Goal: Task Accomplishment & Management: Use online tool/utility

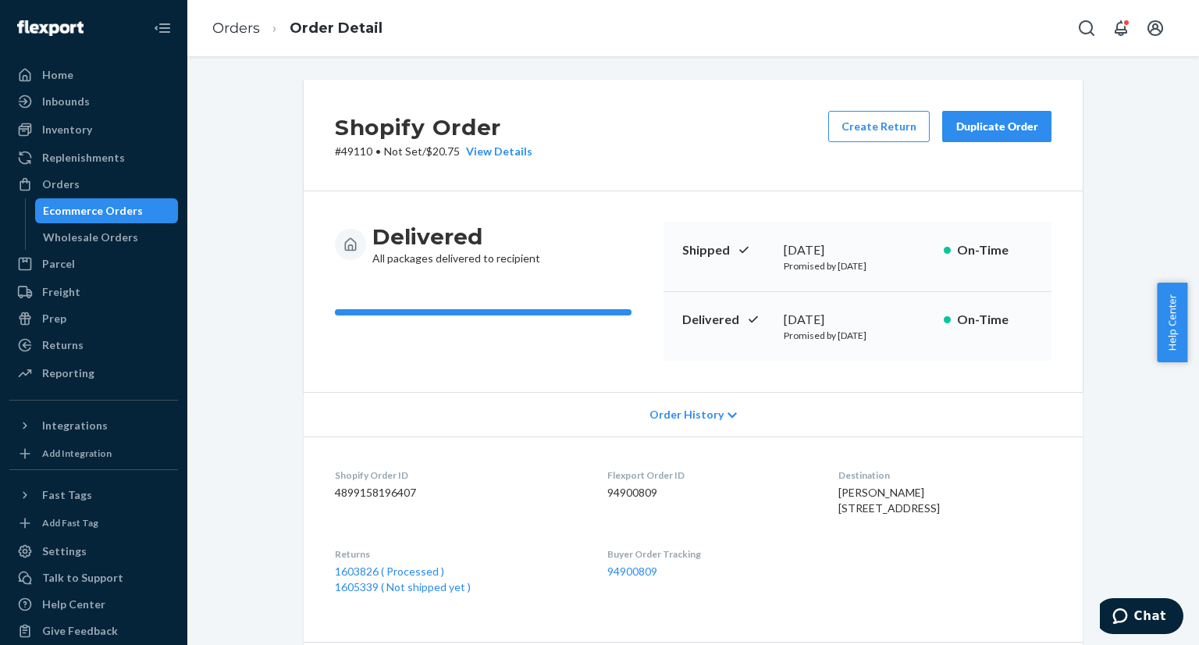
click at [131, 212] on div "Ecommerce Orders" at bounding box center [93, 211] width 100 height 16
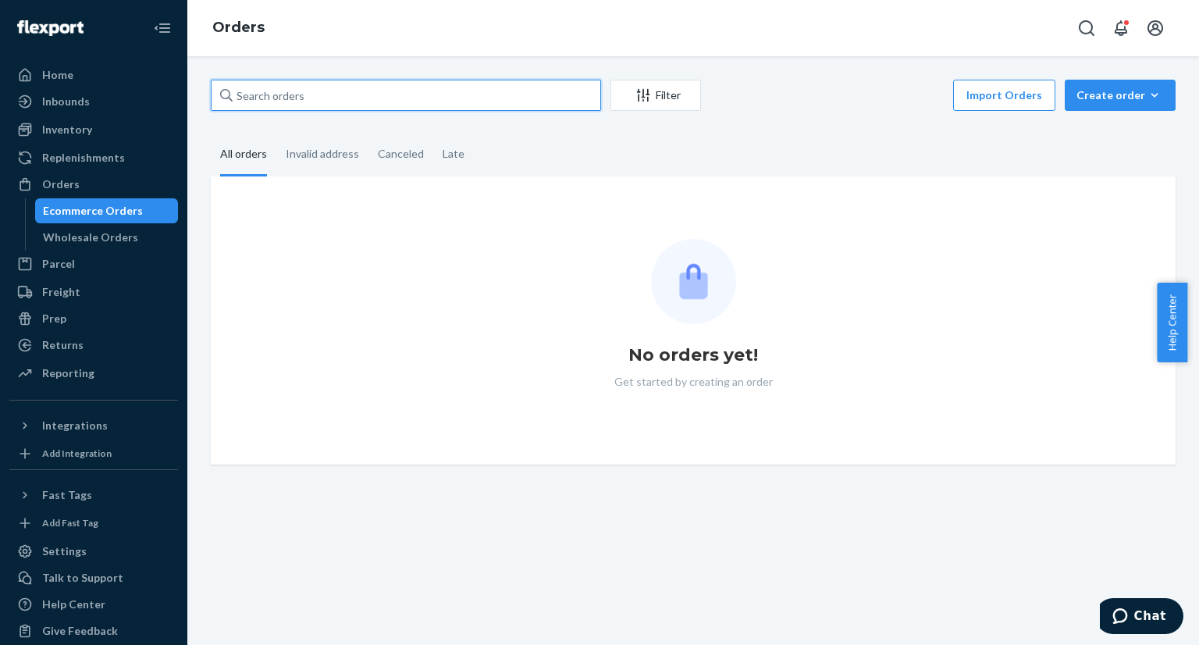
click at [365, 105] on input "text" at bounding box center [406, 95] width 390 height 31
paste input "US25328904"
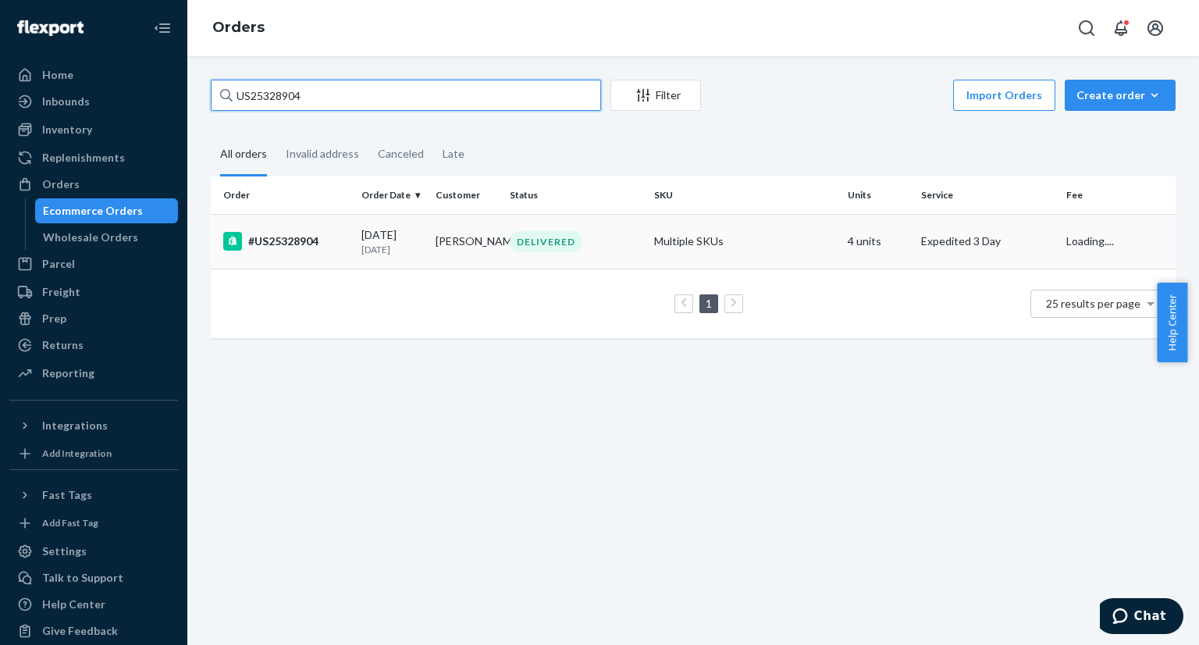
type input "US25328904"
click at [326, 239] on div "#US25328904" at bounding box center [286, 241] width 126 height 19
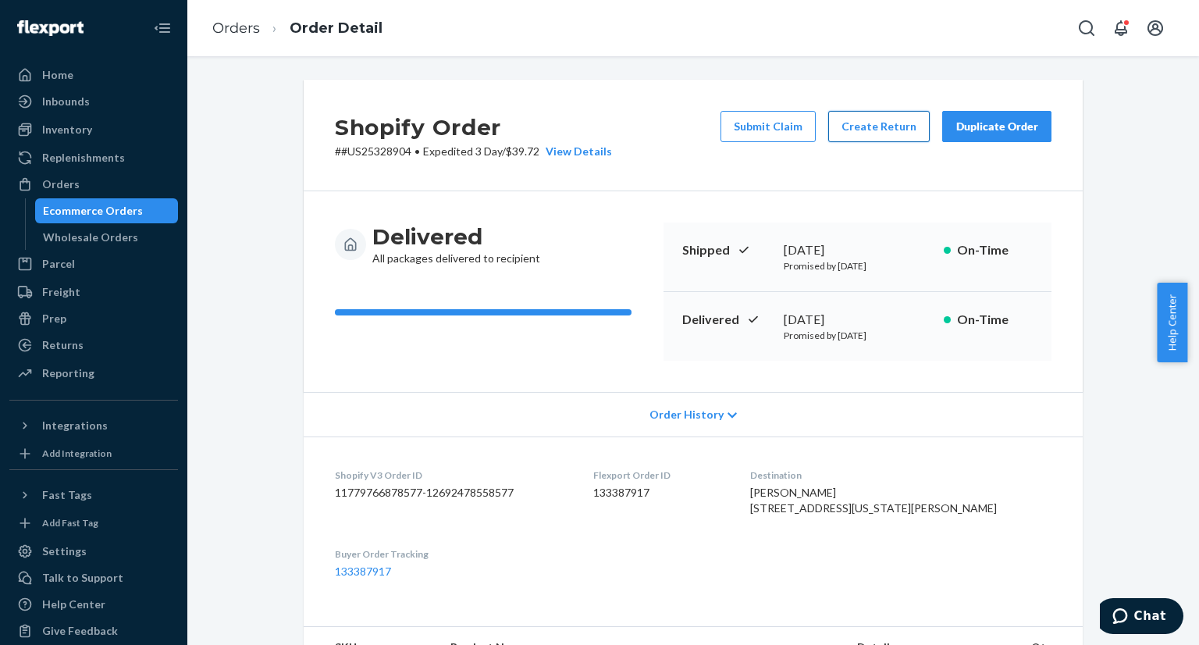
click at [892, 132] on button "Create Return" at bounding box center [879, 126] width 102 height 31
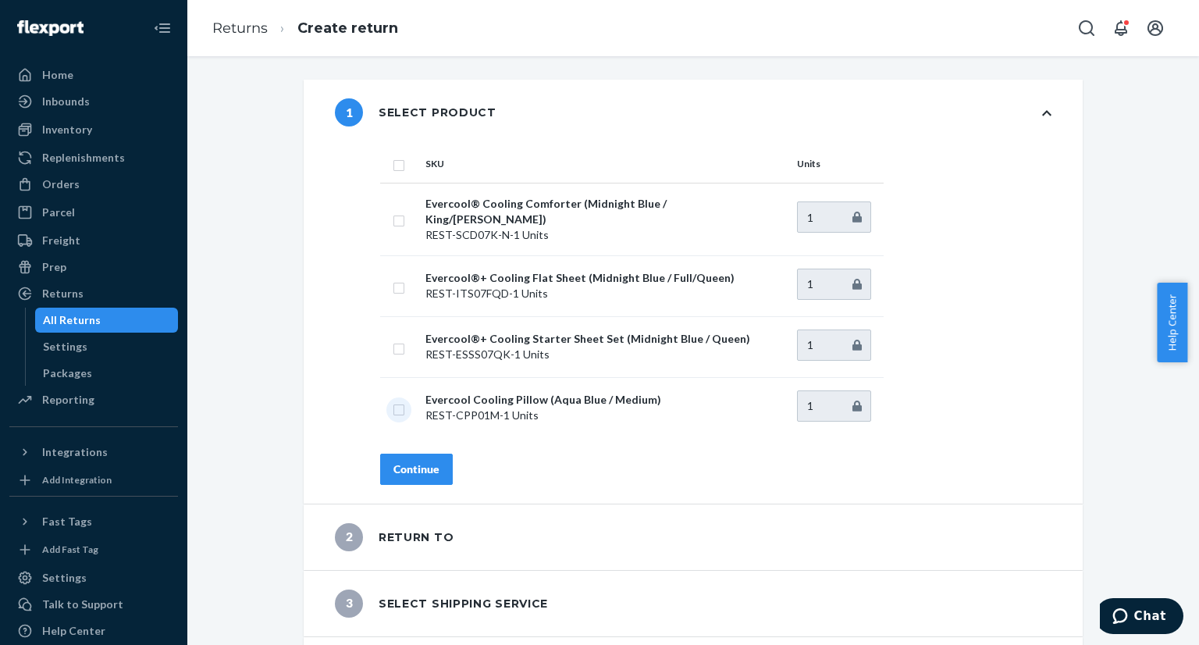
drag, startPoint x: 395, startPoint y: 397, endPoint x: 403, endPoint y: 429, distance: 32.2
click at [394, 400] on input "checkbox" at bounding box center [399, 408] width 12 height 16
checkbox input "true"
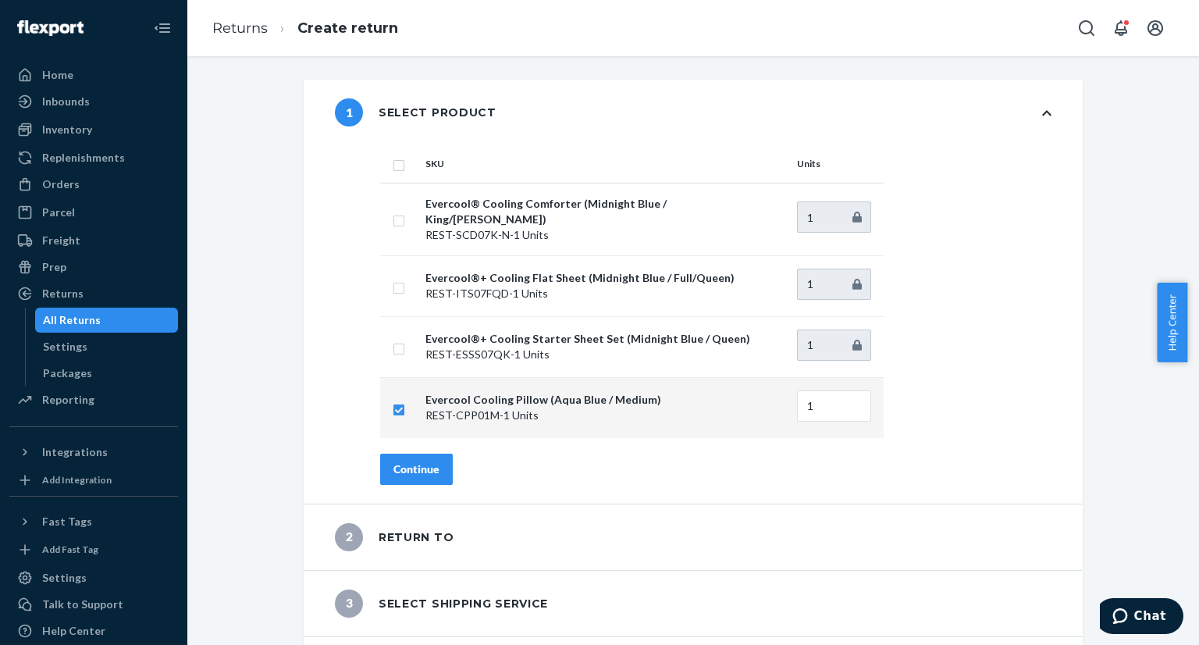
click at [420, 463] on div "Continue" at bounding box center [417, 469] width 46 height 16
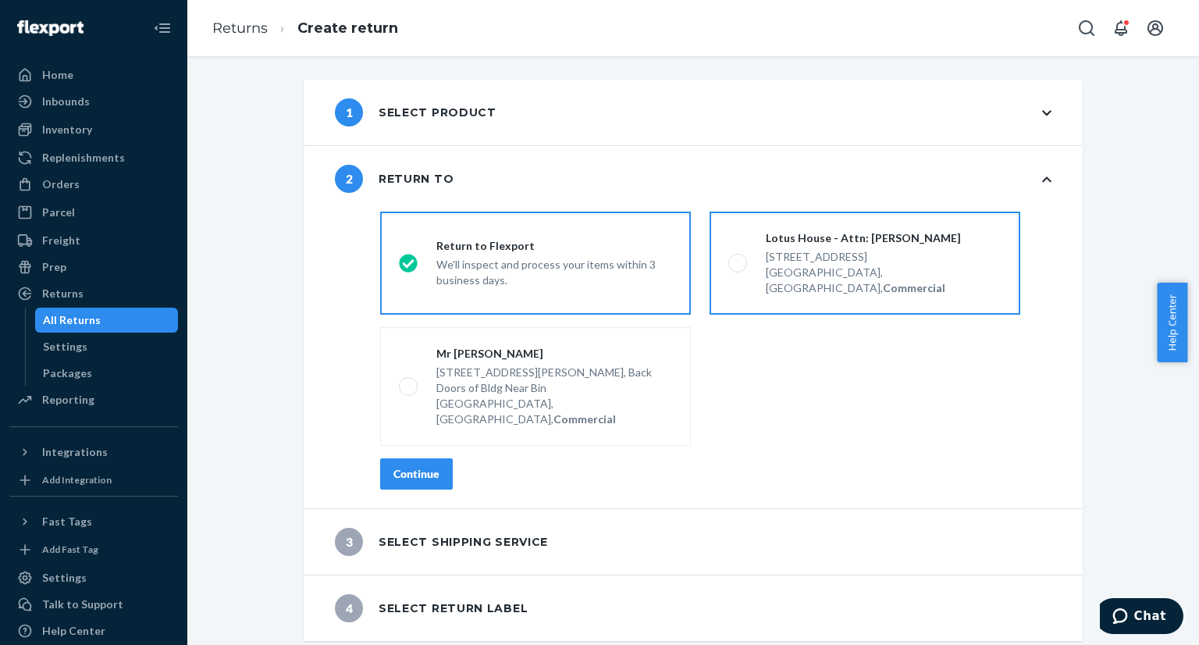
click at [730, 261] on span at bounding box center [737, 263] width 19 height 19
click at [730, 261] on input "Lotus House - Attn: [PERSON_NAME] [STREET_ADDRESS], Commercial" at bounding box center [733, 263] width 10 height 10
radio input "true"
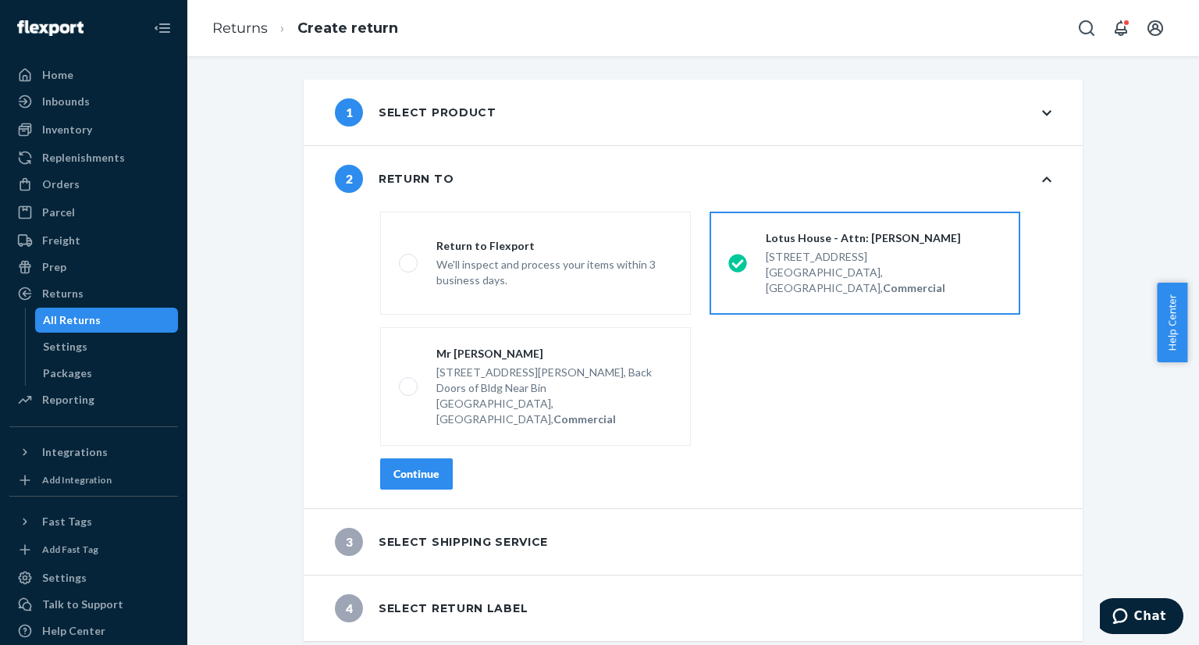
click at [404, 466] on div "Continue" at bounding box center [417, 474] width 46 height 16
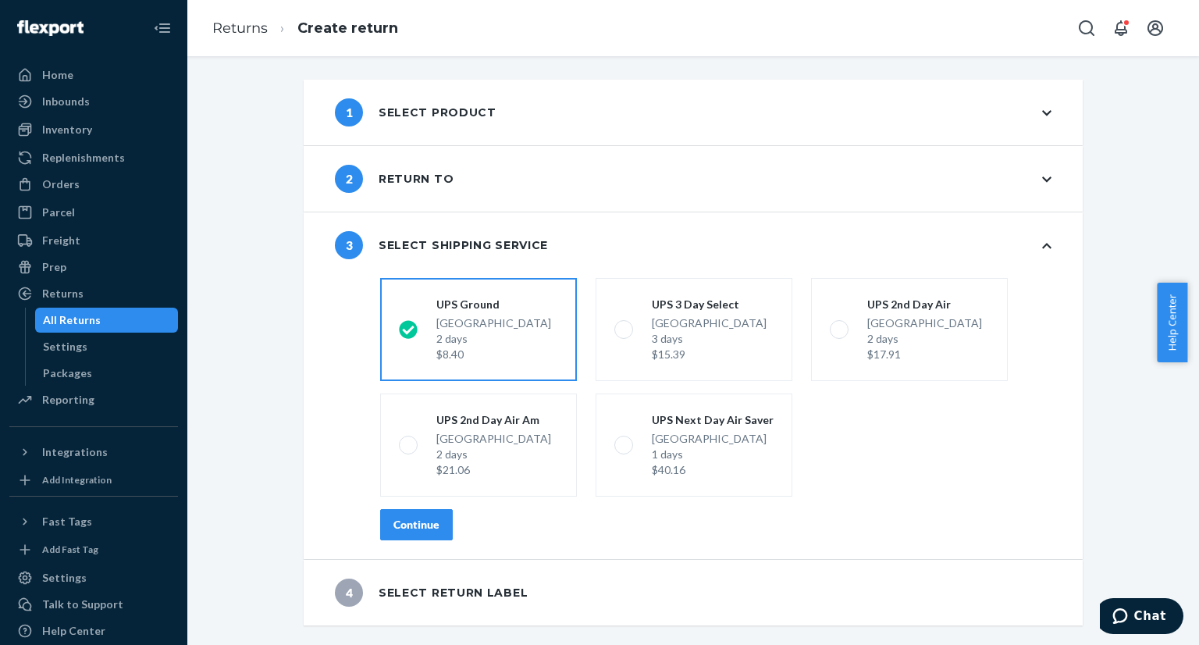
click at [411, 525] on div "Continue" at bounding box center [417, 525] width 46 height 16
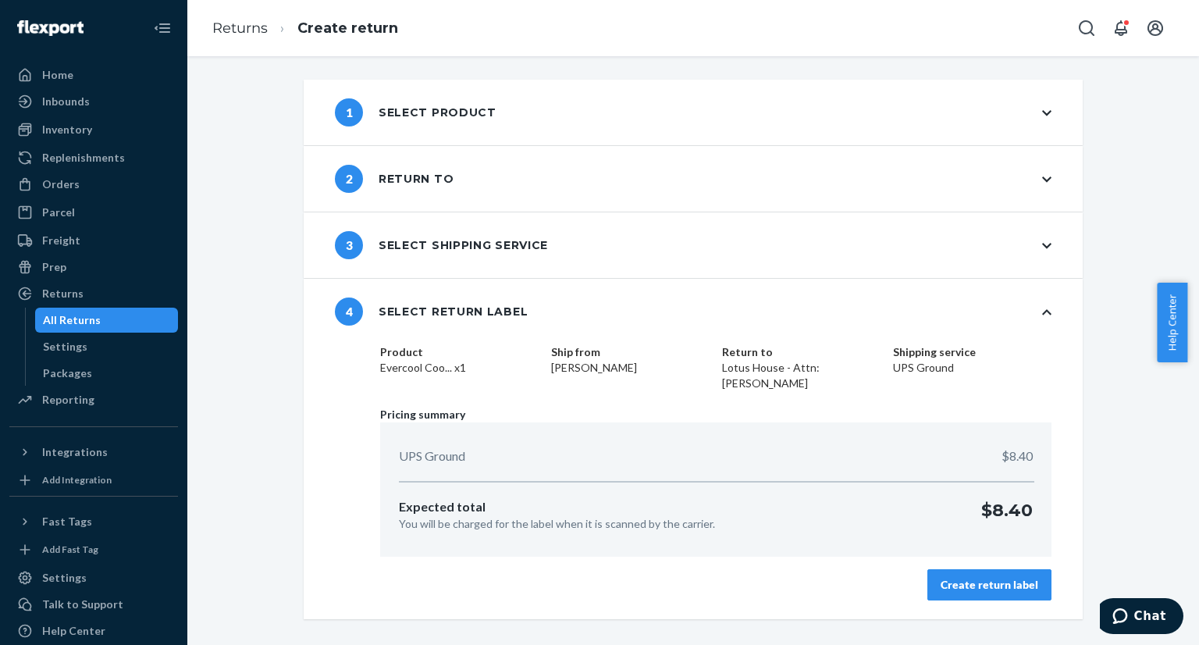
click at [987, 589] on div "Create return label" at bounding box center [990, 585] width 98 height 16
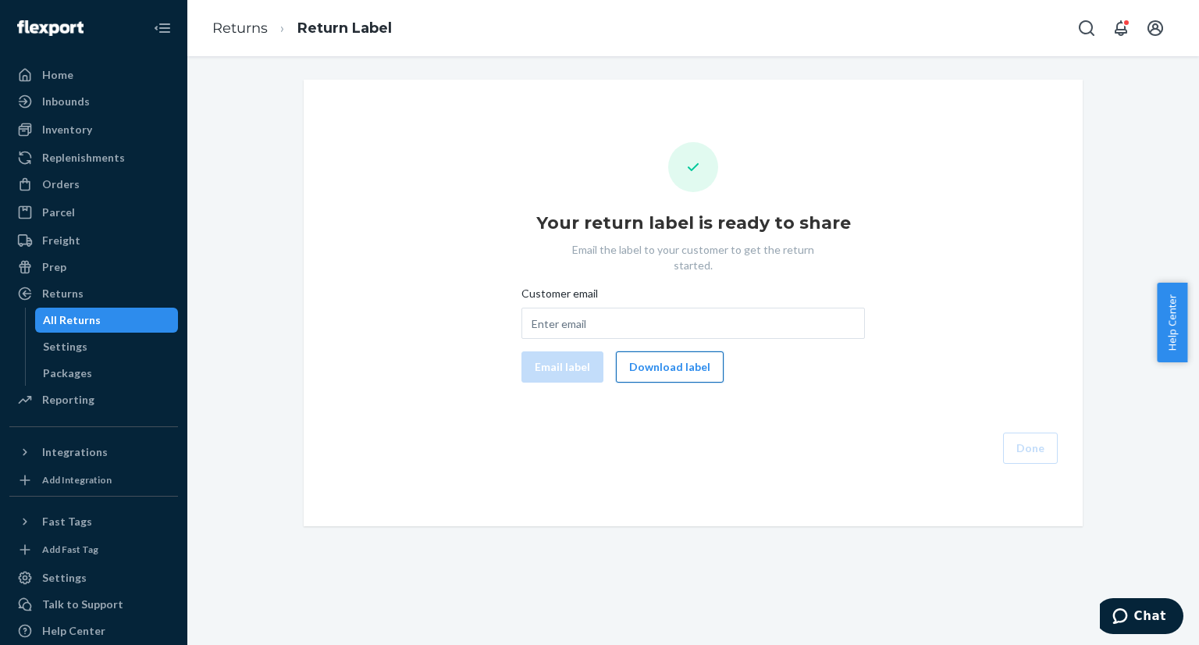
click at [667, 357] on button "Download label" at bounding box center [670, 366] width 108 height 31
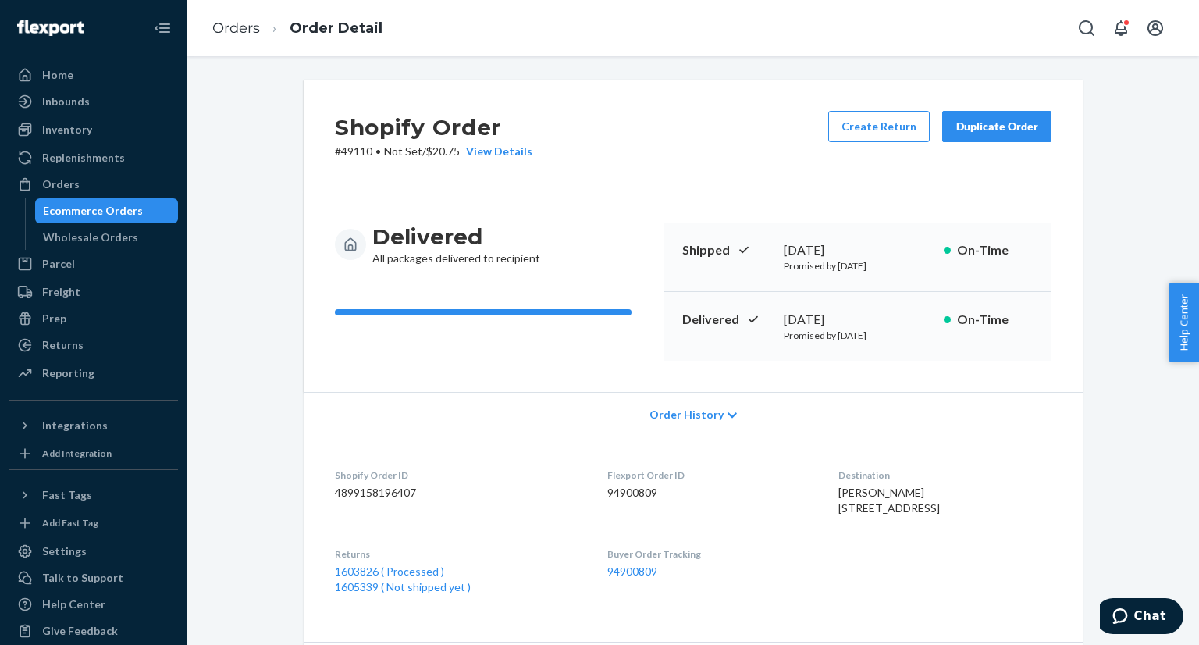
click at [116, 205] on div "Ecommerce Orders" at bounding box center [93, 211] width 100 height 16
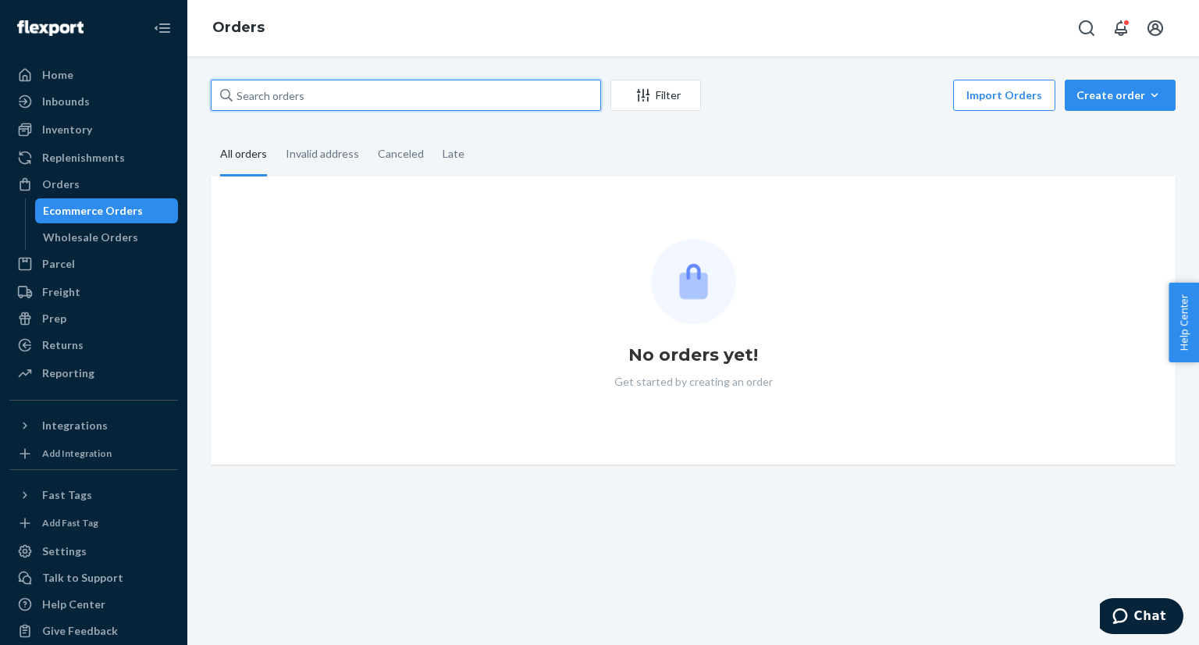
click at [386, 94] on input "text" at bounding box center [406, 95] width 390 height 31
paste input "US25340552"
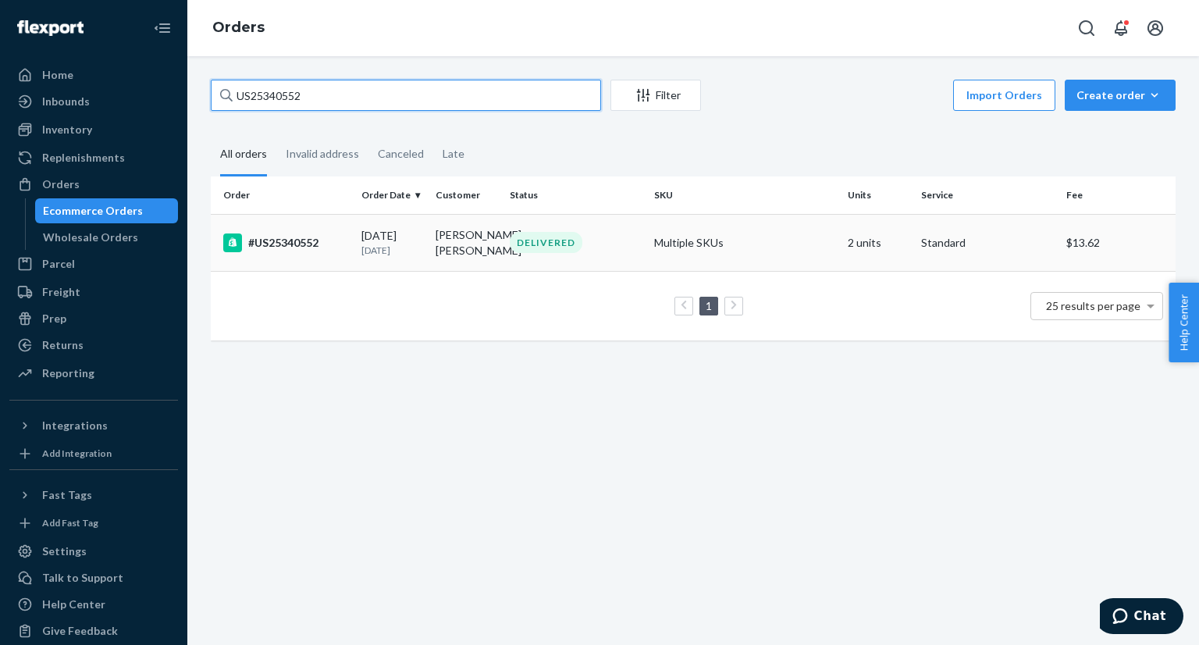
type input "US25340552"
click at [331, 229] on td "#US25340552" at bounding box center [283, 242] width 144 height 57
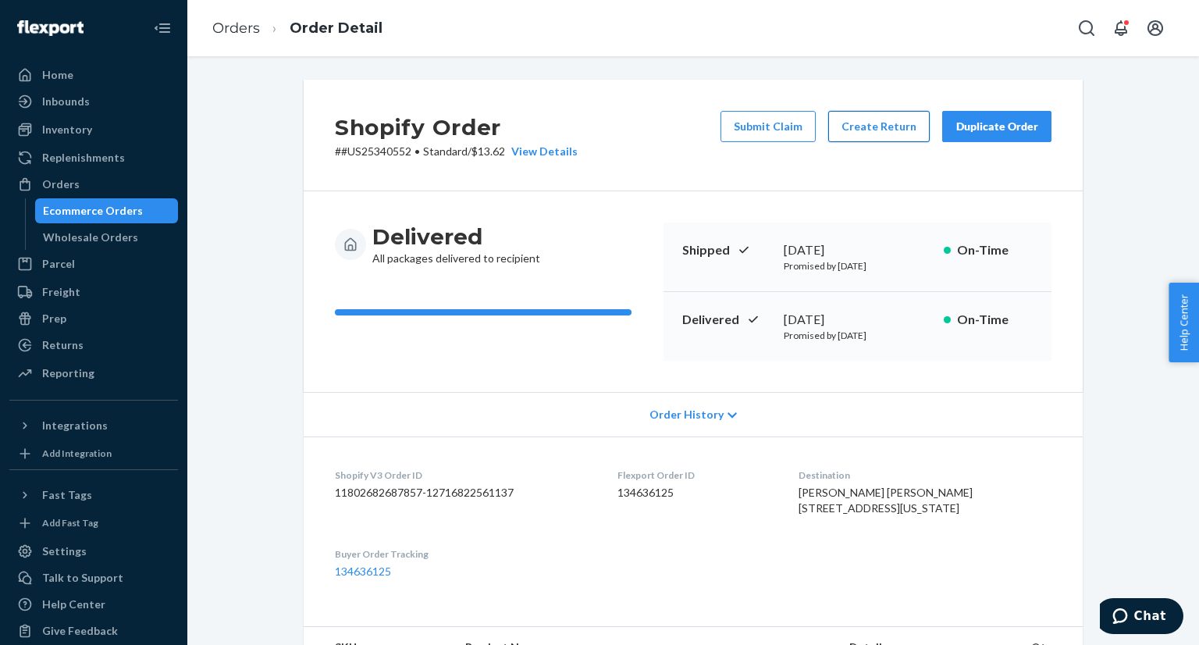
click at [874, 126] on button "Create Return" at bounding box center [879, 126] width 102 height 31
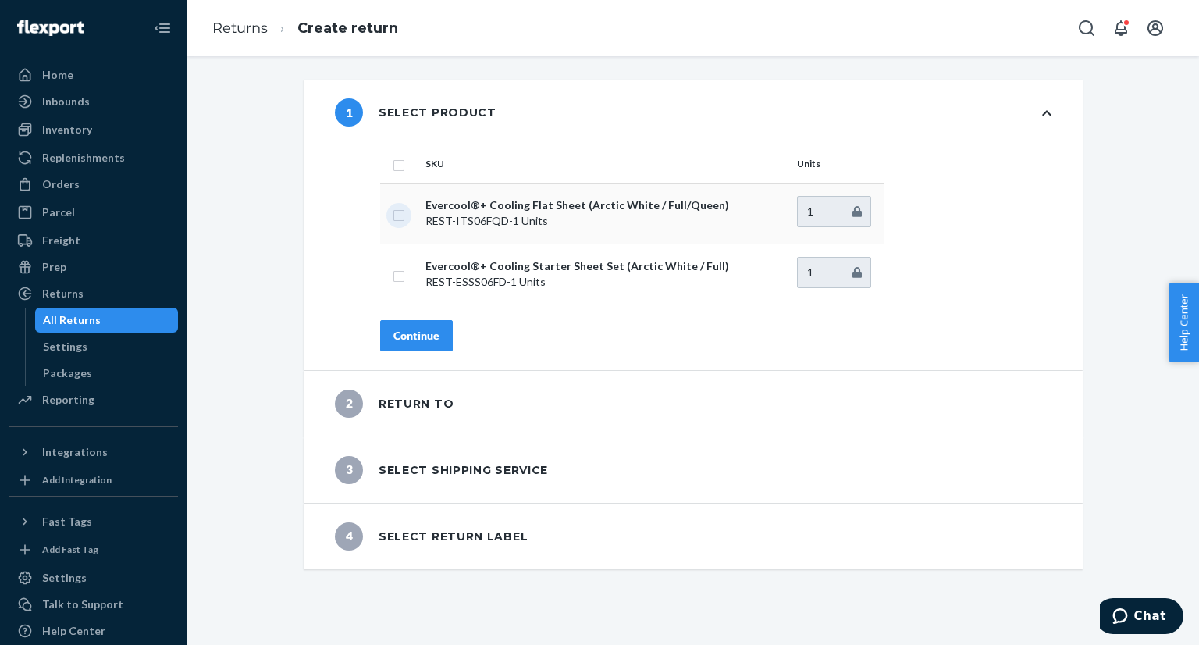
click at [393, 218] on input "checkbox" at bounding box center [399, 213] width 12 height 16
checkbox input "true"
click at [425, 339] on div "Continue" at bounding box center [417, 336] width 46 height 16
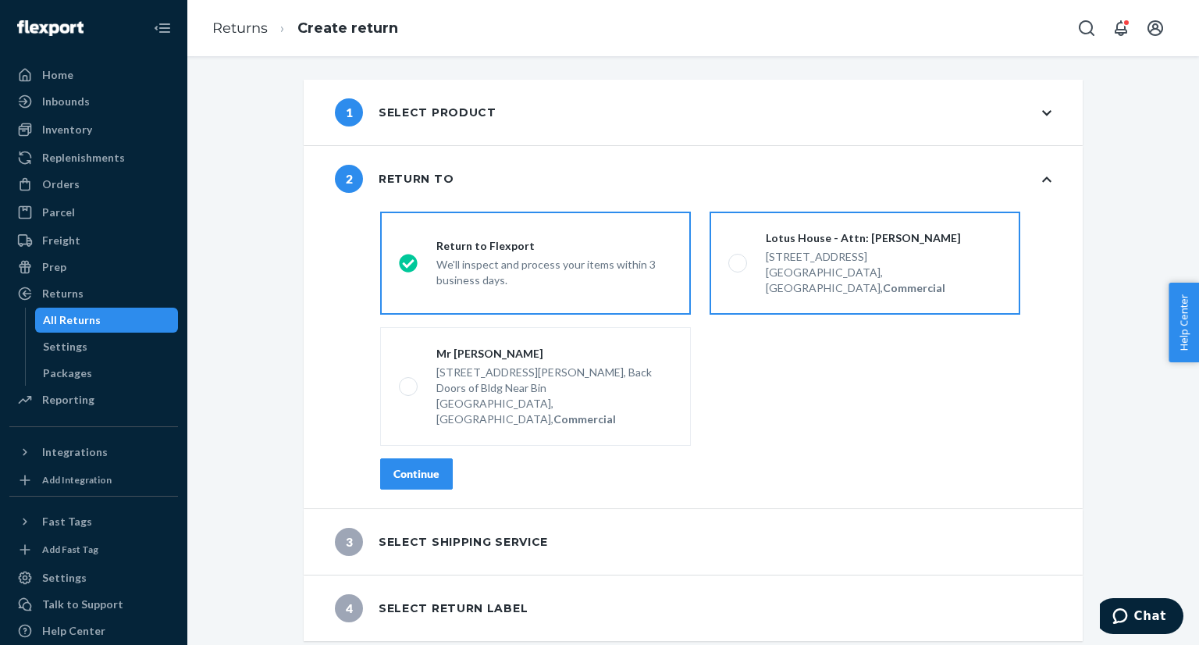
click at [734, 254] on span at bounding box center [737, 263] width 19 height 19
click at [734, 258] on input "Lotus House - Attn: Victoria Varela 217 NW 15th St, Miami, FL 33136, US, Commer…" at bounding box center [733, 263] width 10 height 10
radio input "true"
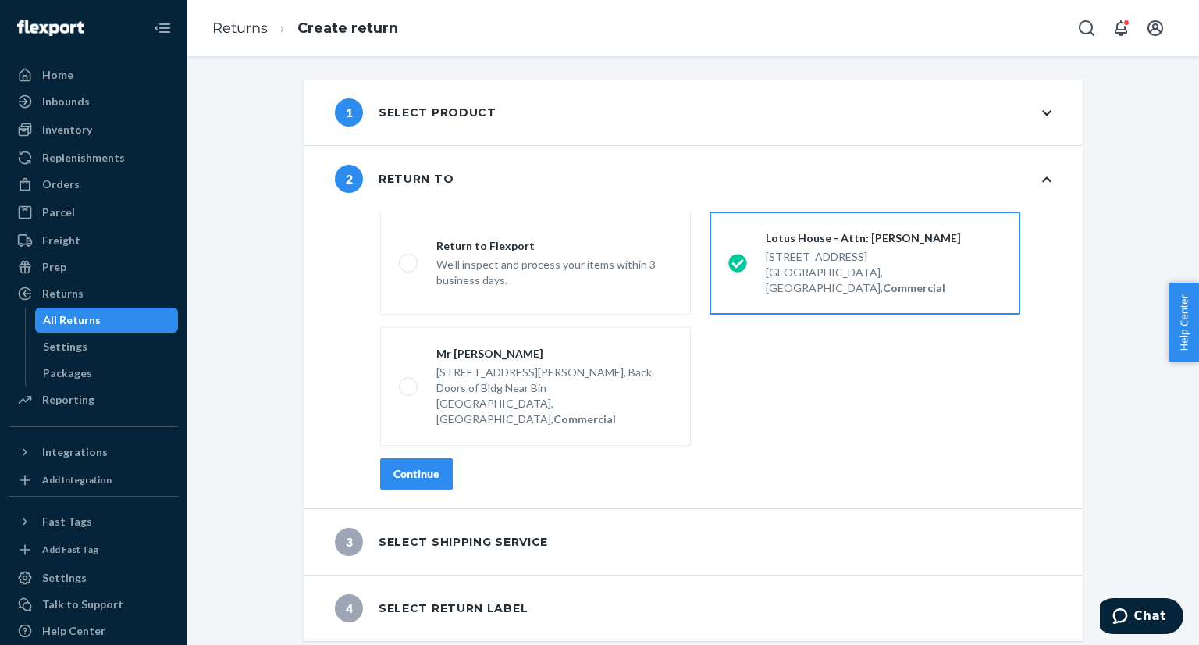
click at [411, 466] on div "Continue" at bounding box center [417, 474] width 46 height 16
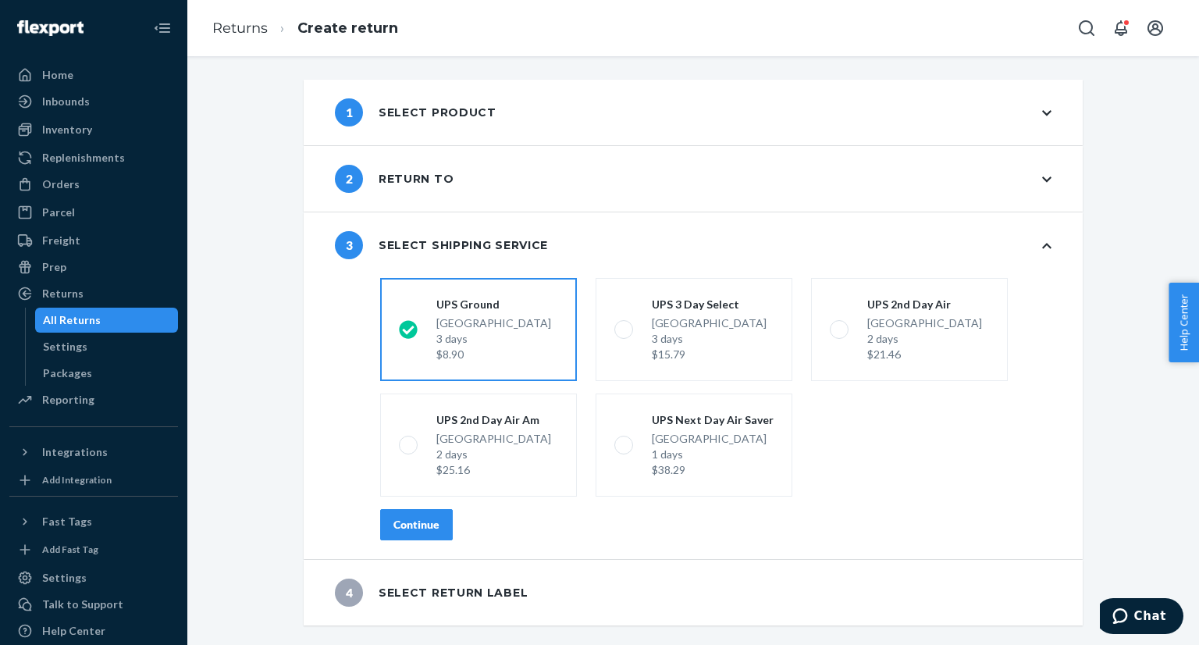
click at [411, 522] on div "Continue" at bounding box center [417, 525] width 46 height 16
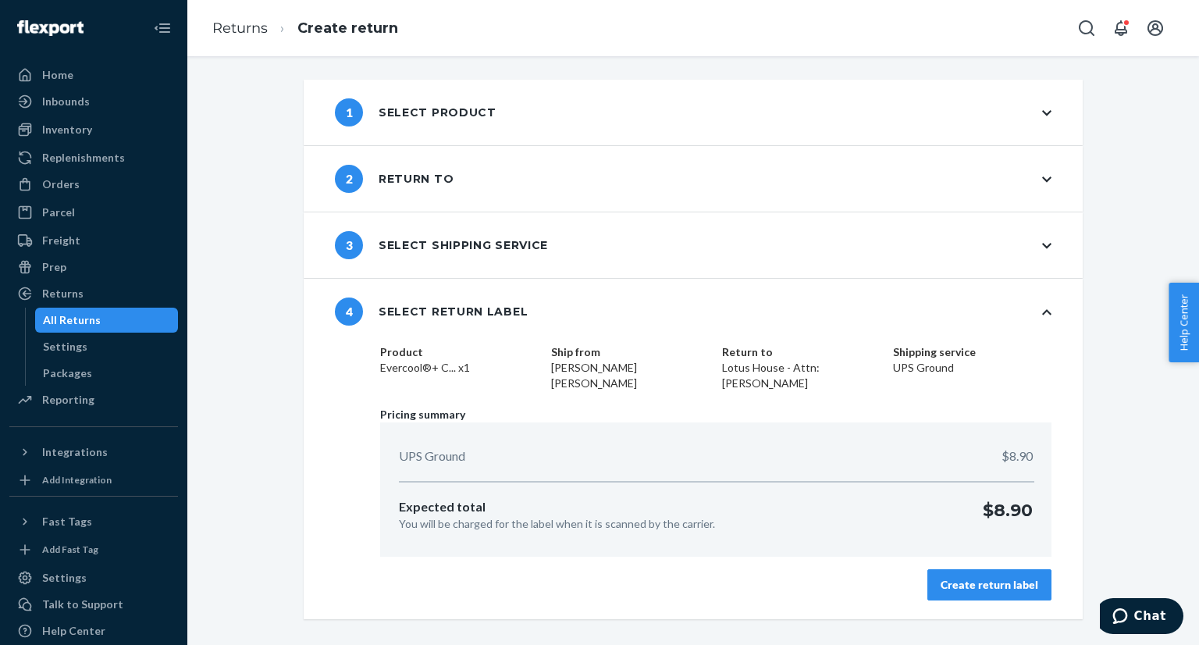
click at [963, 579] on div "Create return label" at bounding box center [990, 585] width 98 height 16
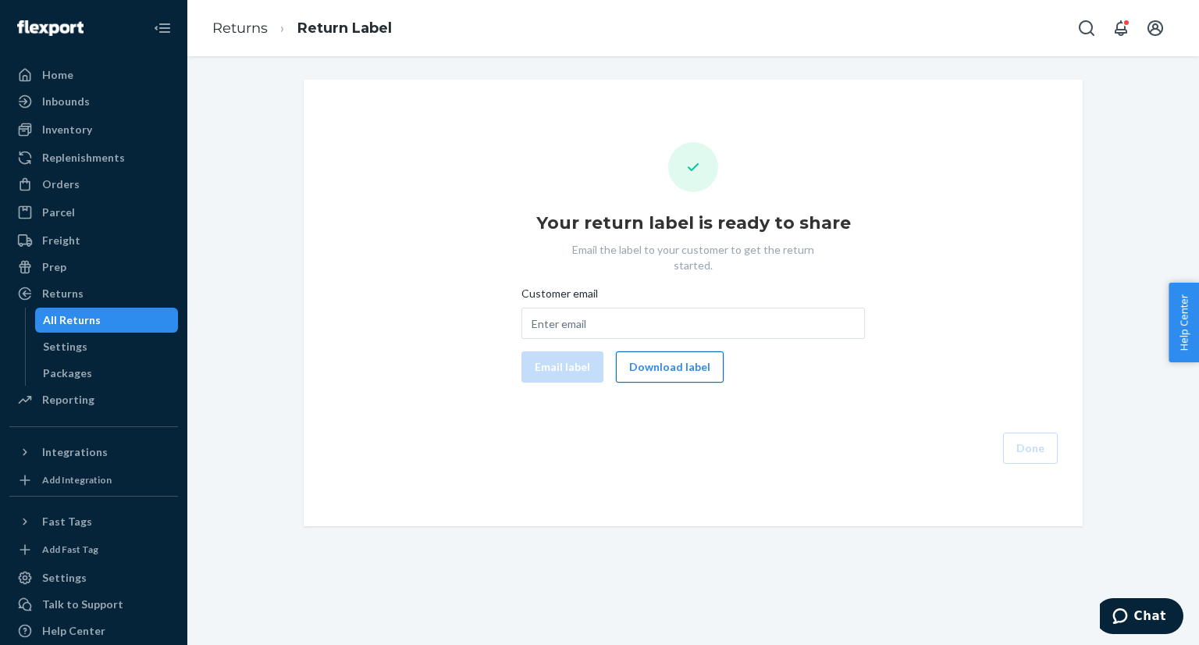
click at [678, 354] on button "Download label" at bounding box center [670, 366] width 108 height 31
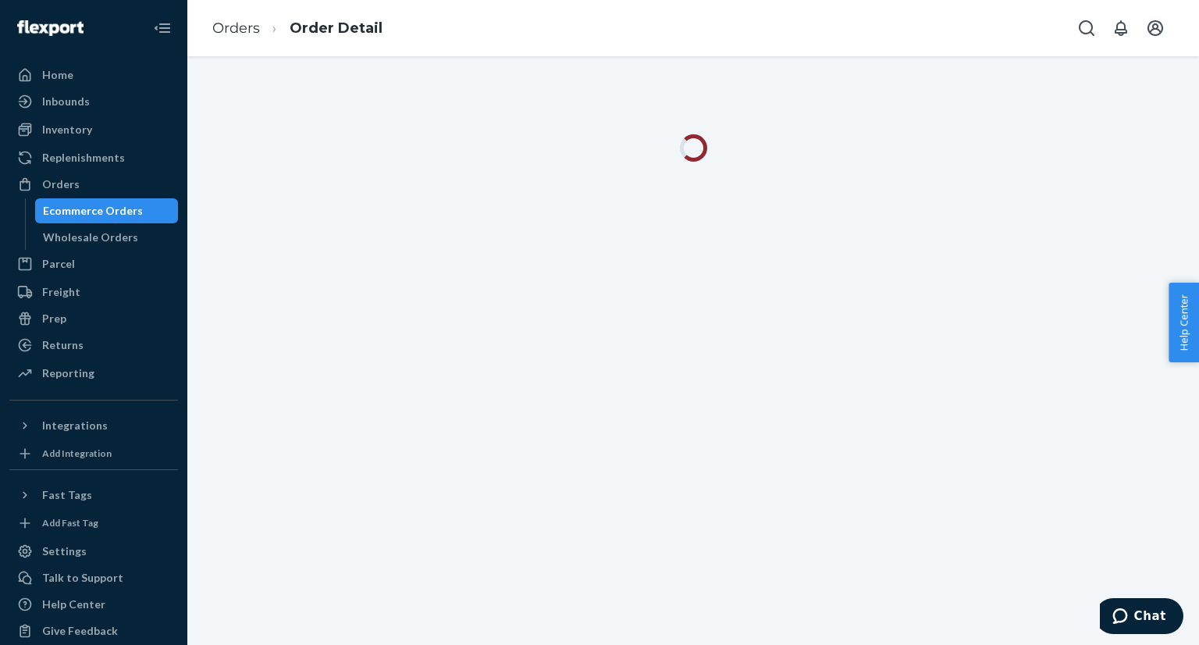
click at [123, 212] on div "Ecommerce Orders" at bounding box center [93, 211] width 100 height 16
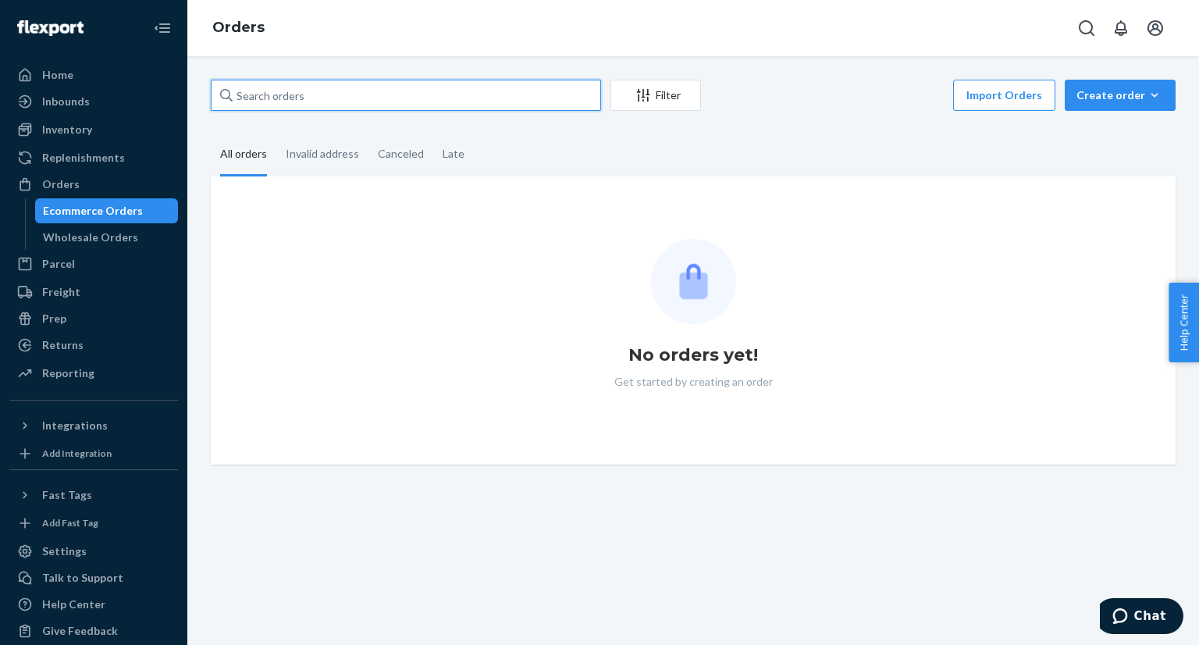
click at [305, 84] on input "text" at bounding box center [406, 95] width 390 height 31
paste input "US25340775"
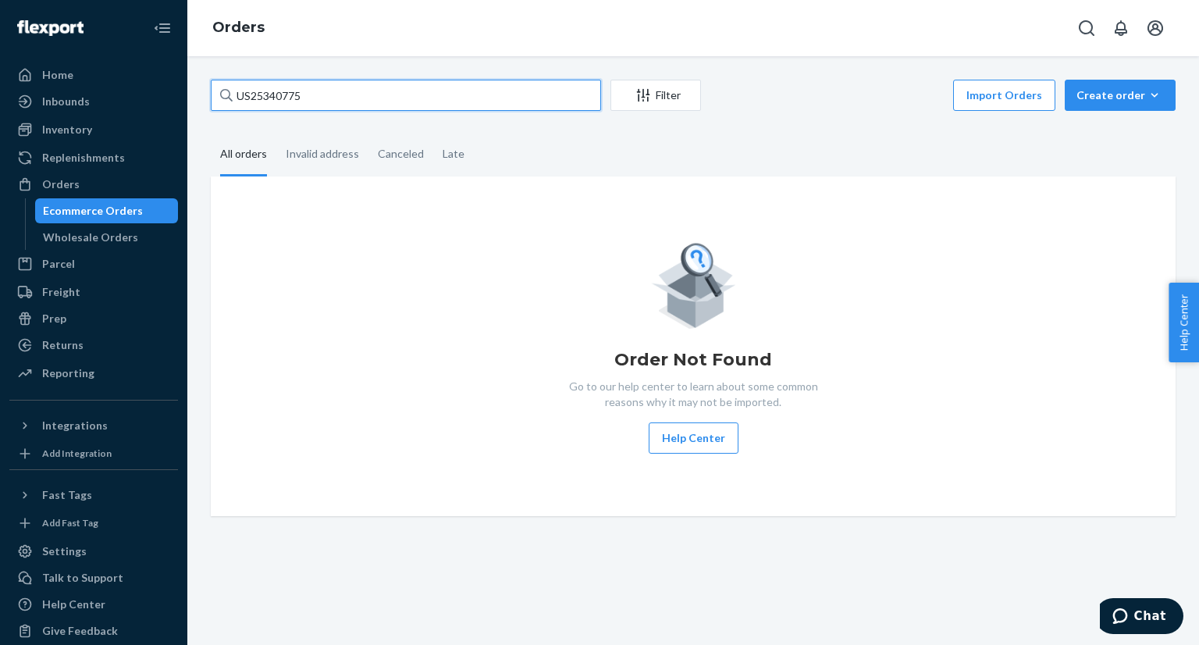
type input "US25340775"
click at [112, 222] on div "Ecommerce Orders" at bounding box center [107, 211] width 141 height 22
click at [98, 239] on div "Wholesale Orders" at bounding box center [90, 238] width 95 height 16
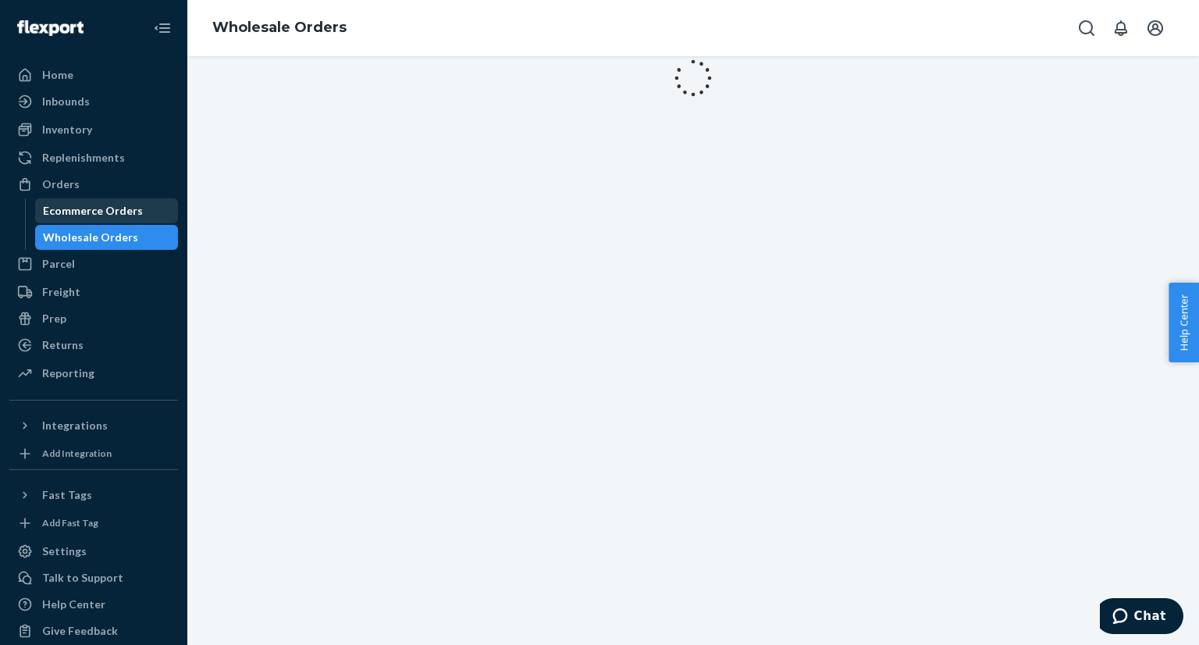
click at [98, 216] on div "Ecommerce Orders" at bounding box center [93, 211] width 100 height 16
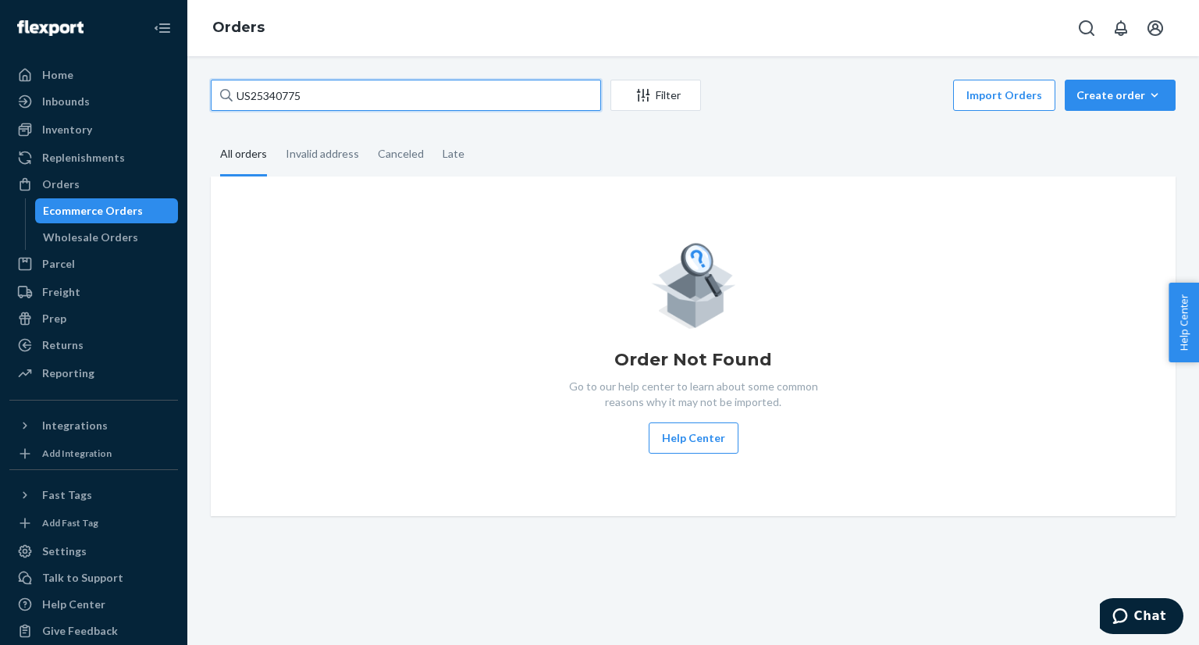
click at [262, 104] on input "US25340775" at bounding box center [406, 95] width 390 height 31
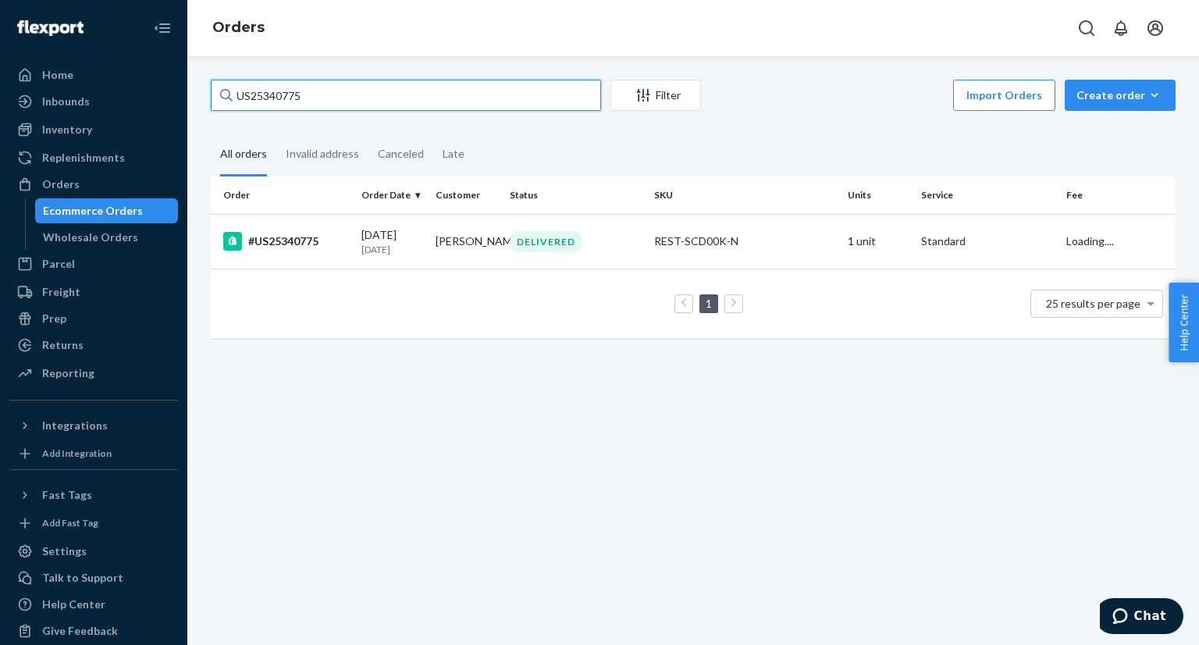
click at [262, 103] on input "US25340775" at bounding box center [406, 95] width 390 height 31
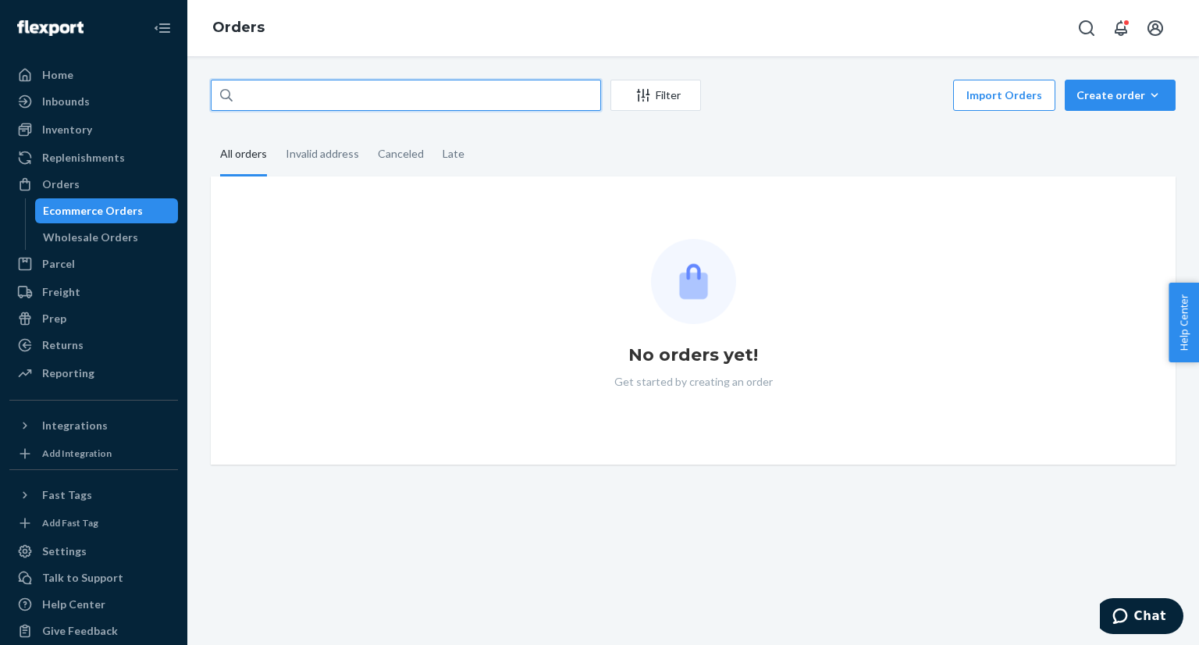
paste input "US25340775"
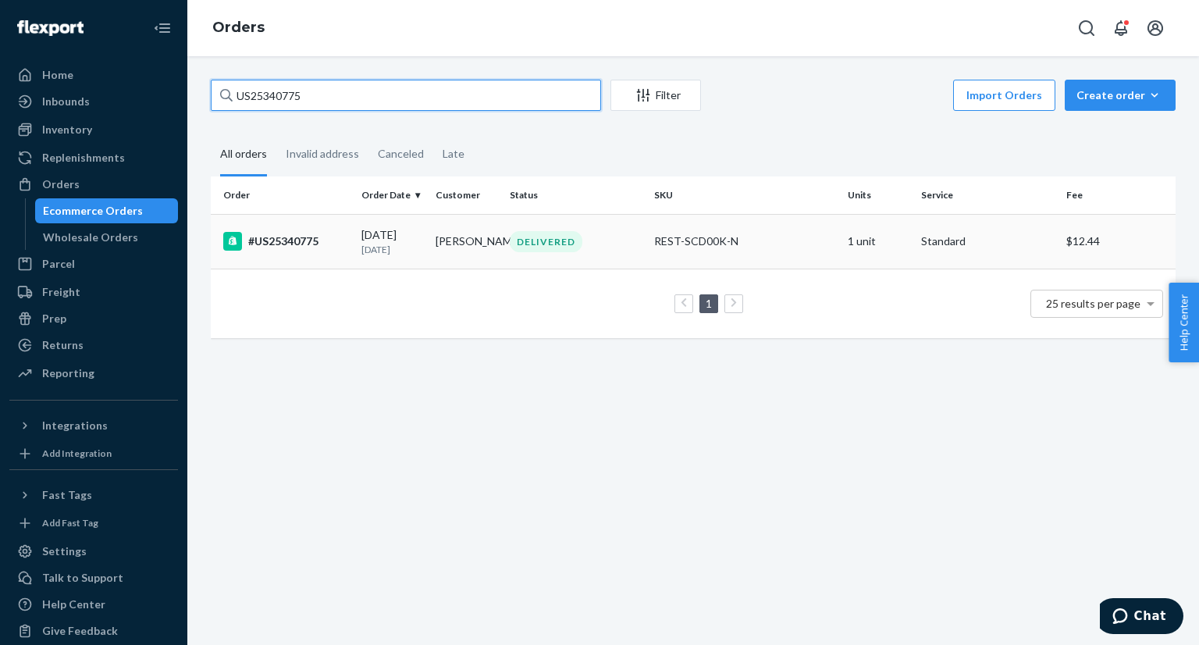
type input "US25340775"
click at [334, 248] on div "#US25340775" at bounding box center [286, 241] width 126 height 19
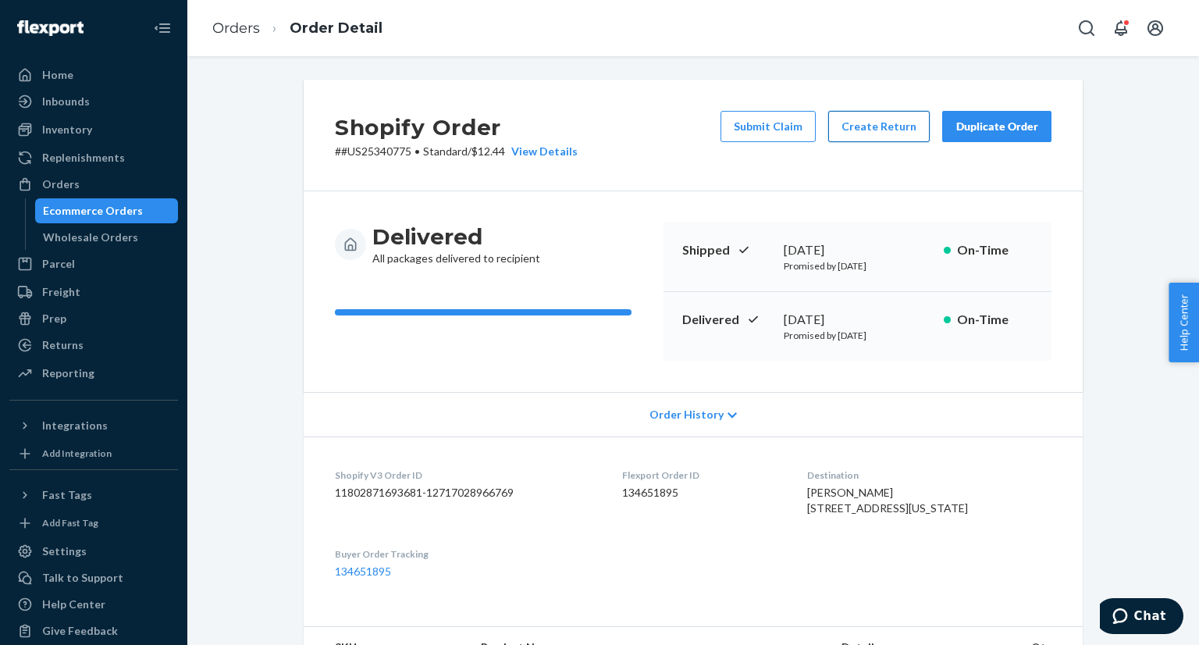
click at [883, 126] on button "Create Return" at bounding box center [879, 126] width 102 height 31
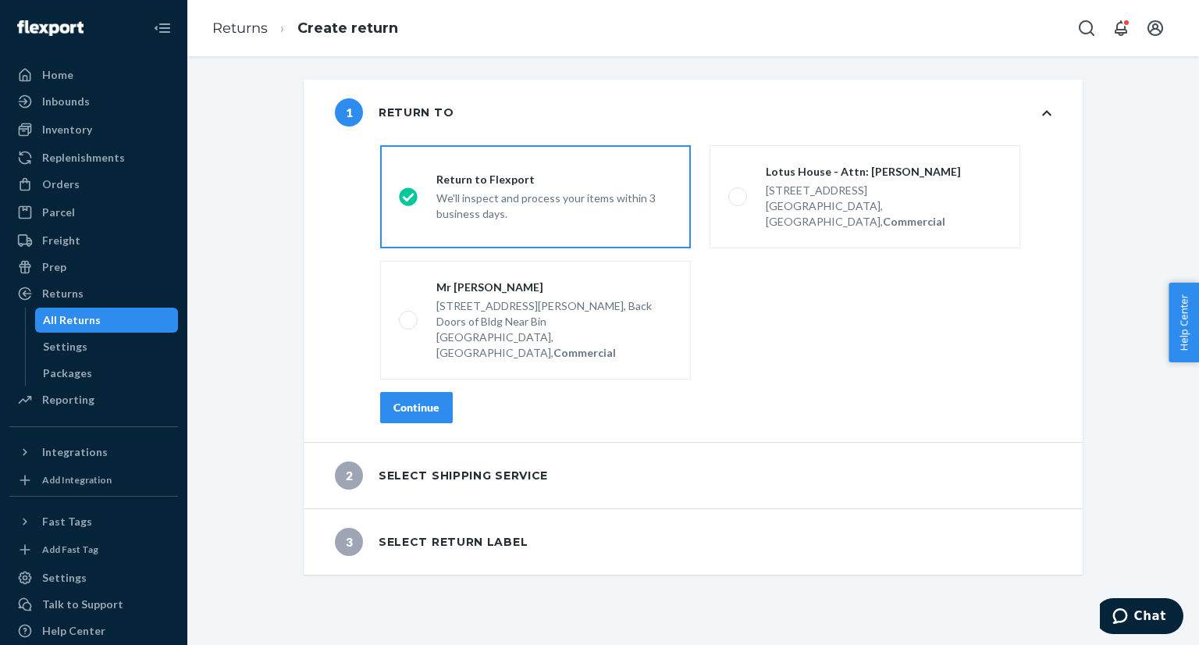
click at [403, 392] on button "Continue" at bounding box center [416, 407] width 73 height 31
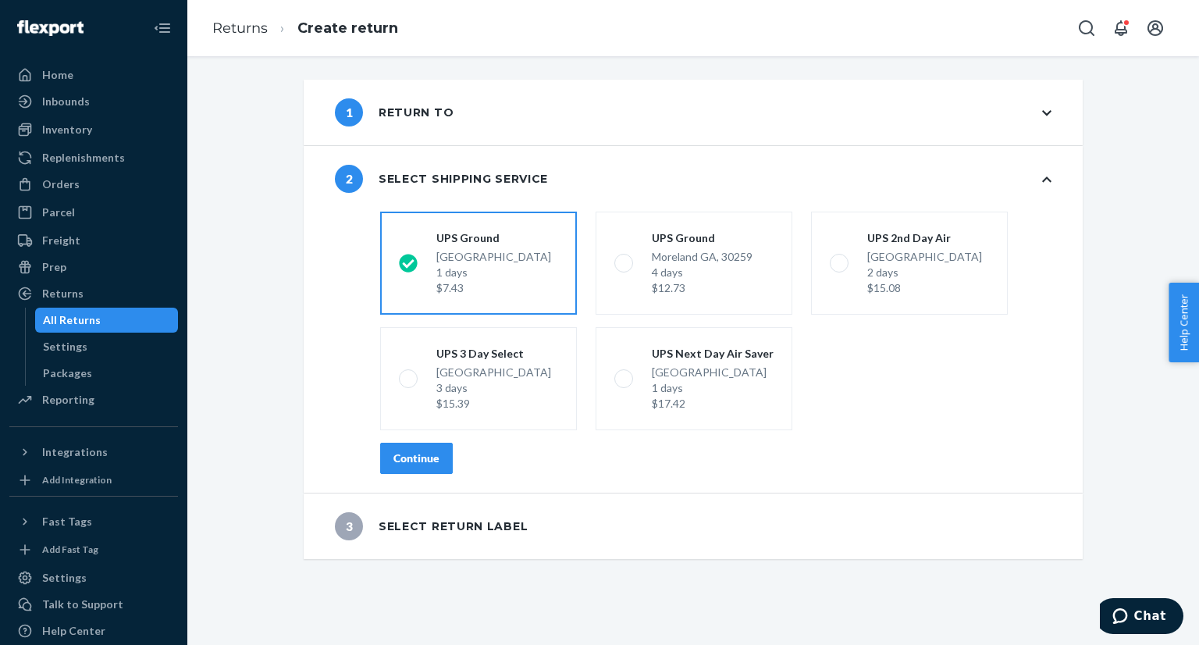
click at [423, 447] on button "Continue" at bounding box center [416, 458] width 73 height 31
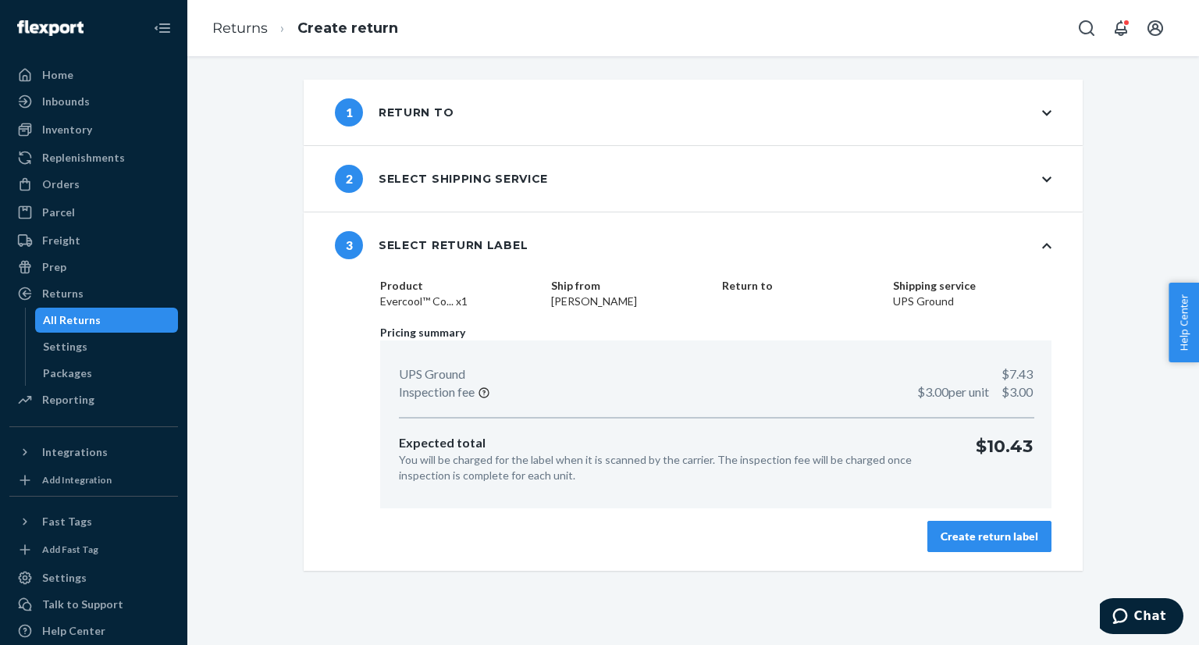
click at [996, 525] on button "Create return label" at bounding box center [990, 536] width 124 height 31
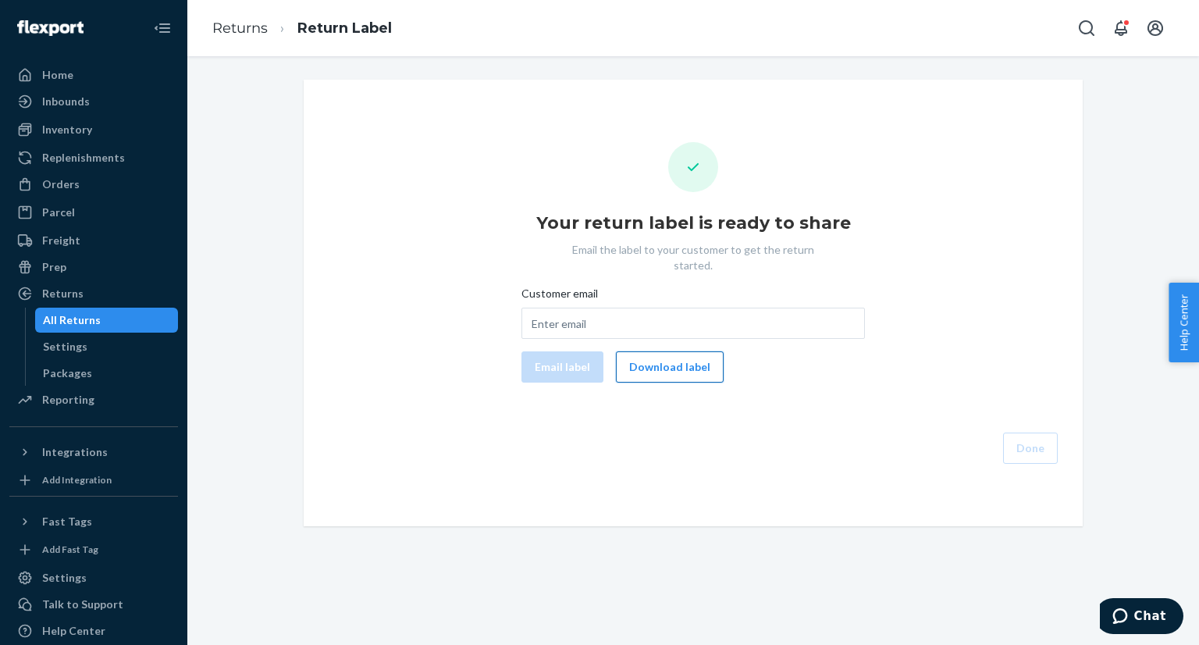
click at [685, 362] on button "Download label" at bounding box center [670, 366] width 108 height 31
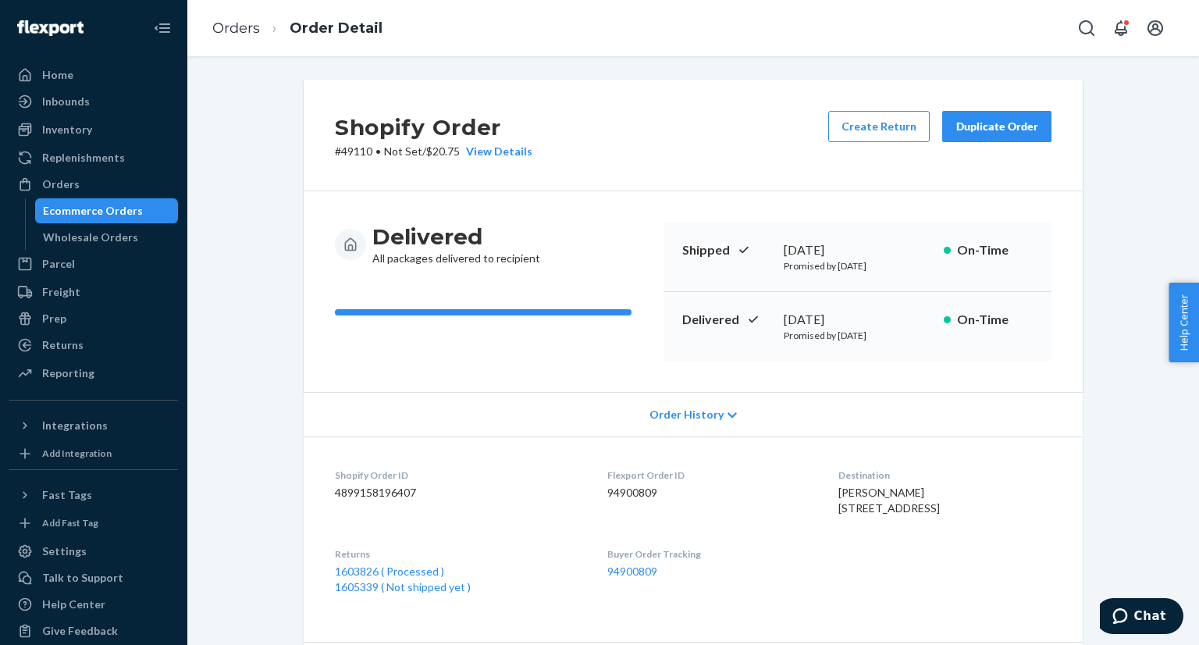
click at [109, 208] on div "Ecommerce Orders" at bounding box center [93, 211] width 100 height 16
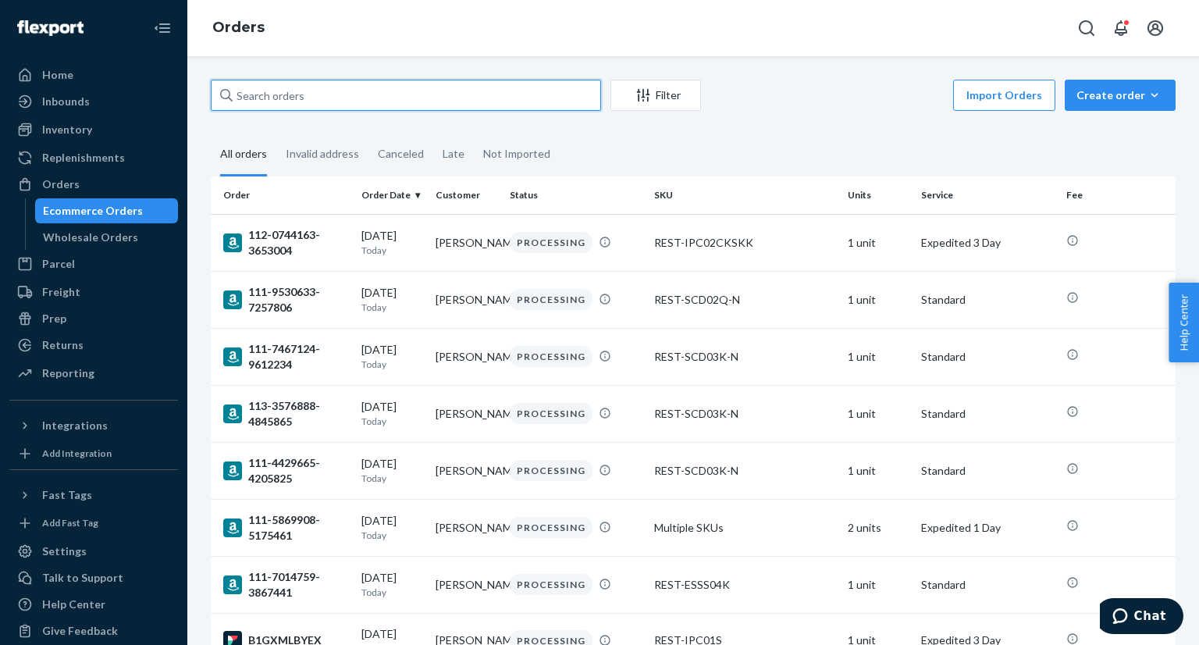
click at [325, 93] on input "text" at bounding box center [406, 95] width 390 height 31
paste input "PD4481875"
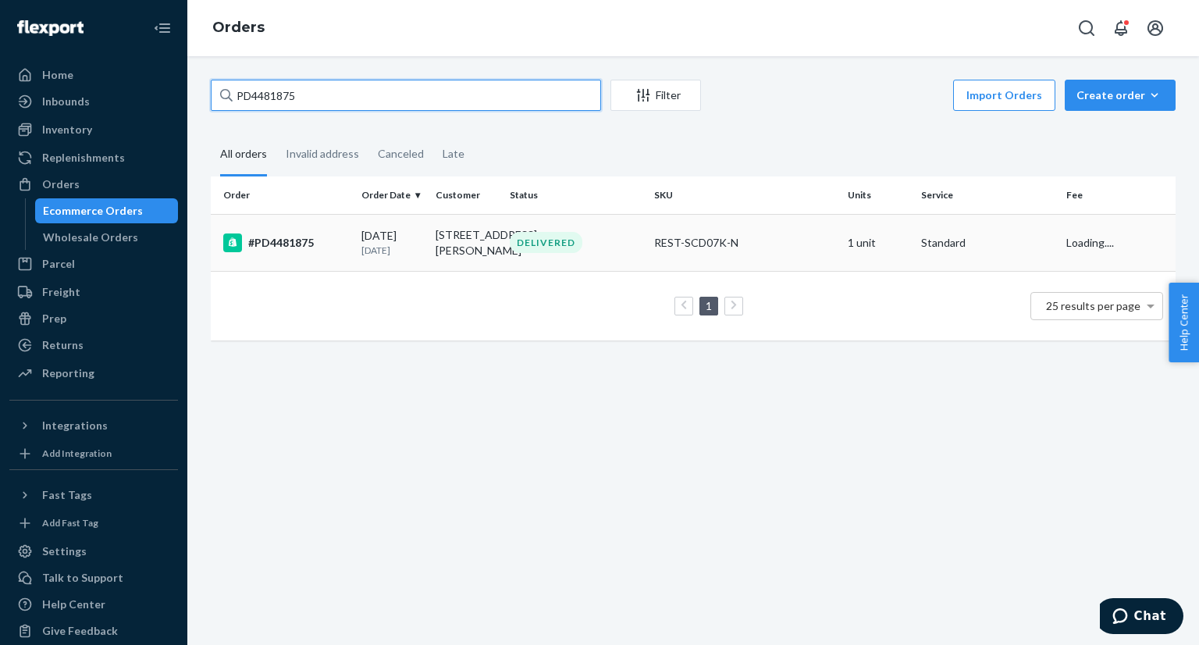
type input "PD4481875"
click at [319, 252] on div "#PD4481875" at bounding box center [286, 242] width 126 height 19
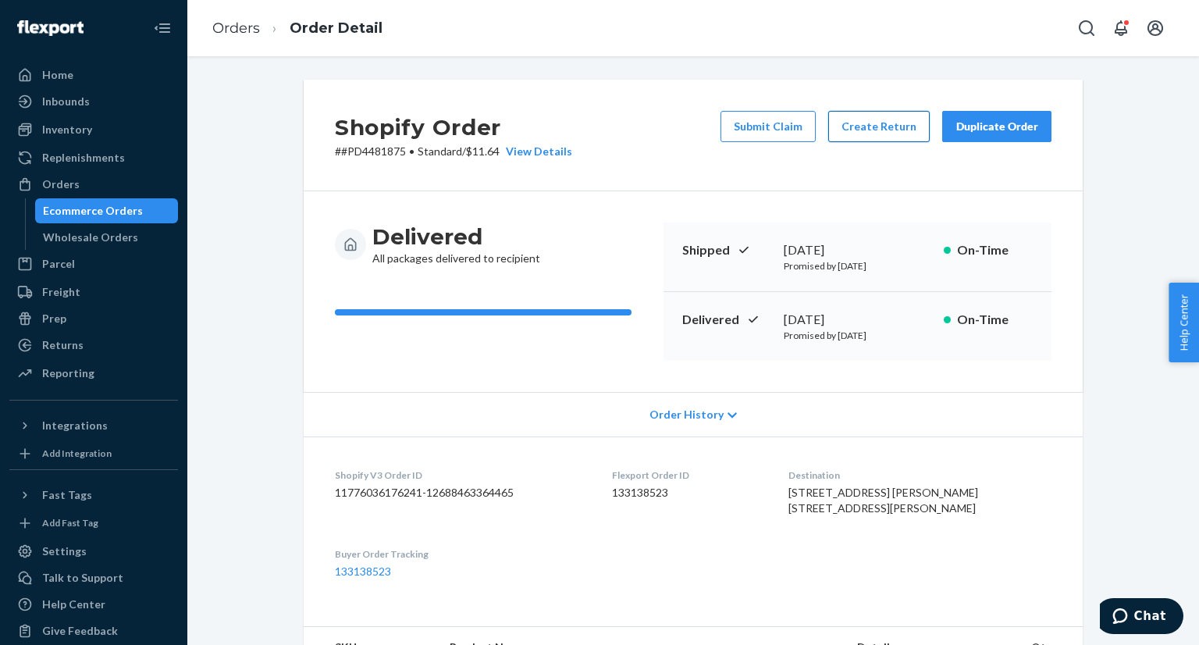
click at [890, 123] on button "Create Return" at bounding box center [879, 126] width 102 height 31
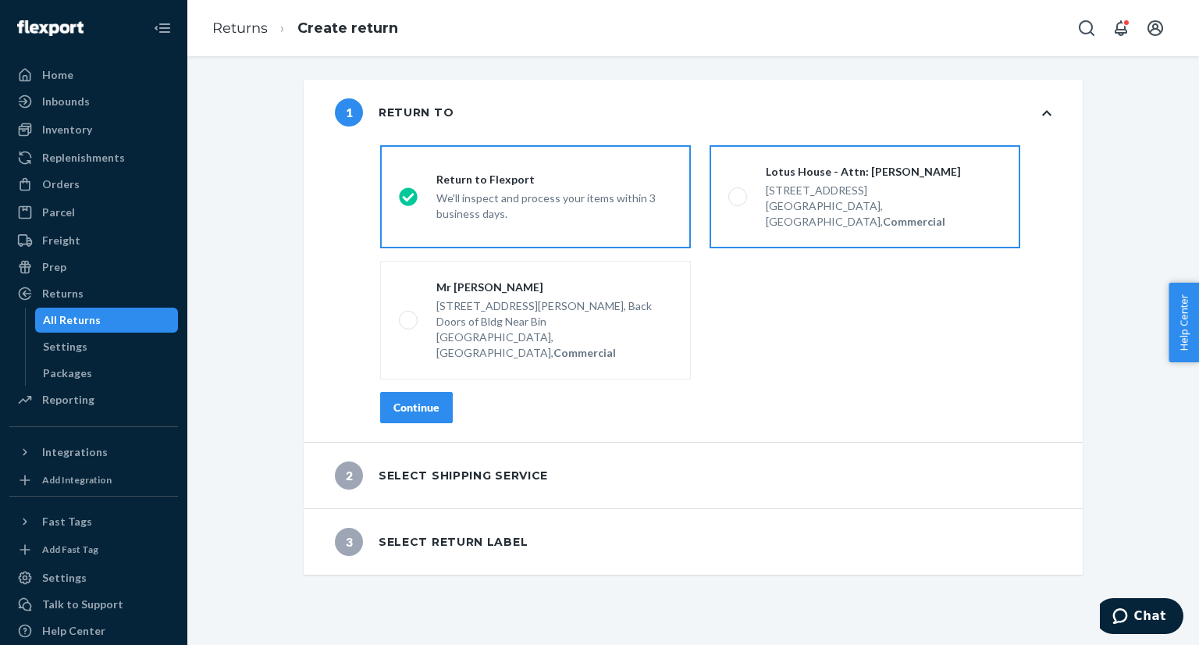
click at [728, 193] on span at bounding box center [737, 196] width 19 height 19
click at [728, 193] on input "Lotus House - Attn: [PERSON_NAME] [STREET_ADDRESS], Commercial" at bounding box center [733, 197] width 10 height 10
radio input "true"
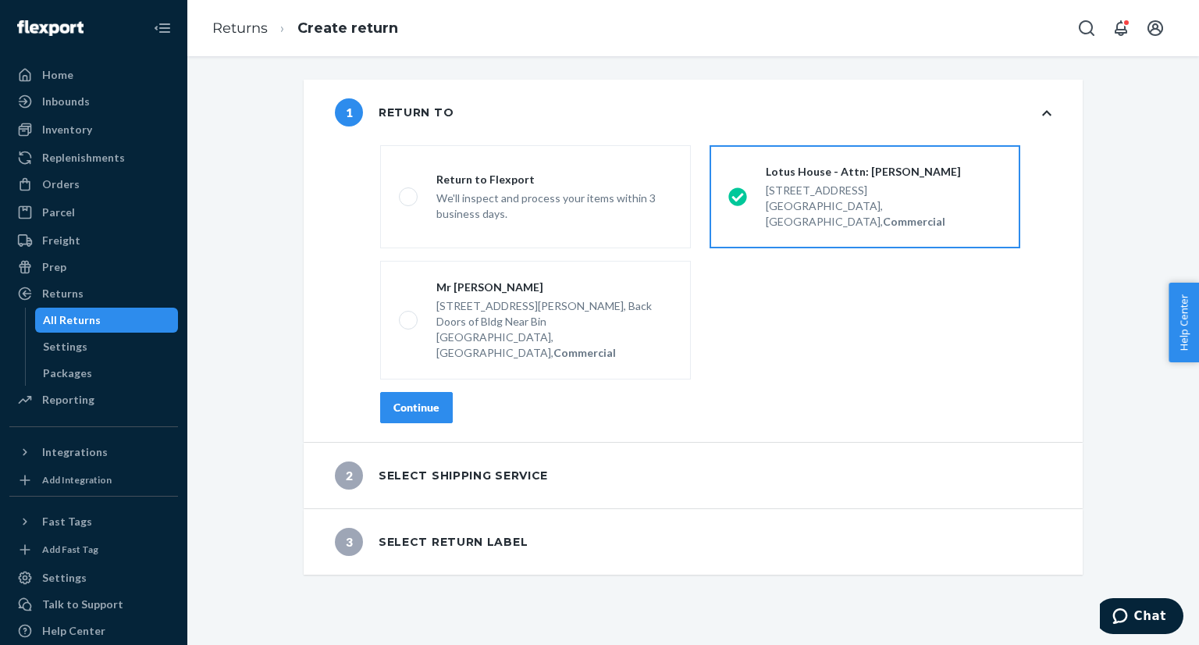
click at [405, 400] on div "Continue" at bounding box center [417, 408] width 46 height 16
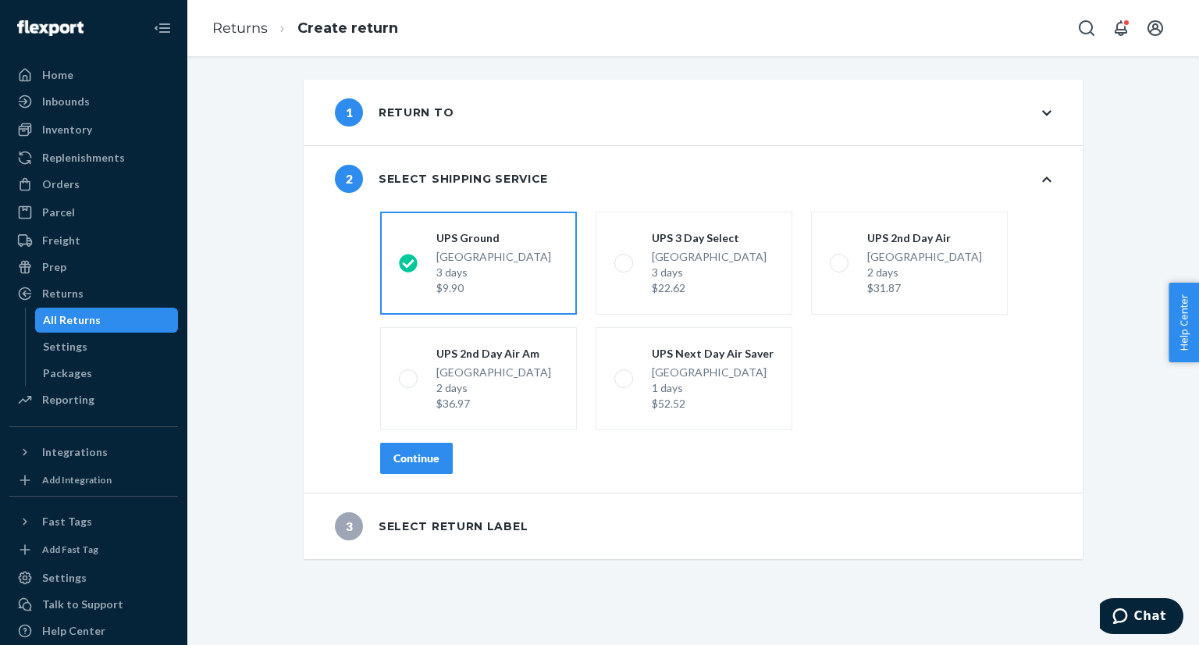
click at [435, 454] on button "Continue" at bounding box center [416, 458] width 73 height 31
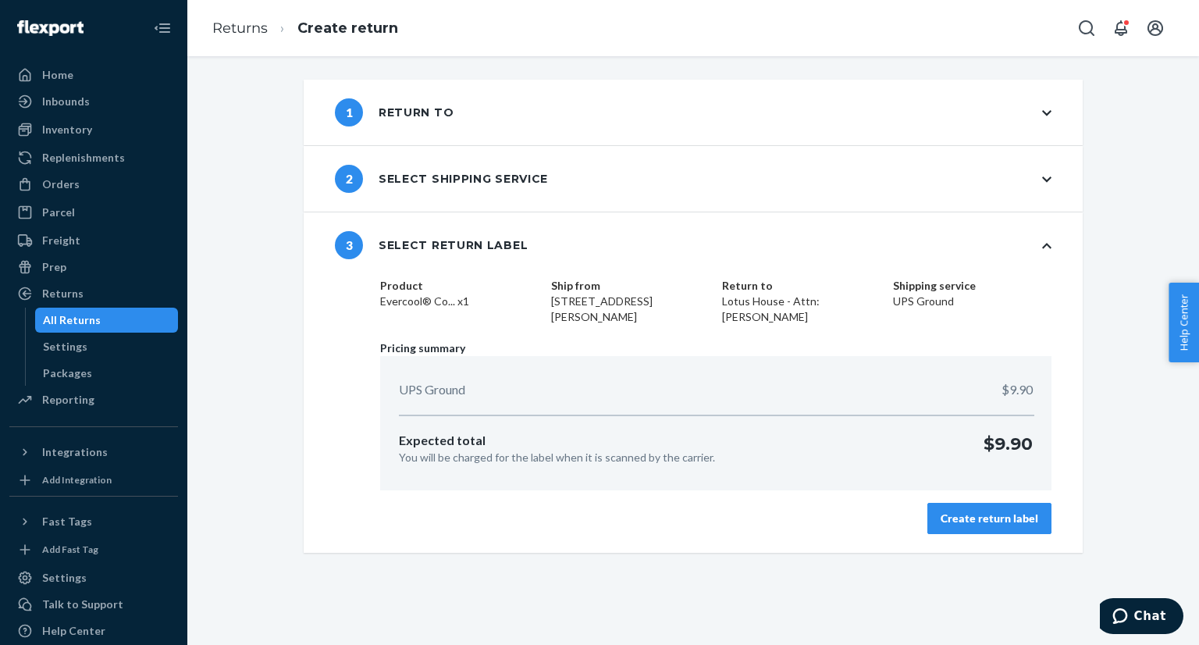
click at [998, 520] on div "Create return label" at bounding box center [990, 519] width 98 height 16
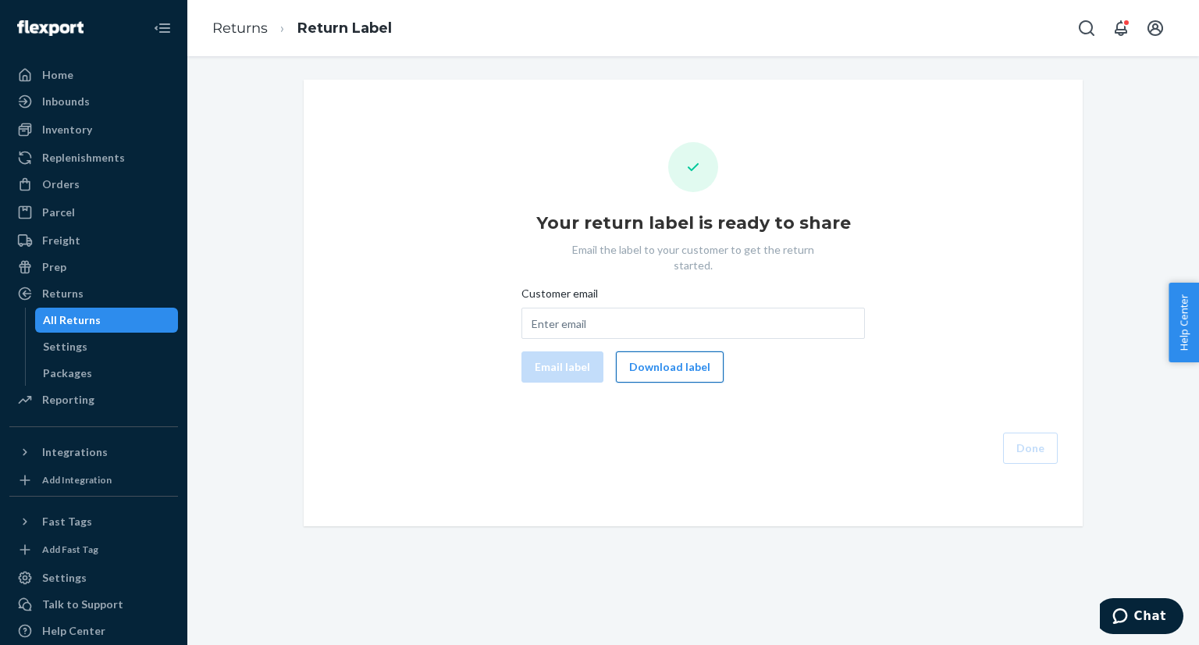
click at [707, 351] on button "Download label" at bounding box center [670, 366] width 108 height 31
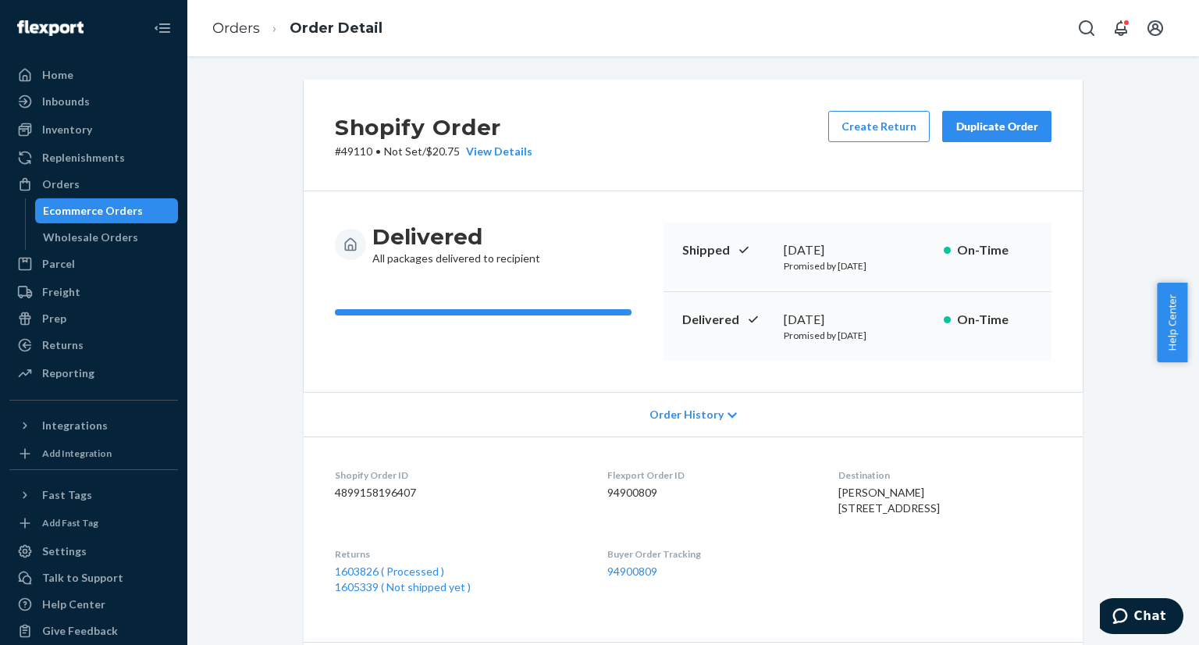
click at [114, 200] on div "Ecommerce Orders" at bounding box center [107, 211] width 141 height 22
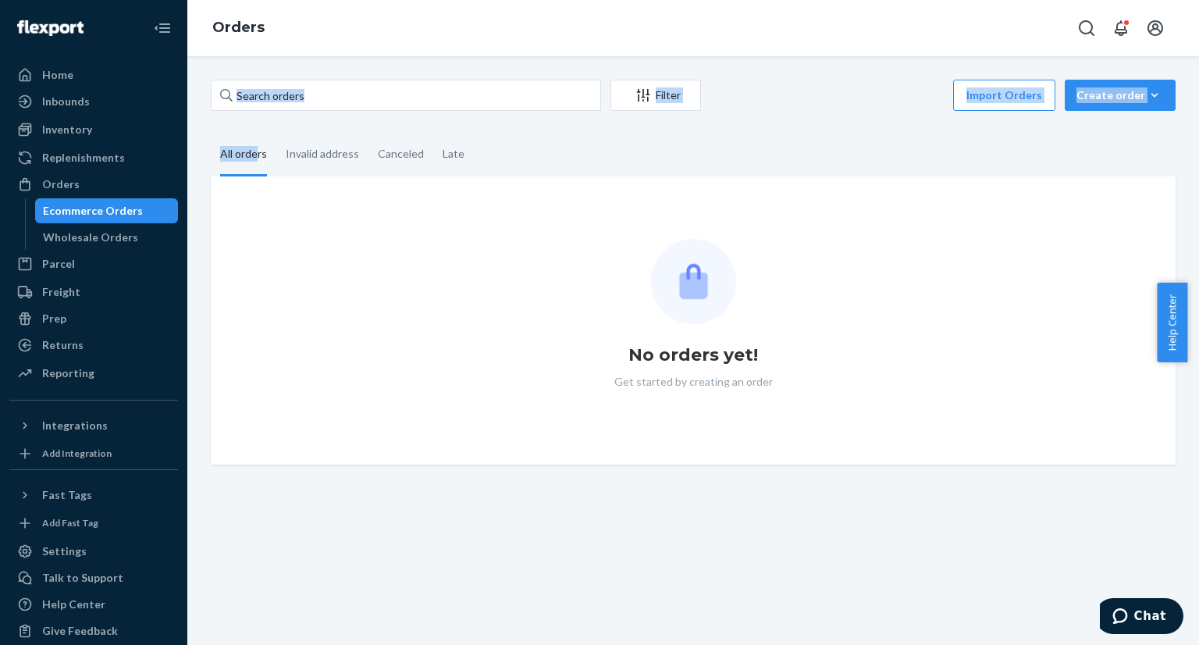
drag, startPoint x: 260, startPoint y: 114, endPoint x: 280, endPoint y: 104, distance: 22.0
click at [280, 104] on div "Filter Import Orders Create order Ecommerce order Removal order All orders Inva…" at bounding box center [693, 272] width 988 height 385
click at [316, 94] on input "text" at bounding box center [406, 95] width 390 height 31
click at [322, 94] on input "text" at bounding box center [406, 95] width 390 height 31
click at [300, 148] on div "Invalid address" at bounding box center [322, 155] width 73 height 43
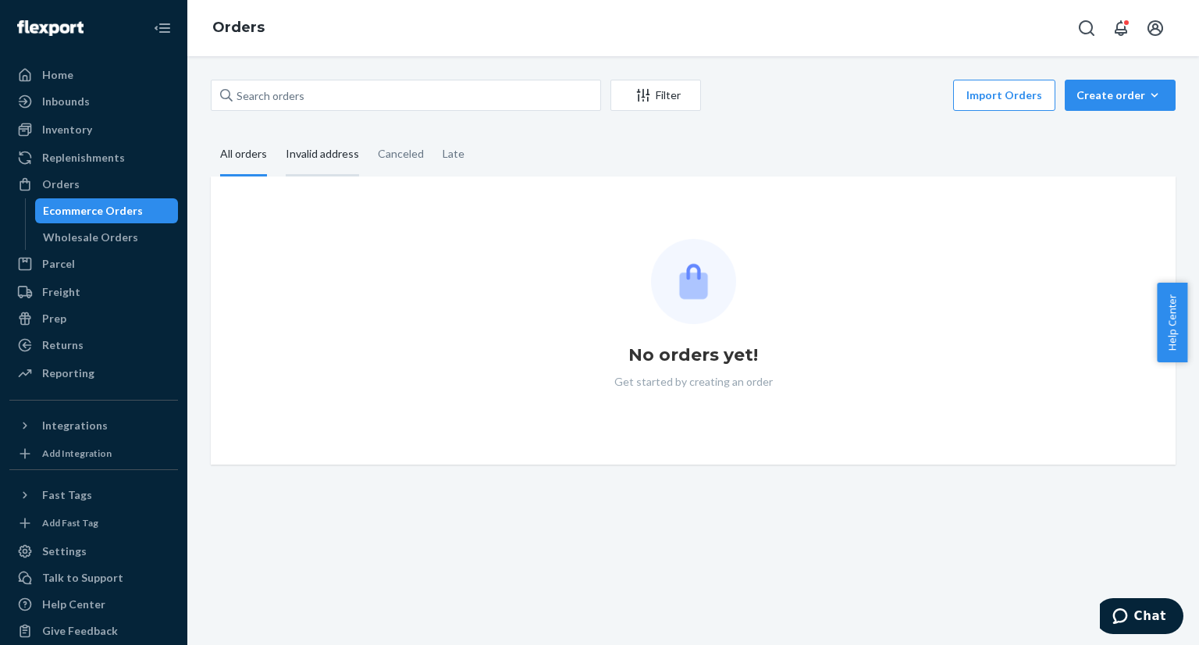
click at [276, 134] on input "Invalid address" at bounding box center [276, 134] width 0 height 0
click at [298, 91] on input "text" at bounding box center [406, 95] width 390 height 31
paste input "Stevetr6979@gmail.com"
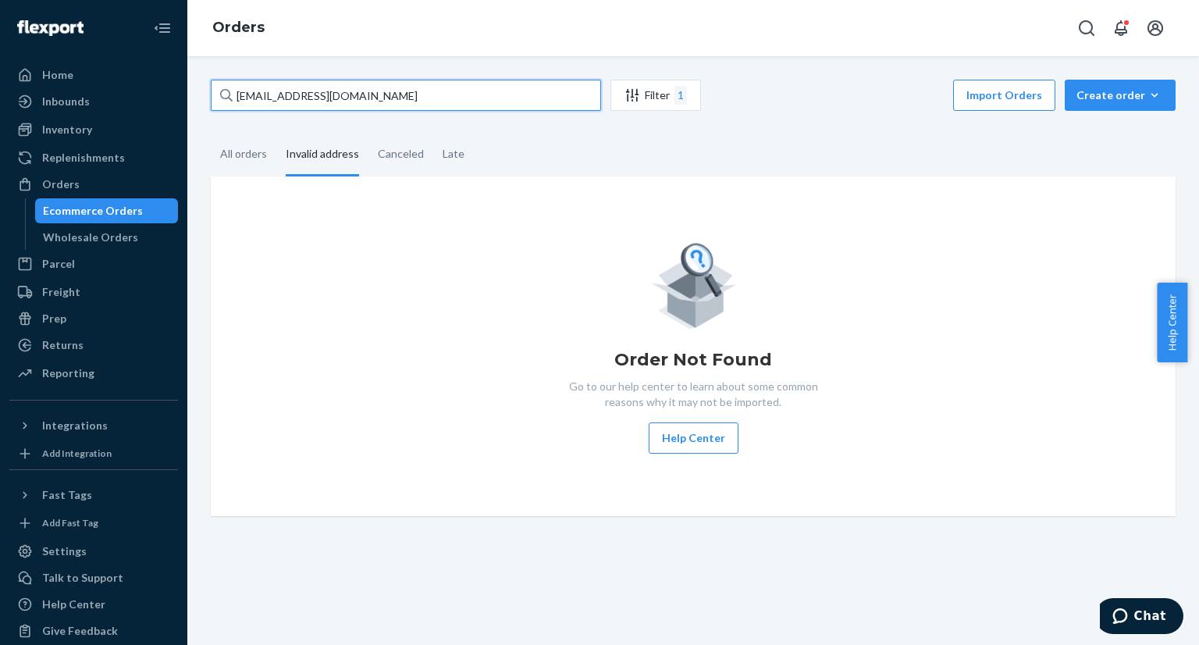
drag, startPoint x: 381, startPoint y: 98, endPoint x: 215, endPoint y: 99, distance: 165.5
click at [215, 99] on input "Stevetr6979@gmail.com" at bounding box center [406, 95] width 390 height 31
paste input "PD1773063"
click at [112, 200] on div "Ecommerce Orders" at bounding box center [107, 211] width 141 height 22
click at [271, 98] on input "PD1773063" at bounding box center [406, 95] width 390 height 31
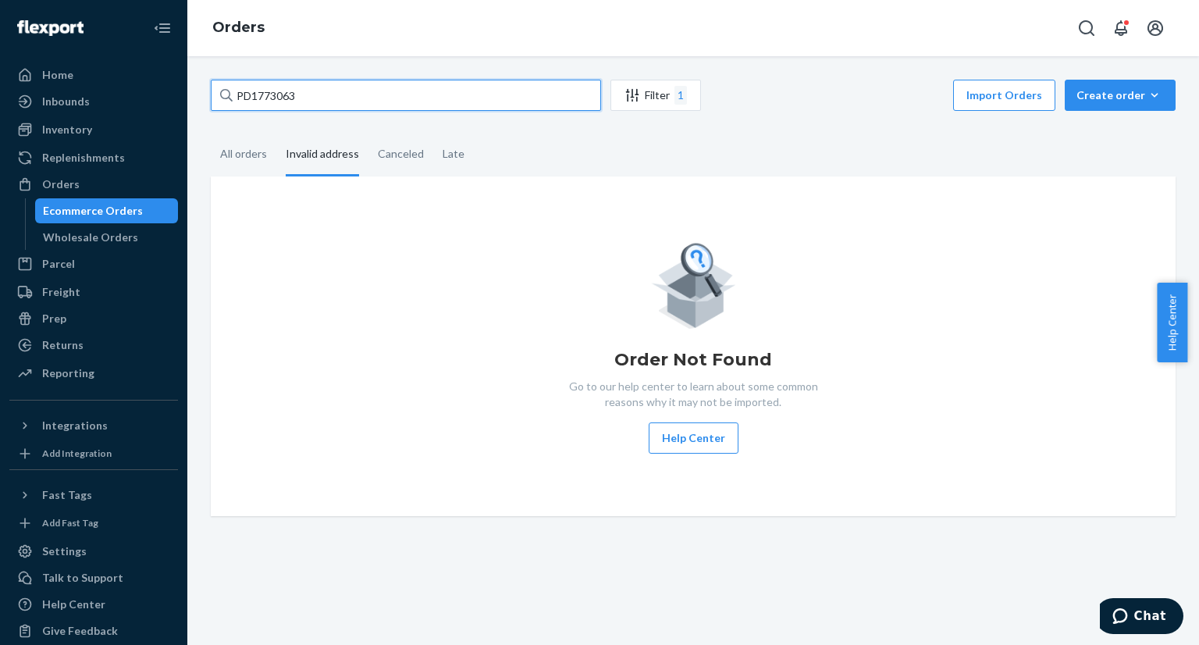
click at [271, 98] on input "PD1773063" at bounding box center [406, 95] width 390 height 31
paste input "text"
type input "PD1773063"
click at [259, 98] on input "PD1773063" at bounding box center [406, 95] width 390 height 31
click at [258, 98] on input "PD1773063" at bounding box center [406, 95] width 390 height 31
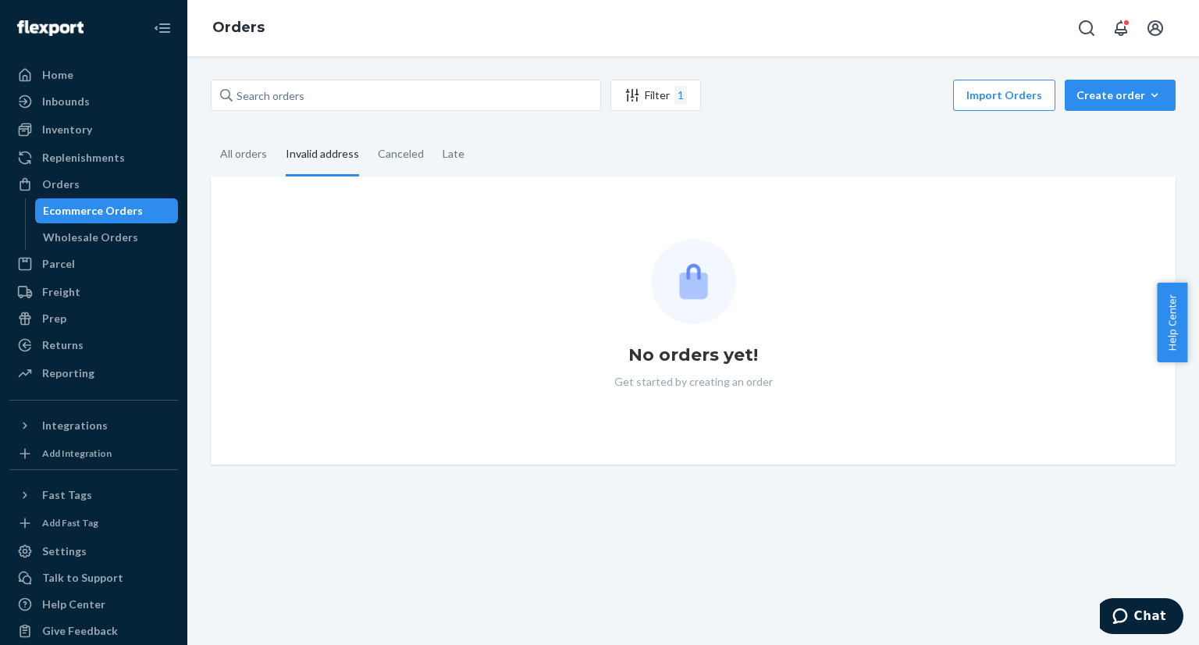
click at [73, 212] on div "Ecommerce Orders" at bounding box center [93, 211] width 100 height 16
click at [84, 234] on div "Wholesale Orders" at bounding box center [90, 238] width 95 height 16
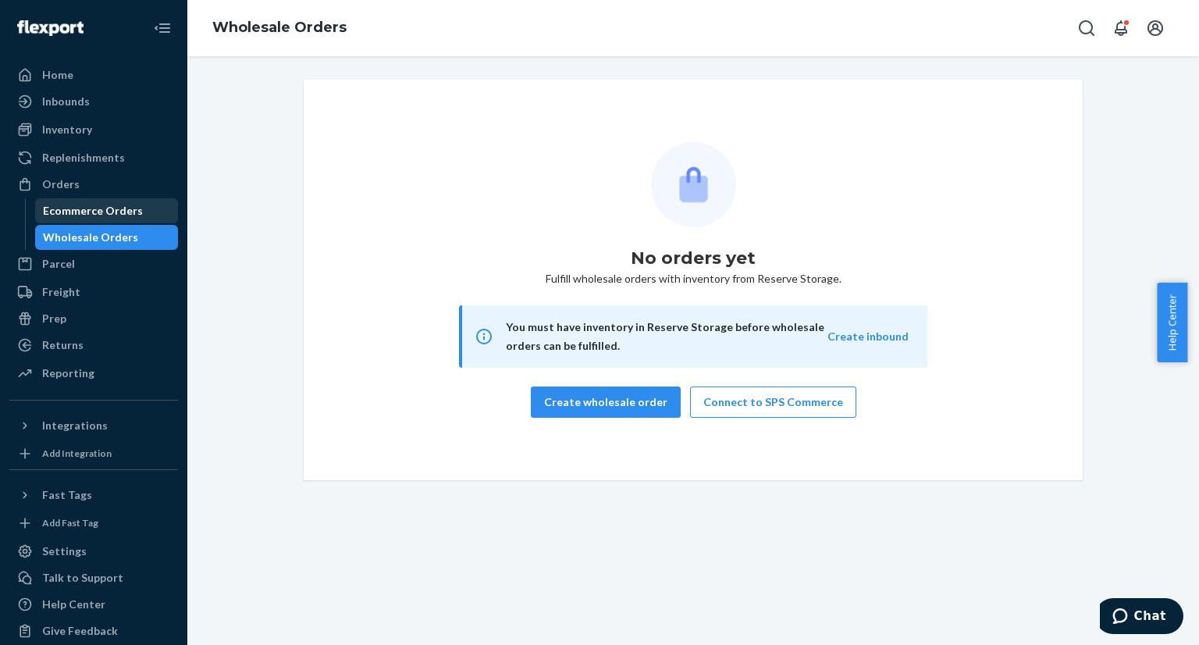
click at [82, 213] on div "Ecommerce Orders" at bounding box center [93, 211] width 100 height 16
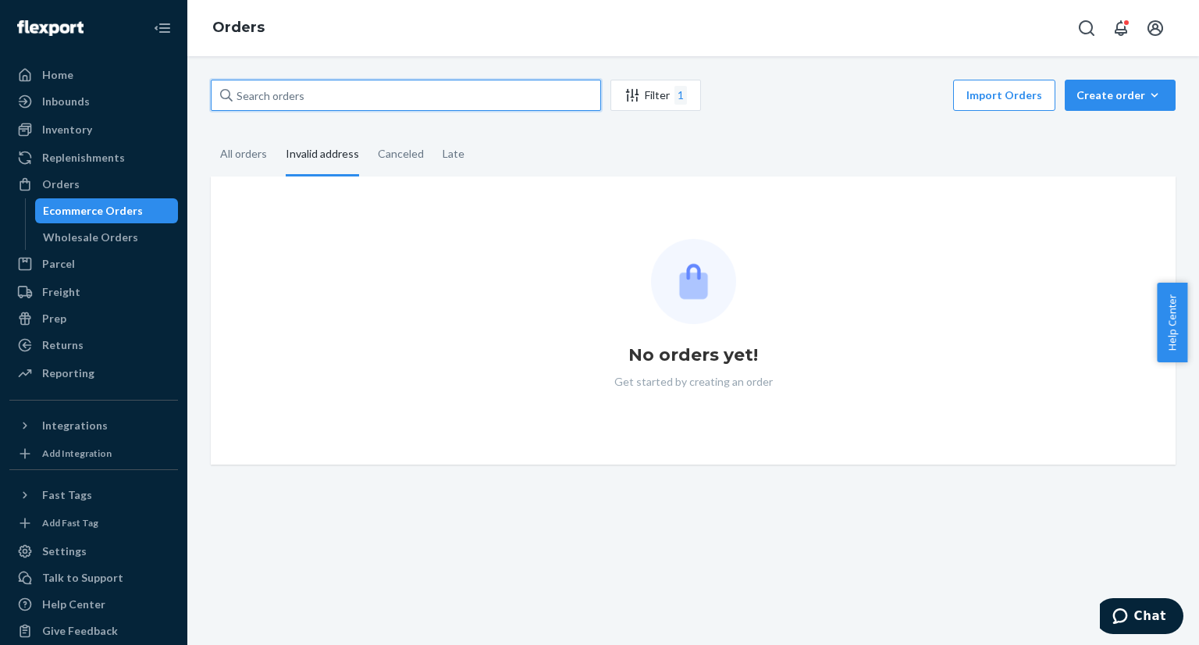
click at [269, 92] on input "text" at bounding box center [406, 95] width 390 height 31
paste input "PD1773063"
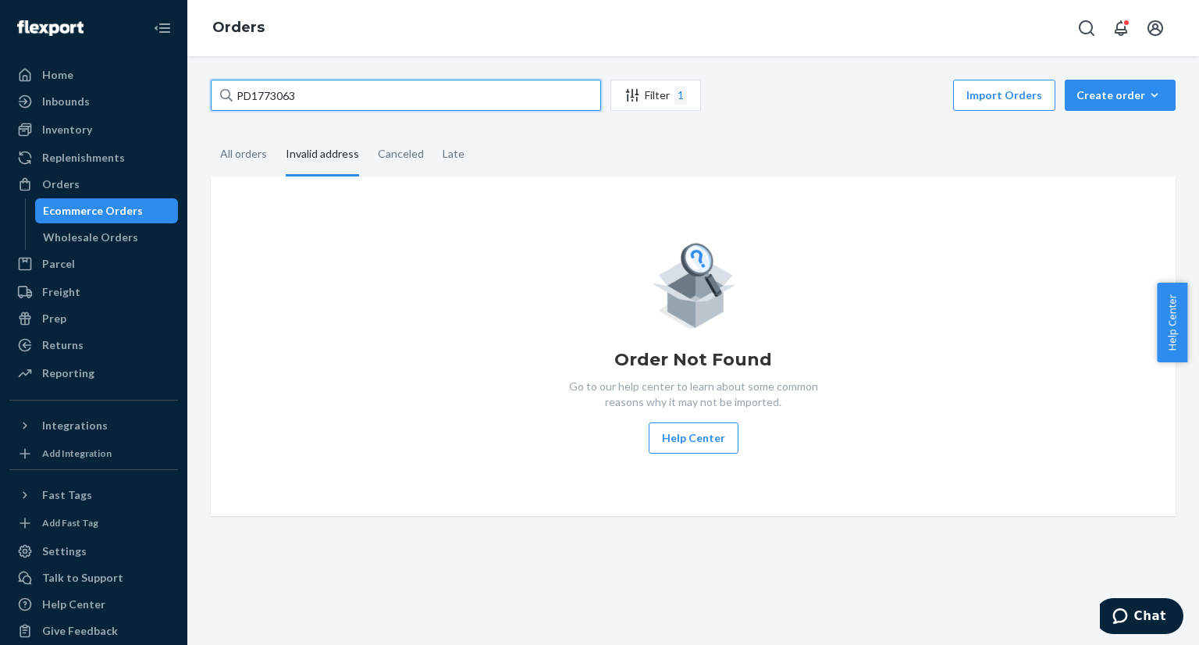
type input "PD1773063"
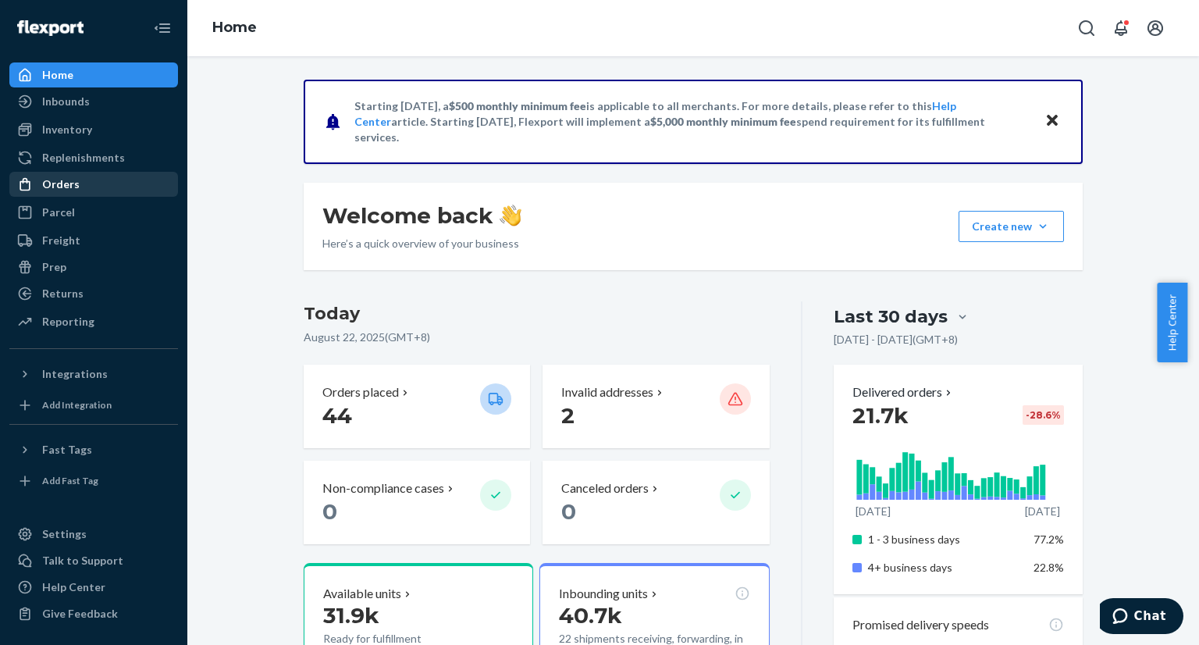
click at [93, 186] on div "Orders" at bounding box center [94, 184] width 166 height 22
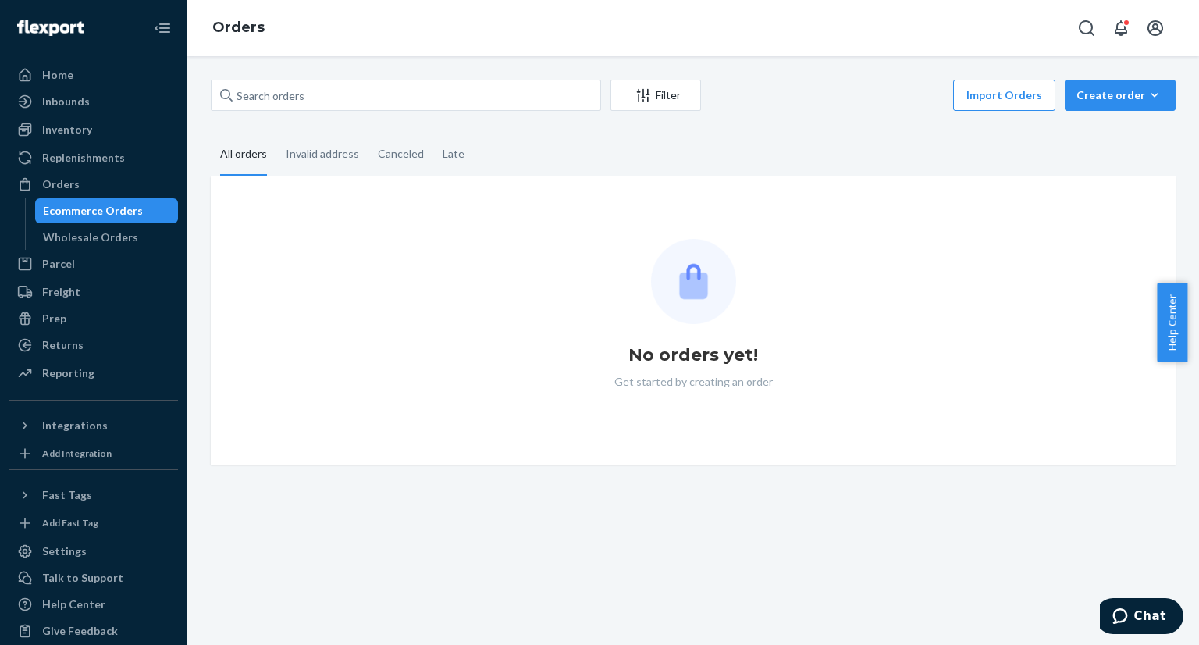
click at [257, 74] on div "Filter Import Orders Create order Ecommerce order Removal order All orders Inva…" at bounding box center [693, 350] width 1012 height 589
click at [262, 88] on input "text" at bounding box center [406, 95] width 390 height 31
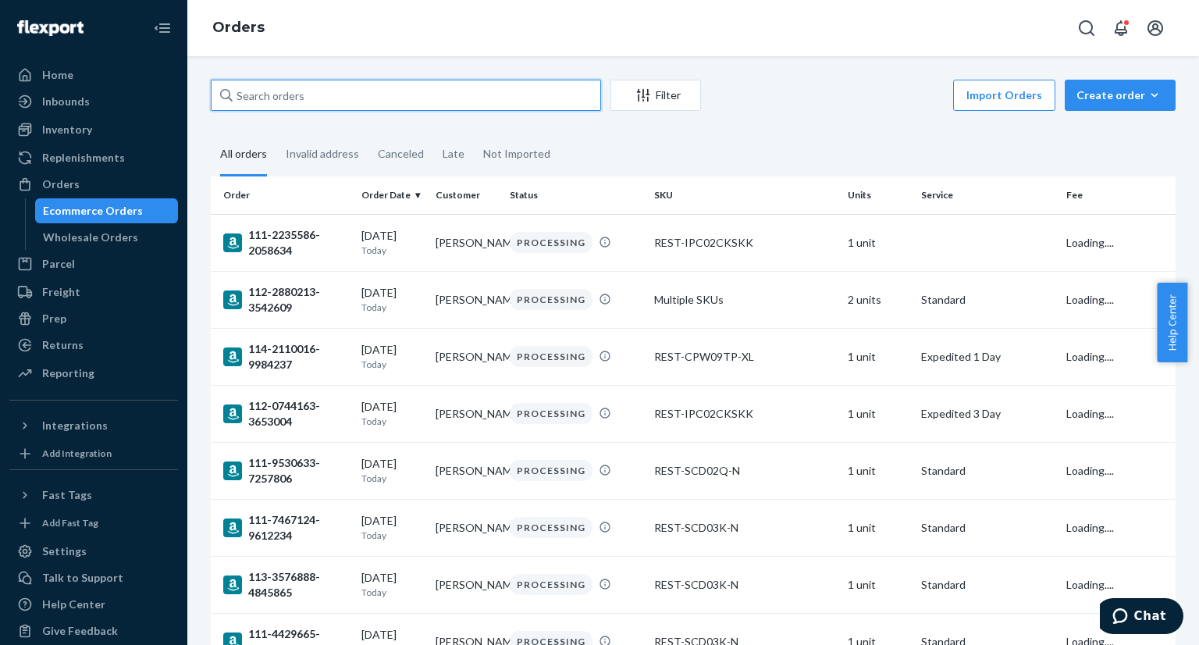
paste input "PD1773063"
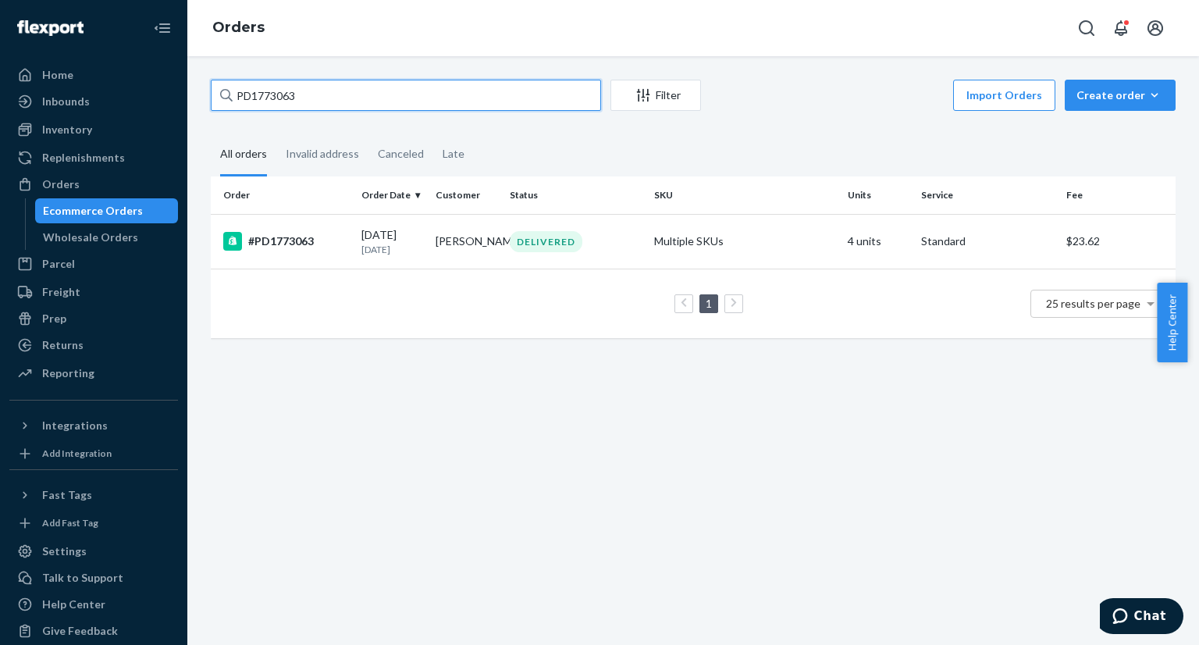
type input "PD1773063"
click at [322, 255] on td "#PD1773063" at bounding box center [283, 241] width 144 height 55
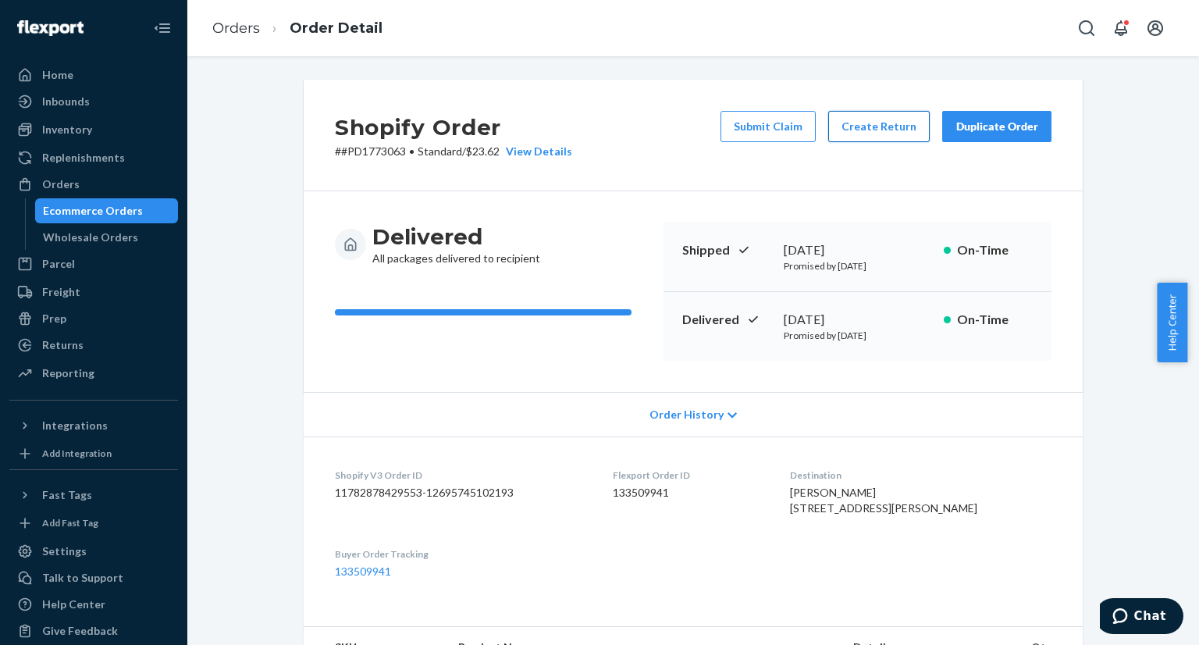
click at [871, 133] on button "Create Return" at bounding box center [879, 126] width 102 height 31
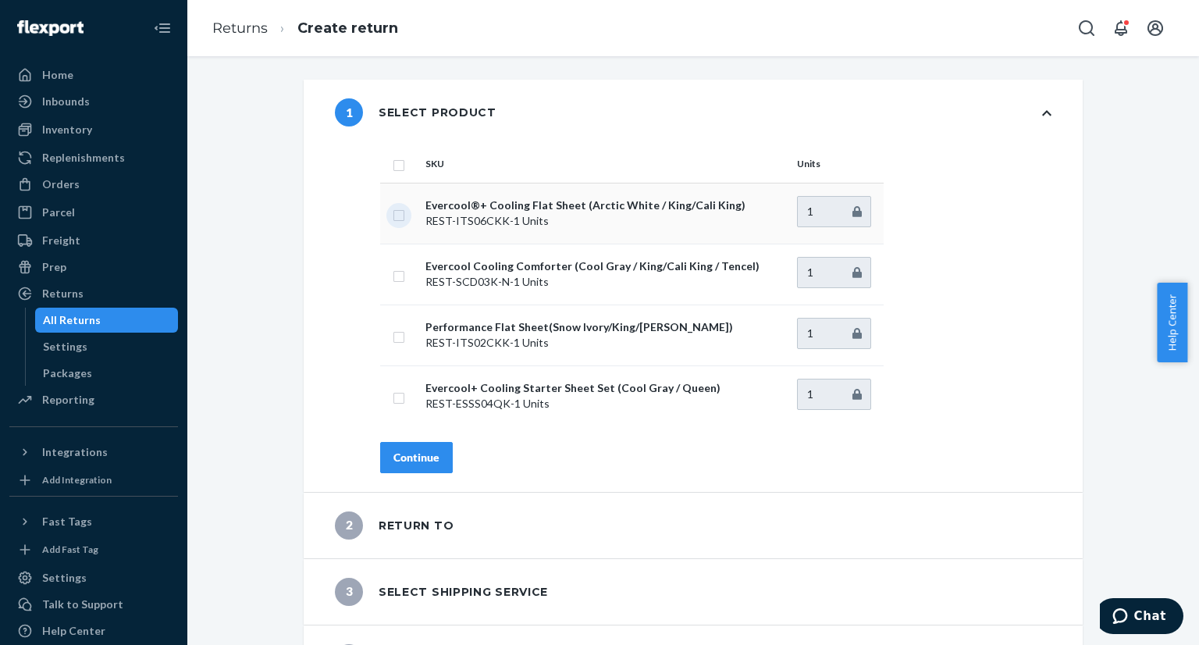
click at [393, 214] on input "checkbox" at bounding box center [399, 213] width 12 height 16
checkbox input "true"
click at [411, 460] on div "Continue" at bounding box center [417, 458] width 46 height 16
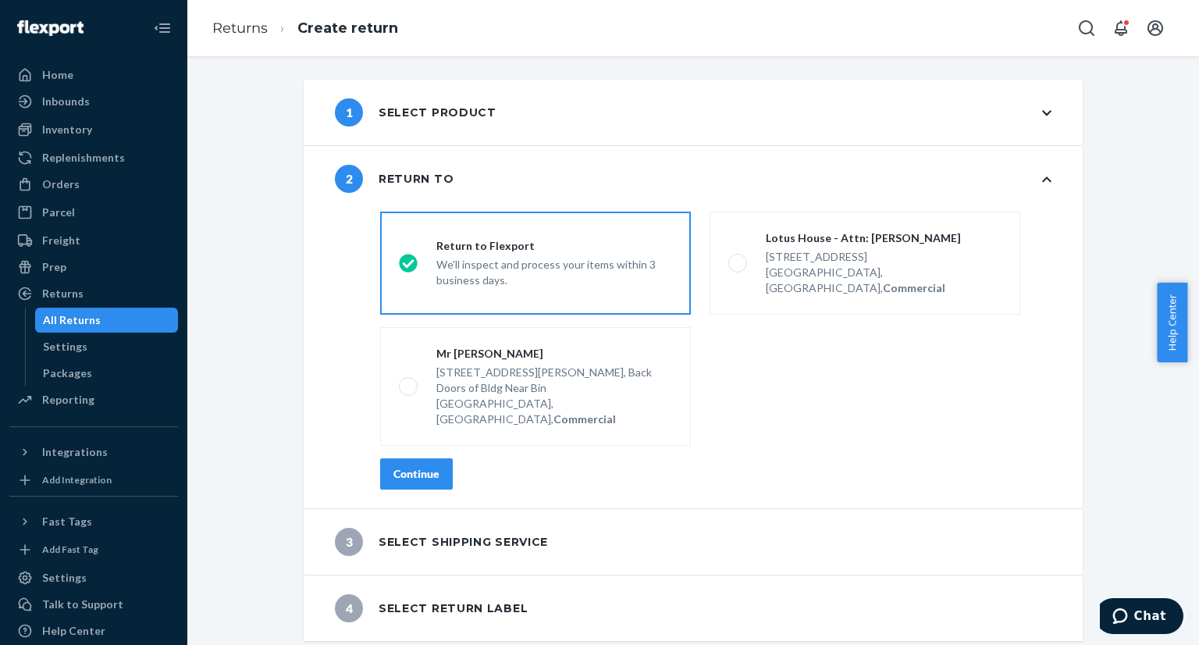
click at [395, 458] on button "Continue" at bounding box center [416, 473] width 73 height 31
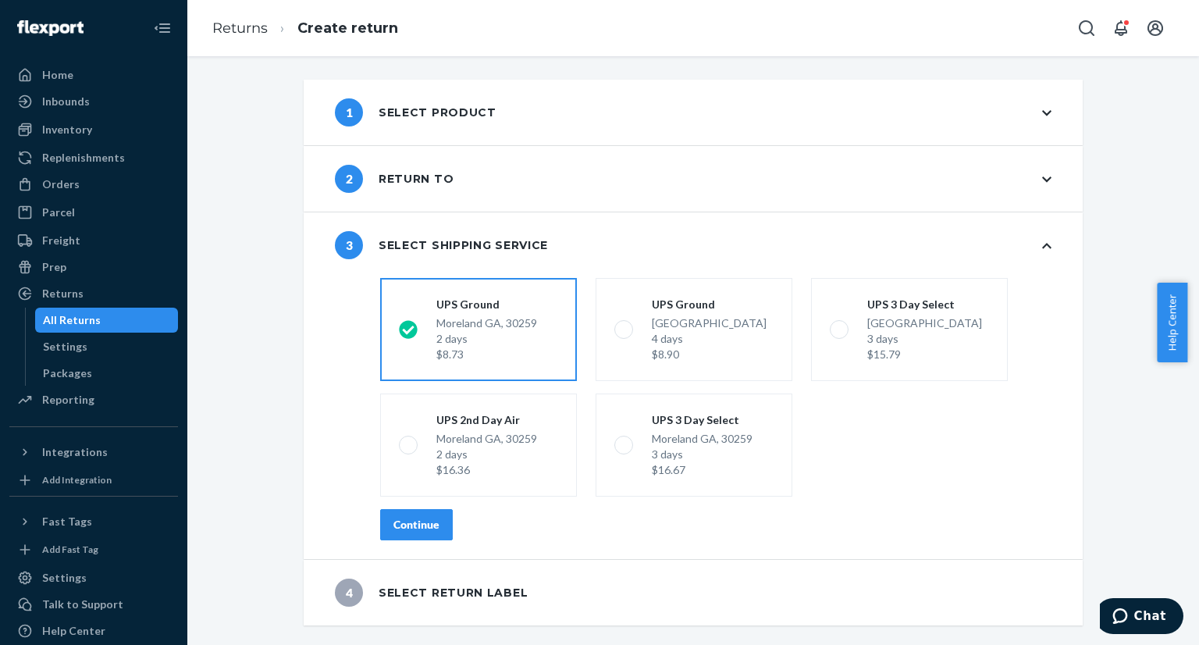
click at [406, 536] on button "Continue" at bounding box center [416, 524] width 73 height 31
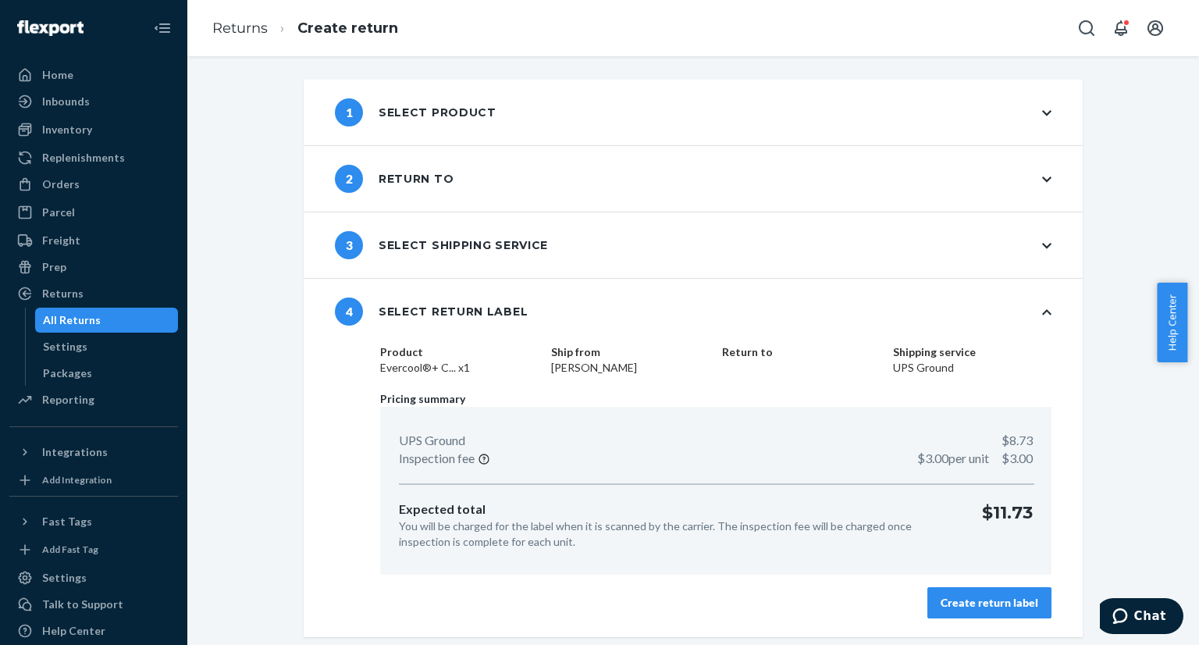
click at [980, 597] on div "Create return label" at bounding box center [990, 603] width 98 height 16
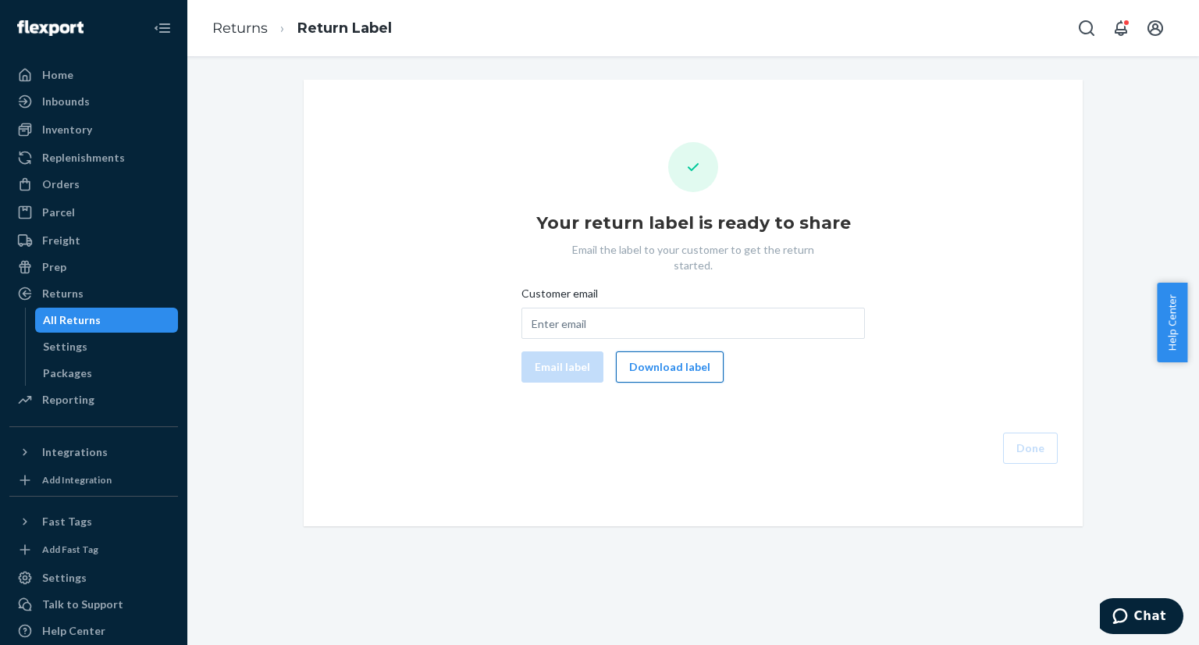
click at [674, 362] on button "Download label" at bounding box center [670, 366] width 108 height 31
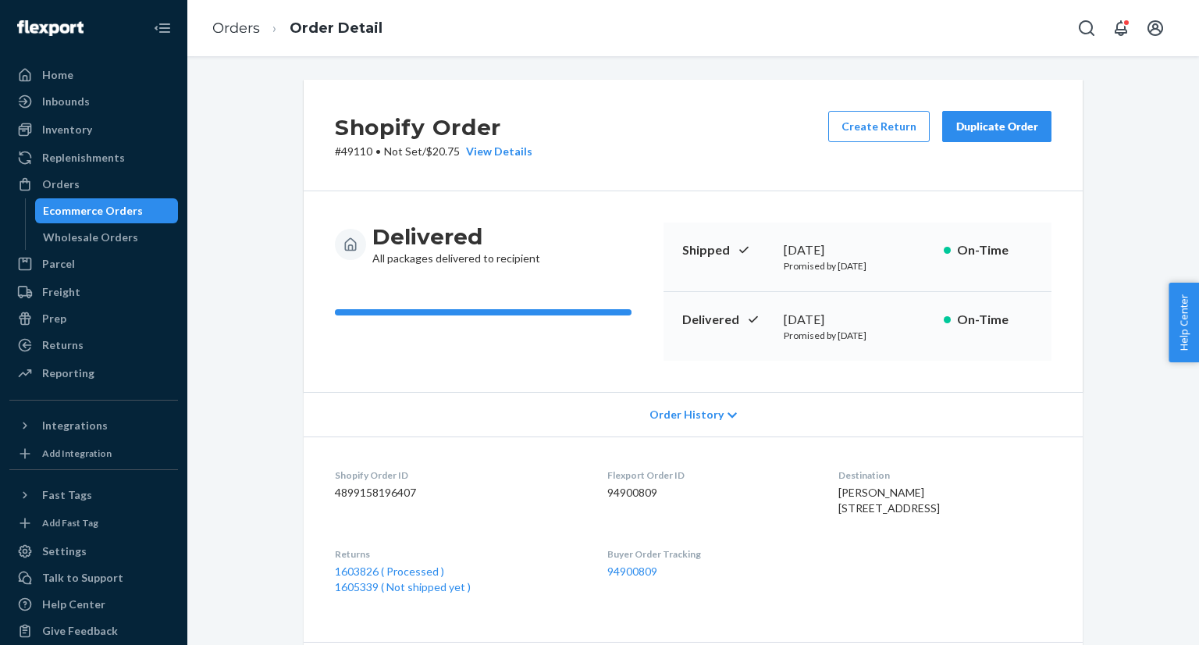
drag, startPoint x: 109, startPoint y: 206, endPoint x: 121, endPoint y: 202, distance: 13.1
click at [109, 206] on div "Ecommerce Orders" at bounding box center [93, 211] width 100 height 16
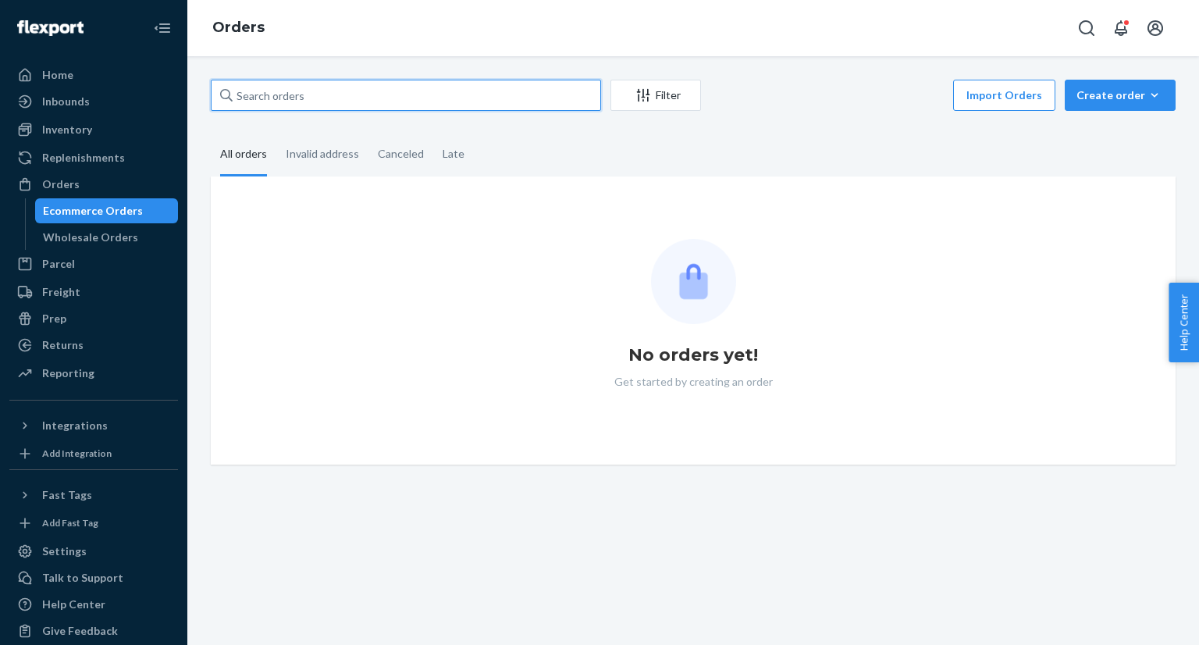
click at [418, 97] on input "text" at bounding box center [406, 95] width 390 height 31
paste input "US25335771"
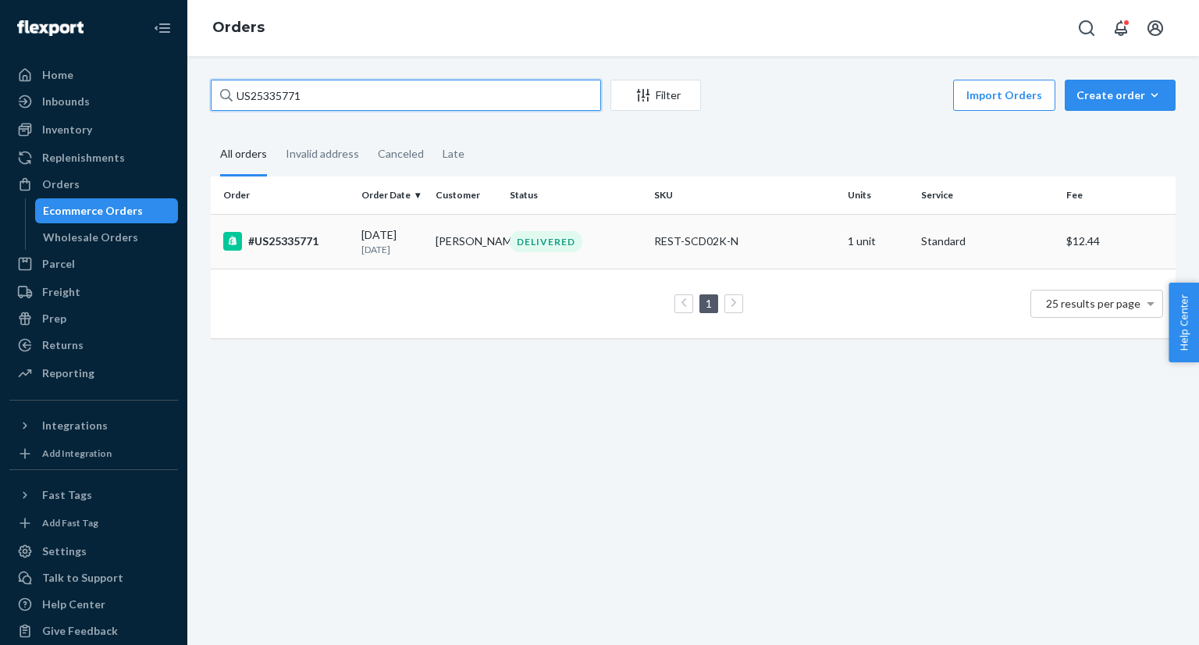
type input "US25335771"
click at [316, 253] on td "#US25335771" at bounding box center [283, 241] width 144 height 55
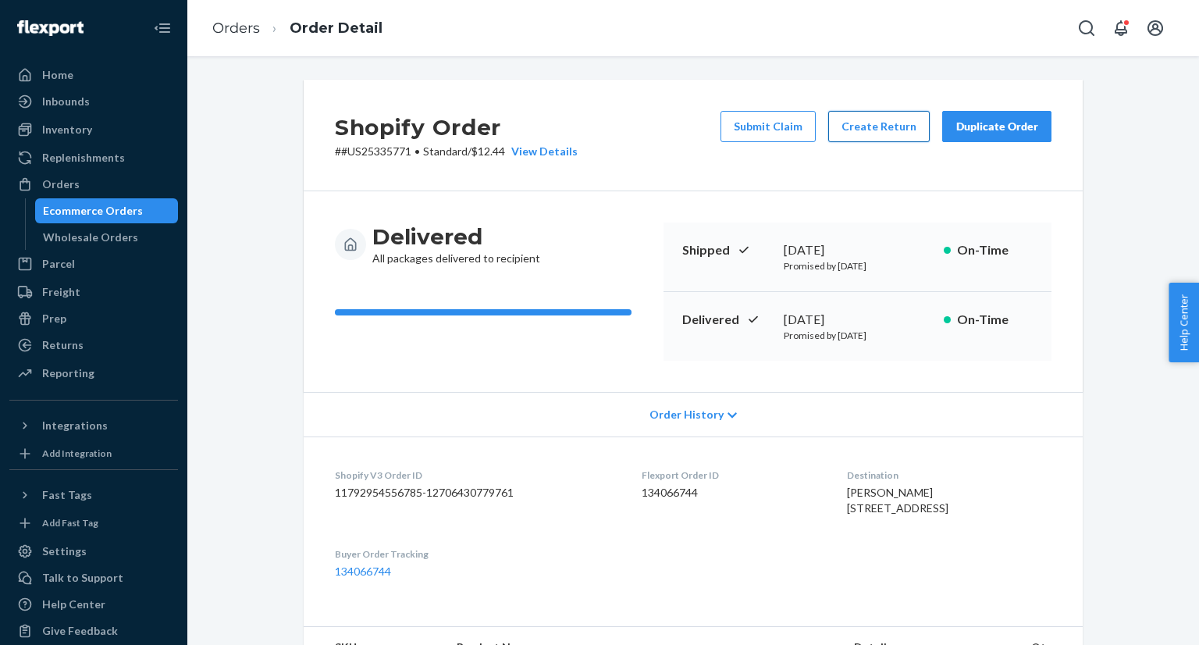
click at [885, 130] on button "Create Return" at bounding box center [879, 126] width 102 height 31
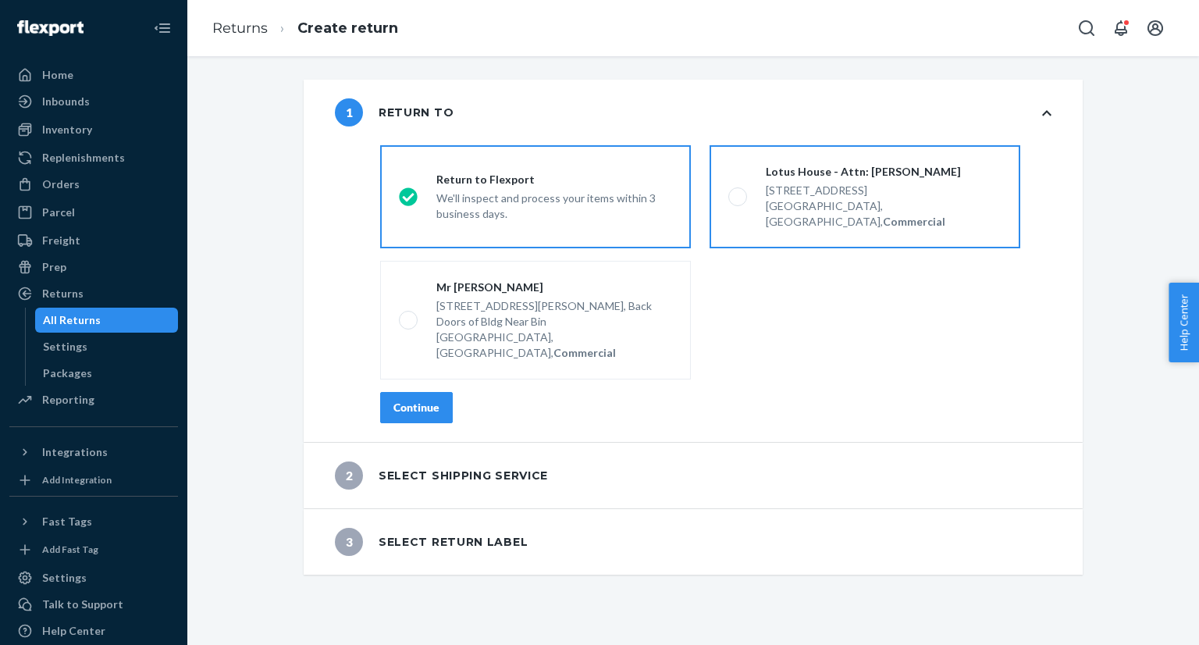
click at [732, 189] on span at bounding box center [737, 196] width 19 height 19
click at [732, 192] on input "Lotus House - Attn: [PERSON_NAME] [STREET_ADDRESS], Commercial" at bounding box center [733, 197] width 10 height 10
radio input "true"
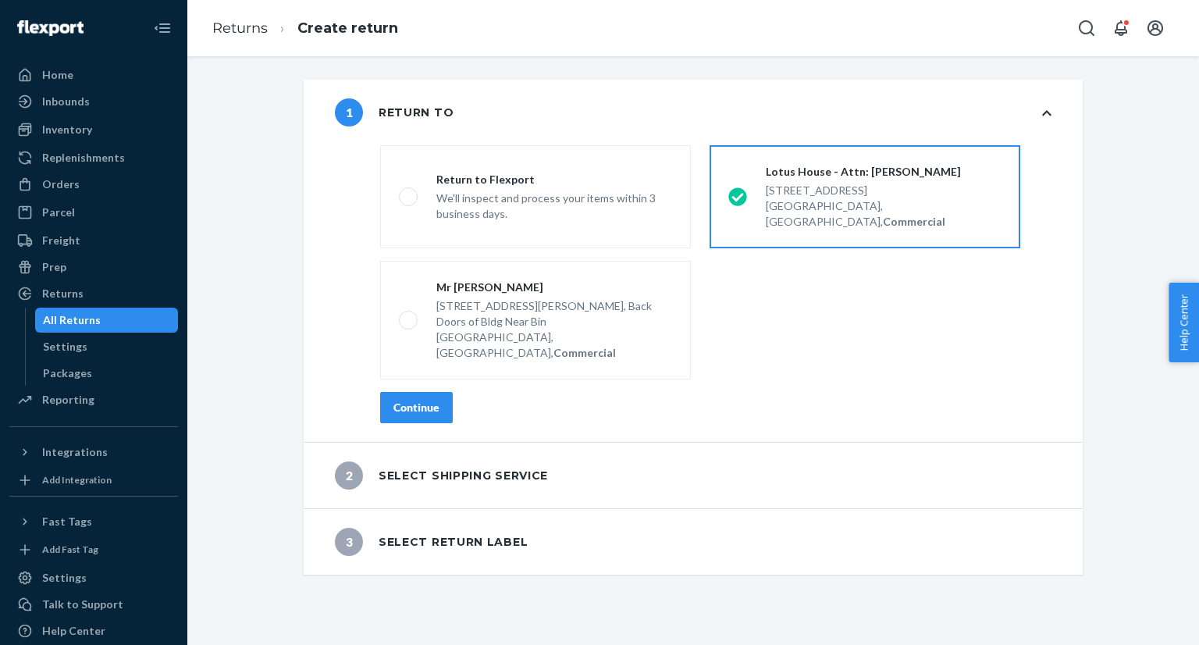
drag, startPoint x: 394, startPoint y: 354, endPoint x: 401, endPoint y: 353, distance: 8.0
click at [395, 400] on div "Continue" at bounding box center [417, 408] width 46 height 16
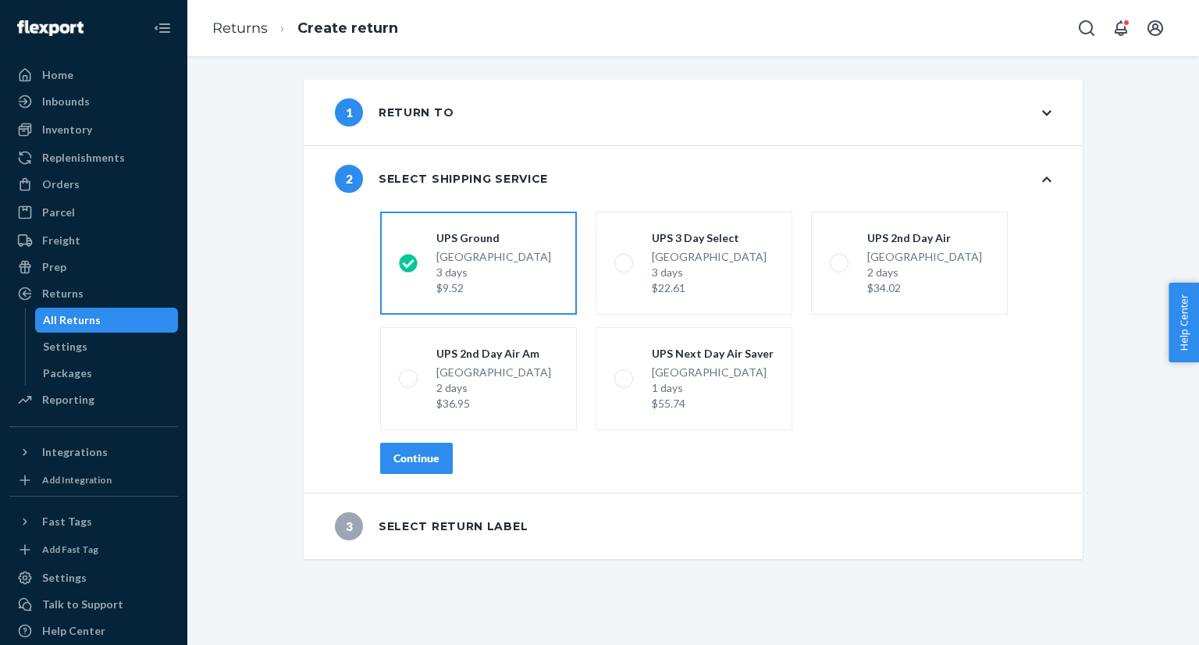
click at [420, 454] on div "Continue" at bounding box center [417, 459] width 46 height 16
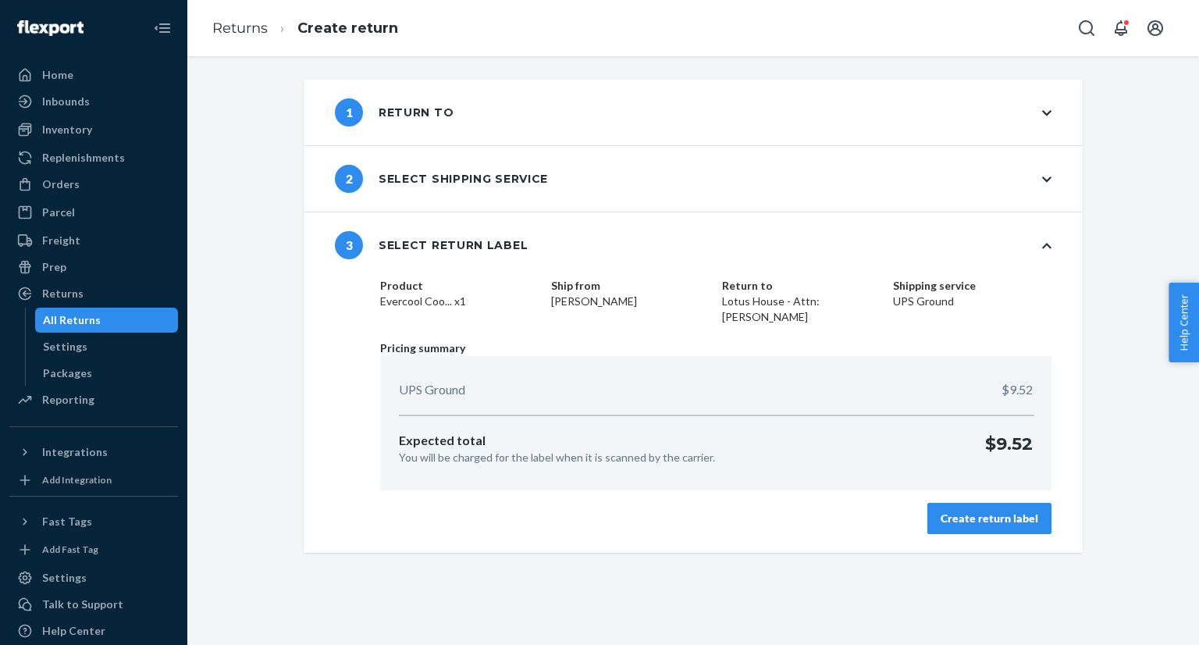
click at [1001, 512] on div "Create return label" at bounding box center [990, 519] width 98 height 16
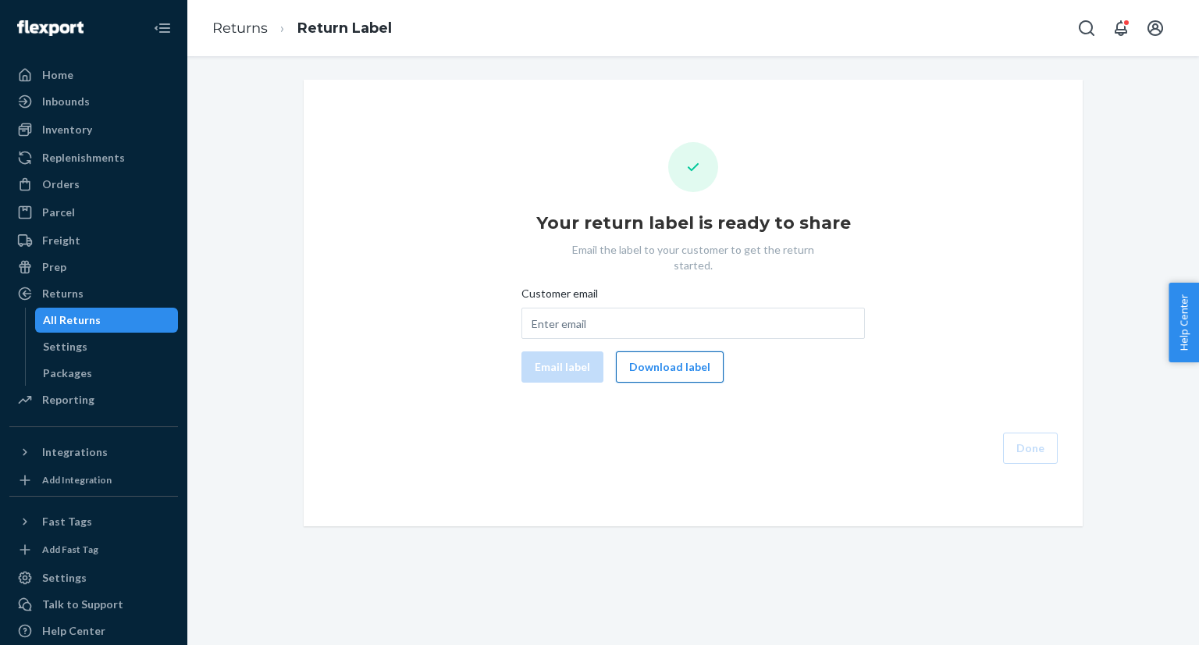
click at [659, 354] on button "Download label" at bounding box center [670, 366] width 108 height 31
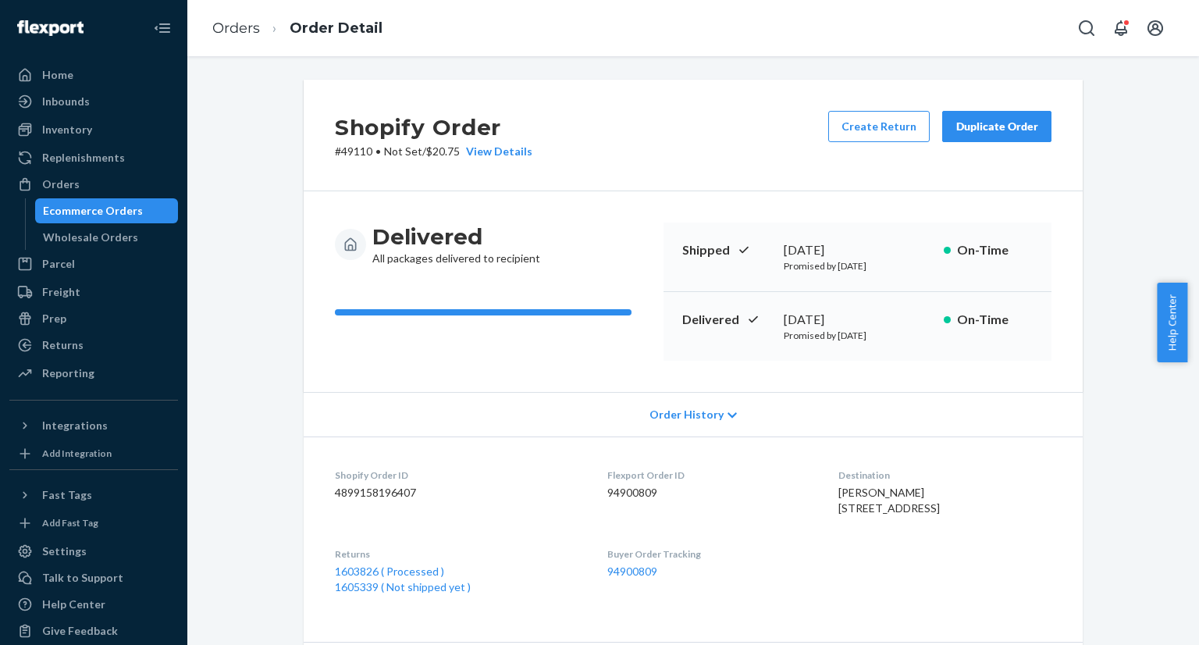
click at [151, 215] on div "Ecommerce Orders" at bounding box center [107, 211] width 141 height 22
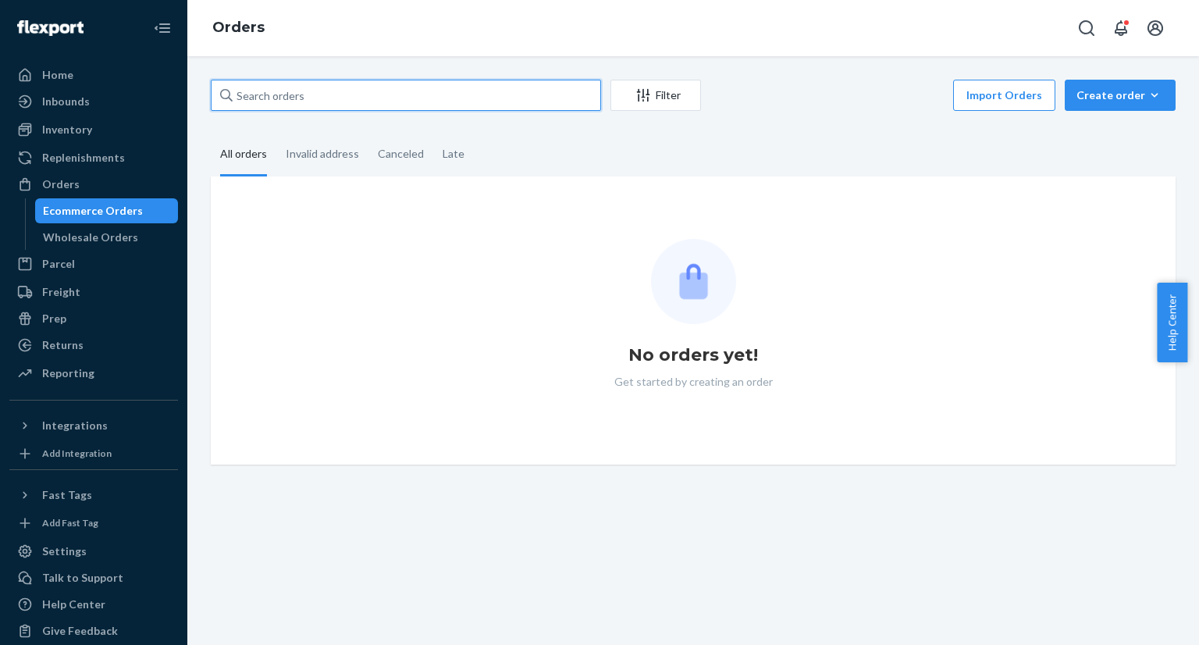
click at [342, 117] on div "Filter Import Orders Create order Ecommerce order Removal order All orders Inva…" at bounding box center [693, 272] width 988 height 385
paste input "PD1969972"
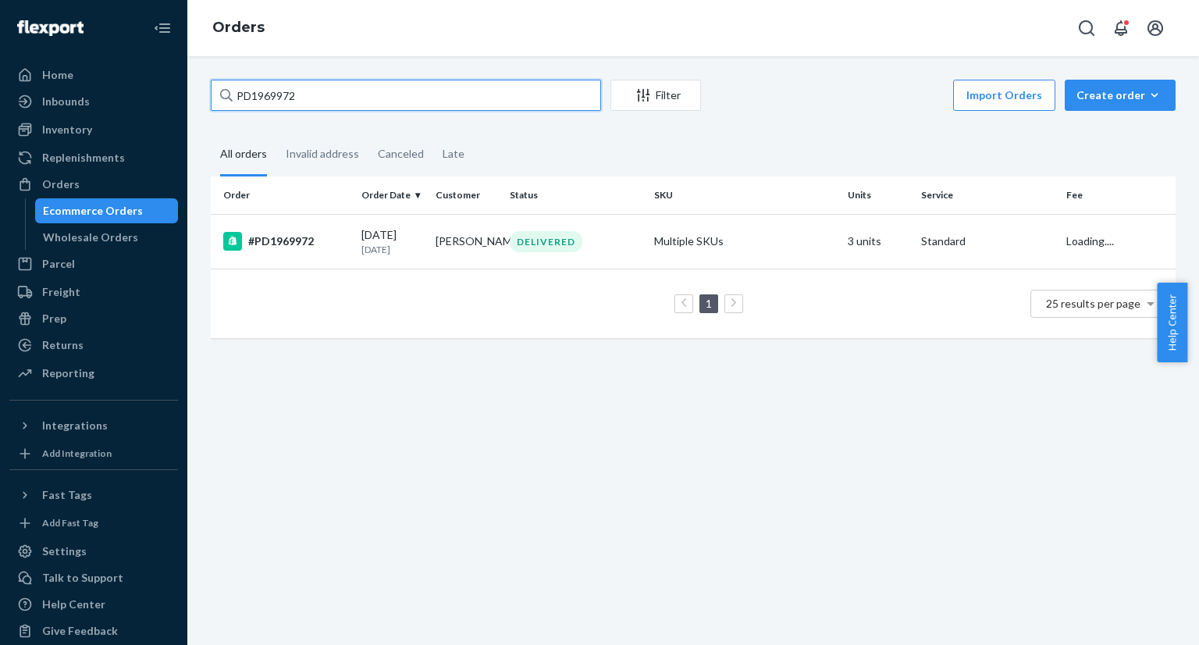
type input "PD1969972"
click at [279, 237] on div "#PD1969972" at bounding box center [286, 241] width 126 height 19
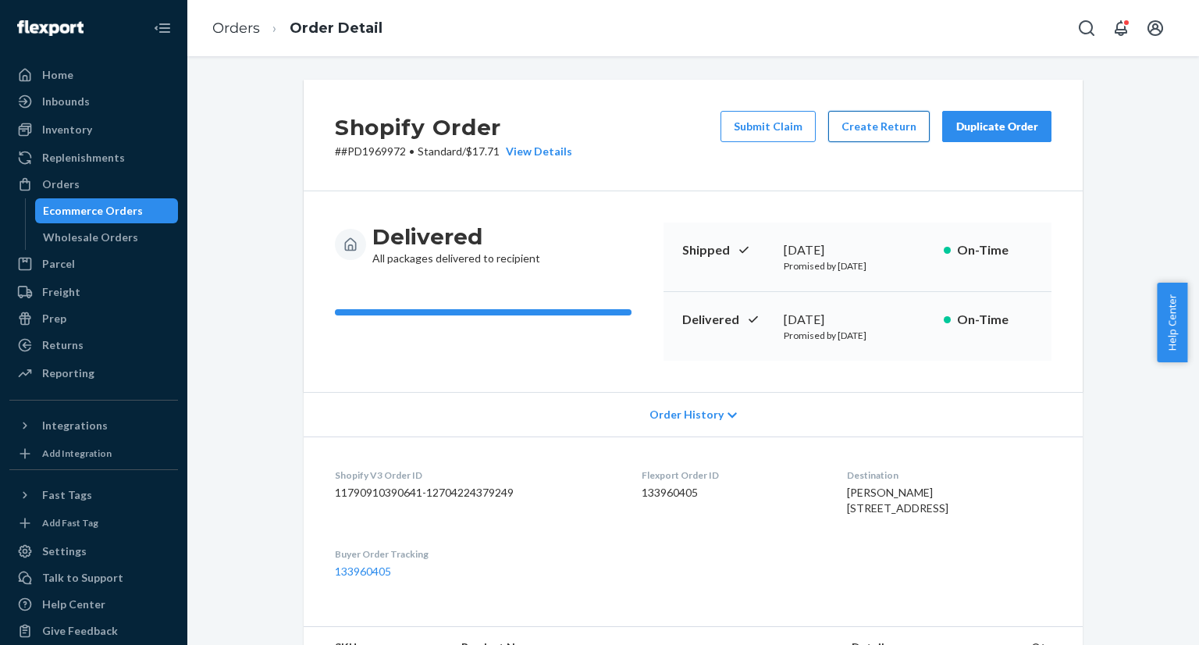
click at [862, 135] on button "Create Return" at bounding box center [879, 126] width 102 height 31
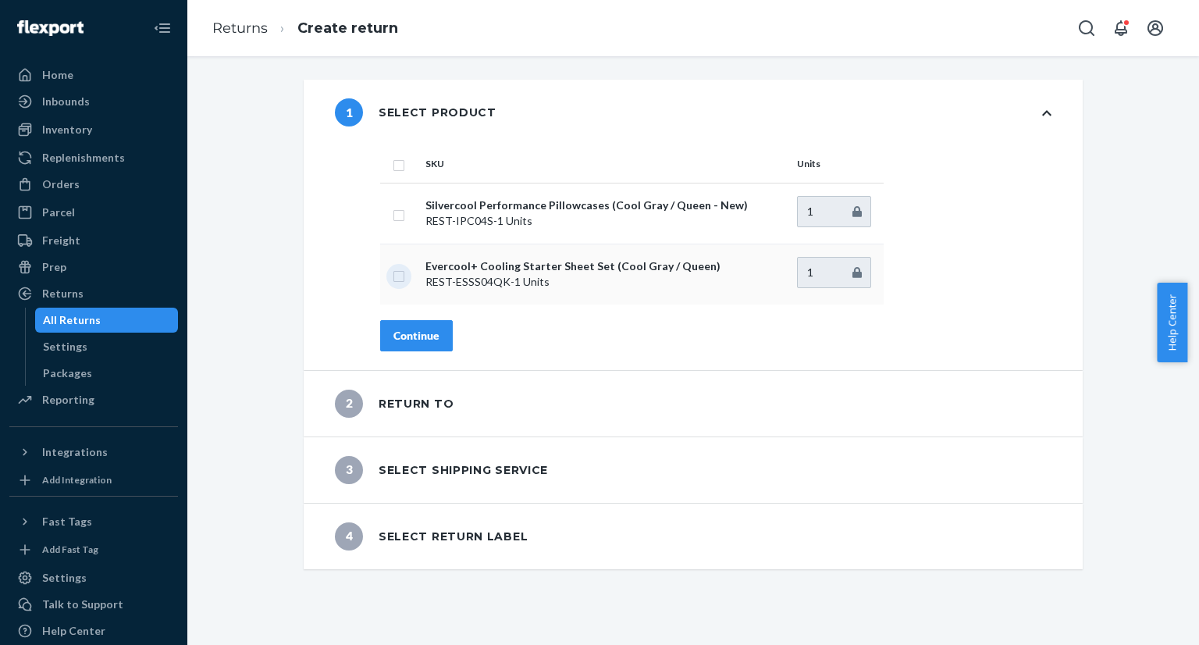
drag, startPoint x: 393, startPoint y: 276, endPoint x: 404, endPoint y: 303, distance: 28.7
click at [393, 276] on input "checkbox" at bounding box center [399, 274] width 12 height 16
checkbox input "true"
click at [410, 335] on div "Continue" at bounding box center [417, 336] width 46 height 16
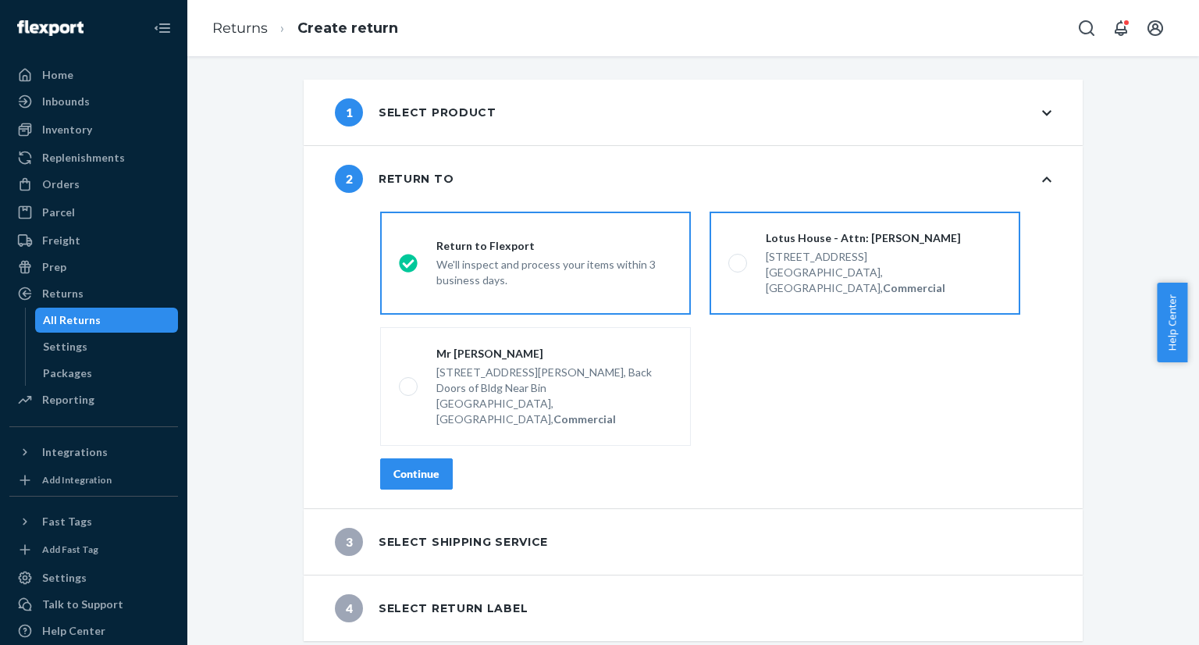
click at [732, 255] on span at bounding box center [737, 263] width 19 height 19
click at [732, 258] on input "Lotus House - Attn: [PERSON_NAME] [STREET_ADDRESS], Commercial" at bounding box center [733, 263] width 10 height 10
radio input "true"
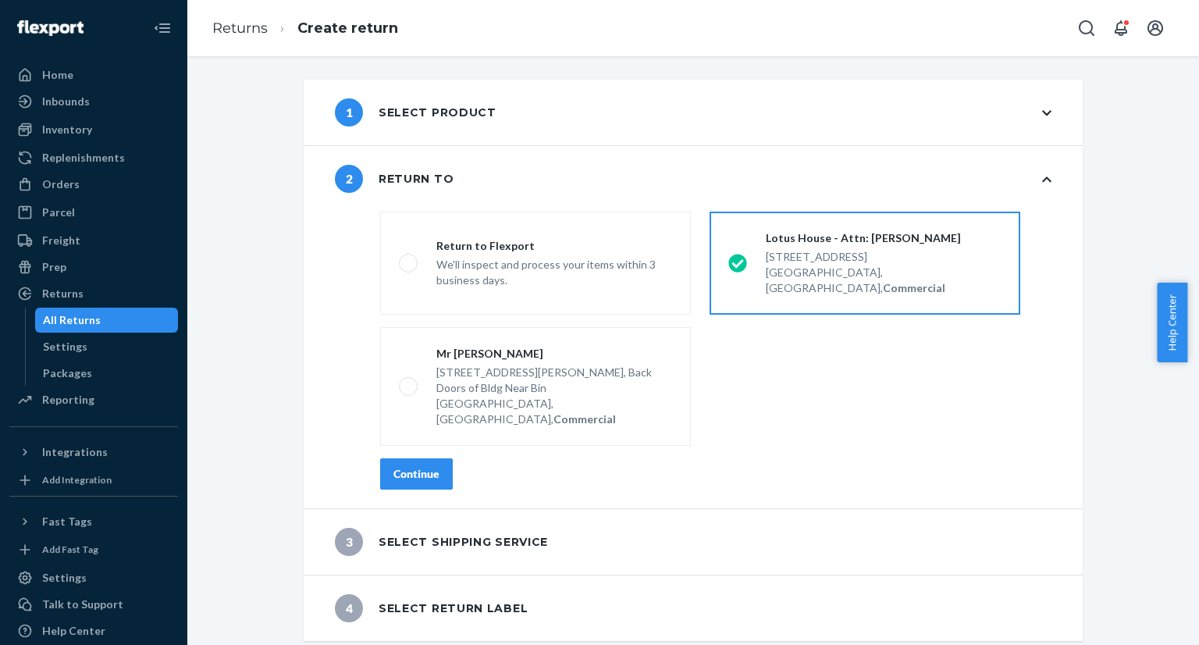
click at [418, 466] on div "Continue" at bounding box center [417, 474] width 46 height 16
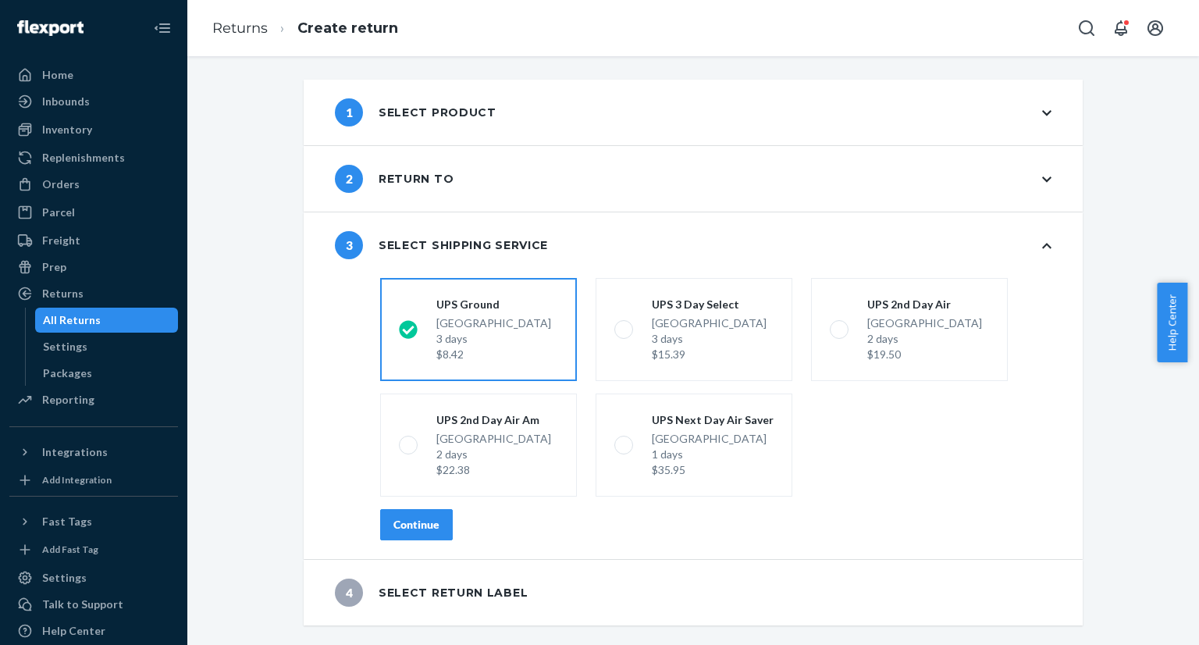
click at [419, 519] on div "Continue" at bounding box center [417, 525] width 46 height 16
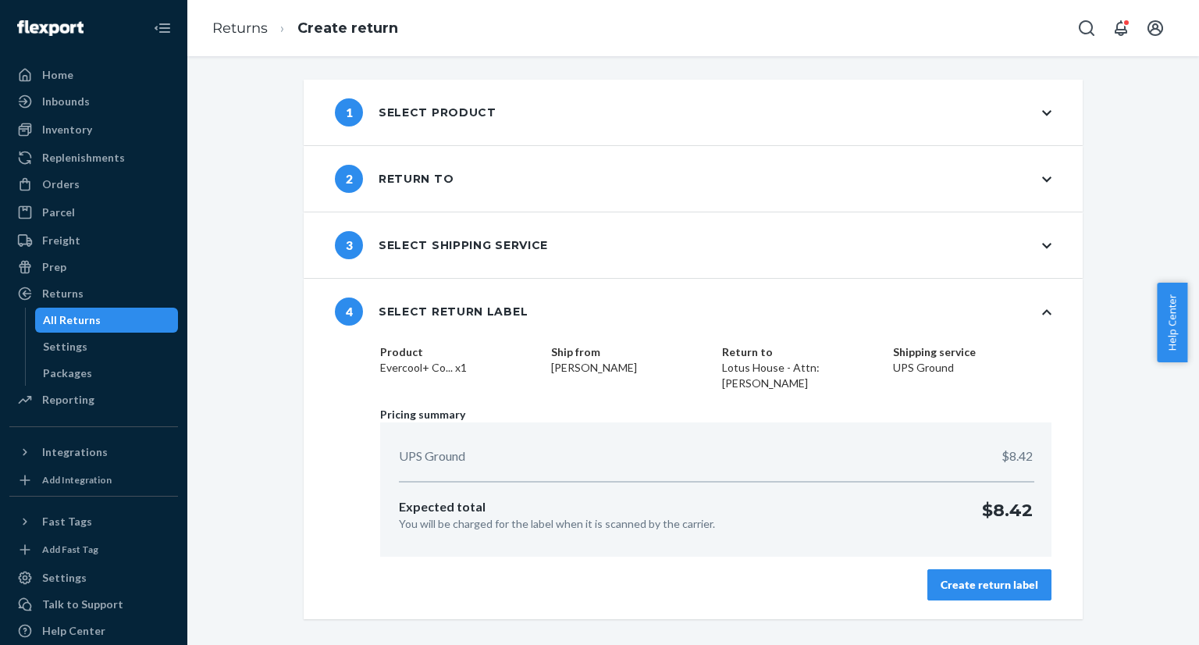
click at [1024, 585] on div "Create return label" at bounding box center [990, 585] width 98 height 16
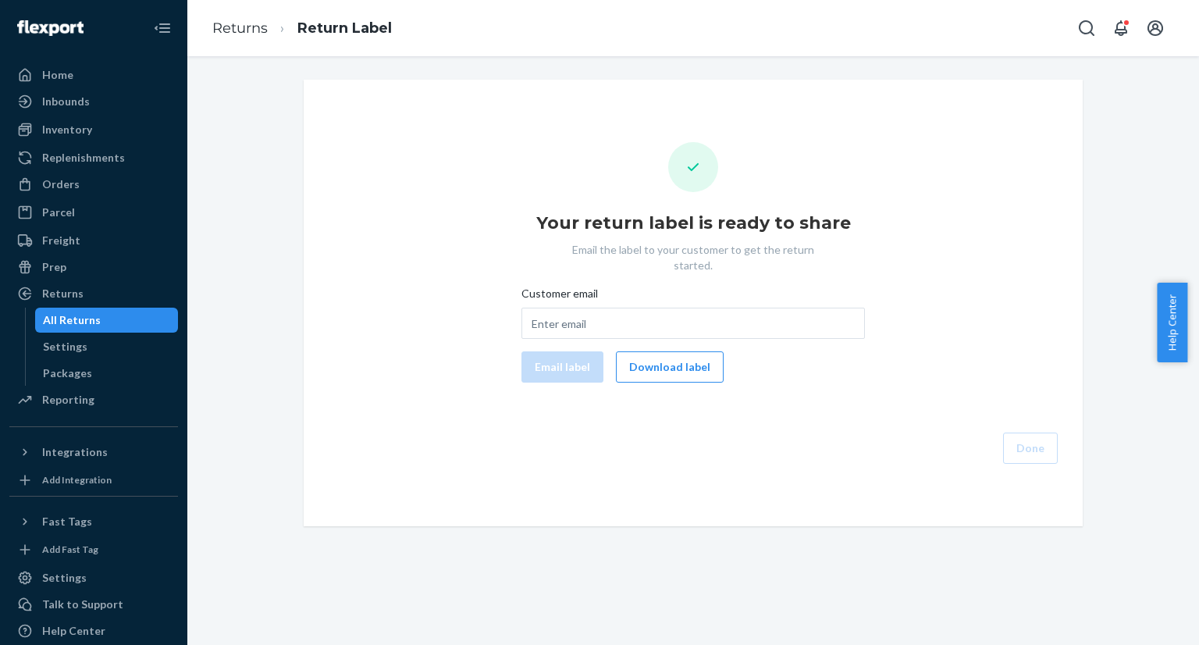
click at [667, 357] on button "Download label" at bounding box center [670, 366] width 108 height 31
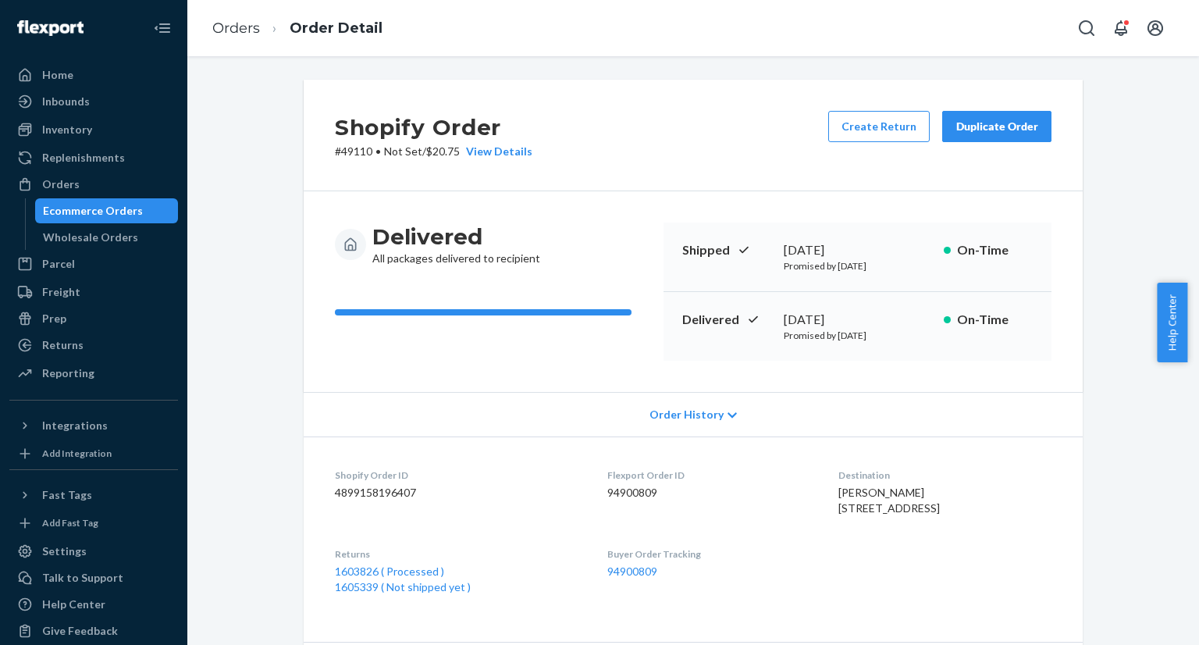
click at [91, 213] on div "Ecommerce Orders" at bounding box center [93, 211] width 100 height 16
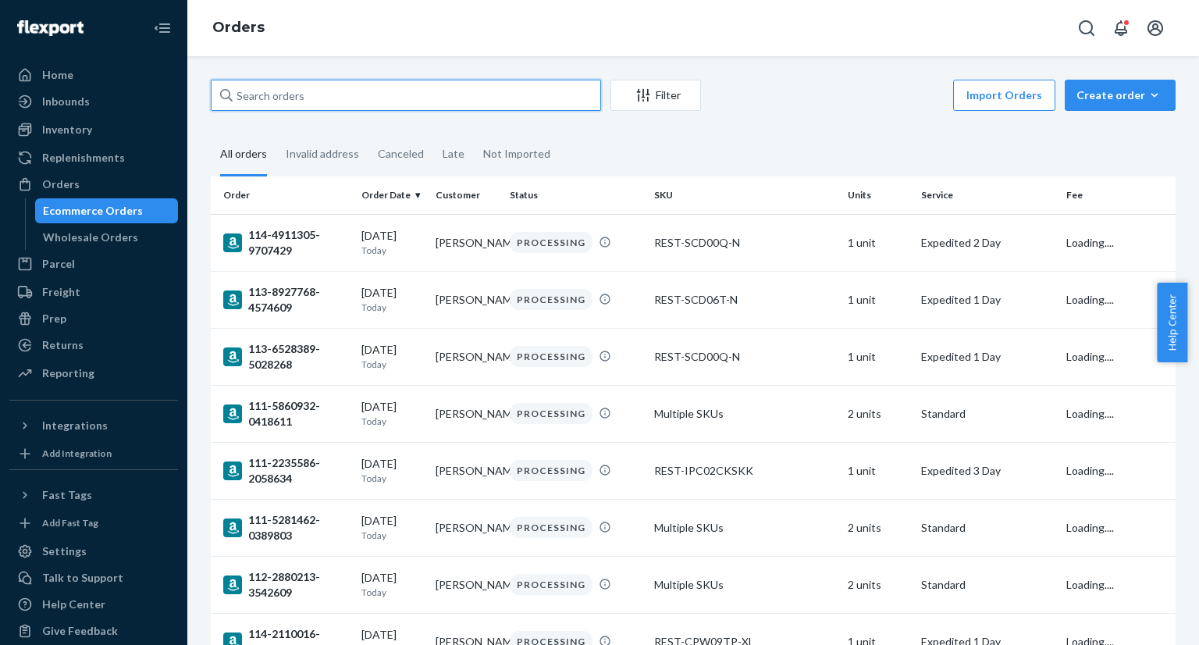
click at [334, 102] on input "text" at bounding box center [406, 95] width 390 height 31
paste input "PD1969972"
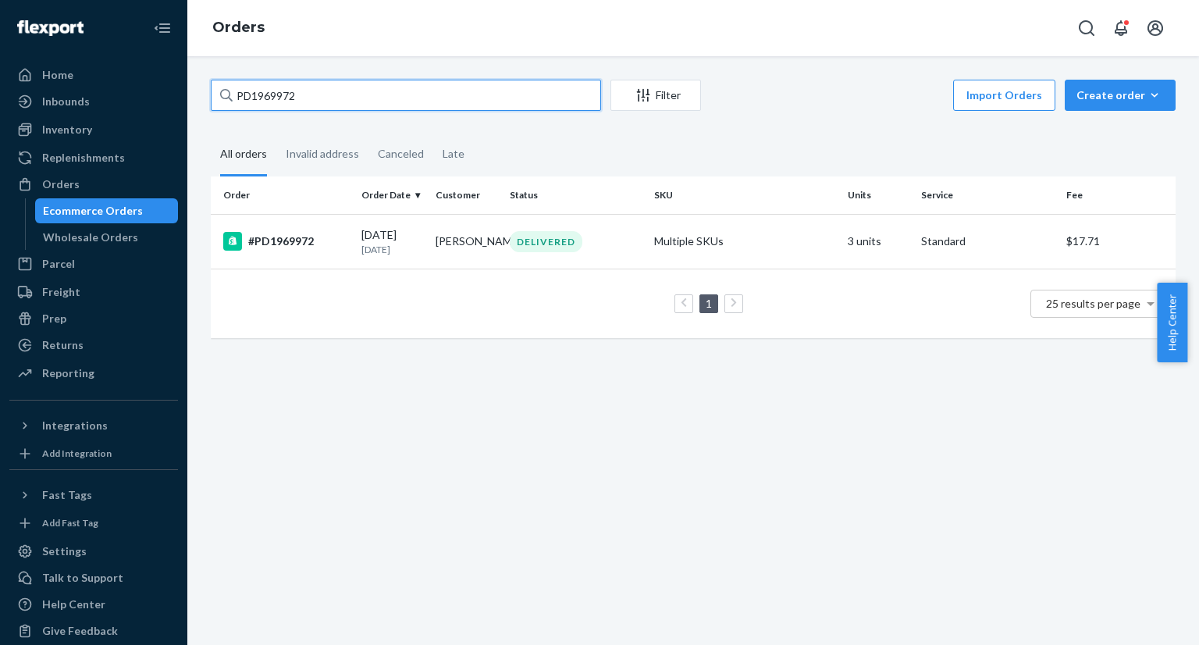
type input "PD1969972"
click at [437, 244] on td "[PERSON_NAME]" at bounding box center [466, 241] width 74 height 55
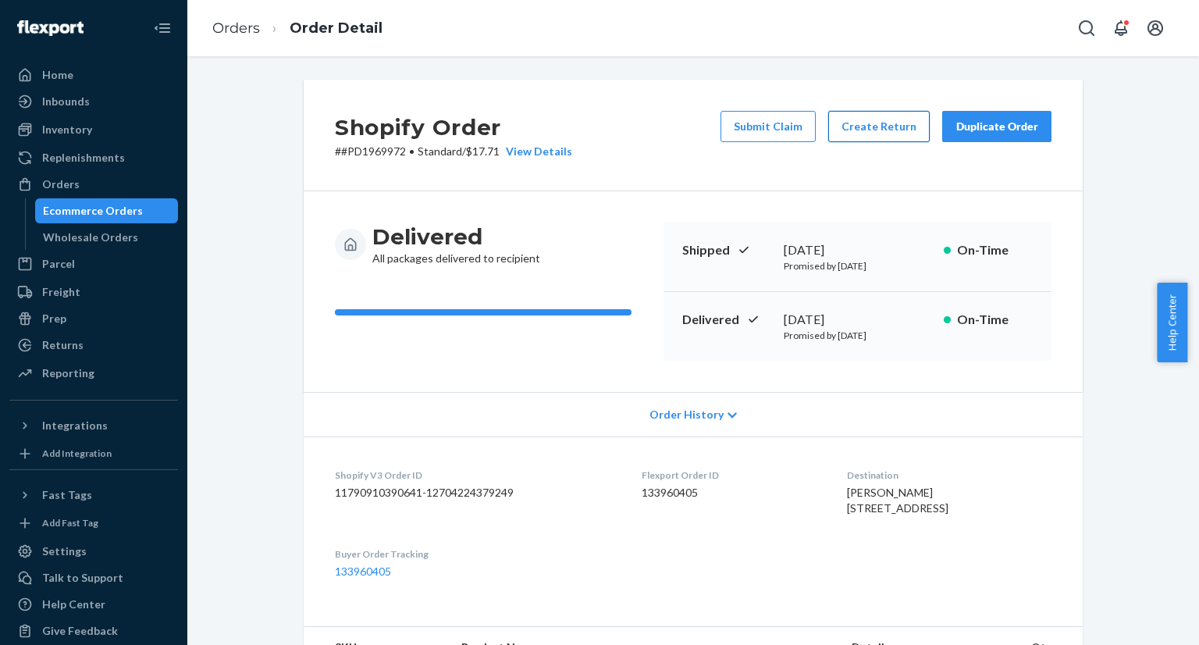
click at [882, 136] on button "Create Return" at bounding box center [879, 126] width 102 height 31
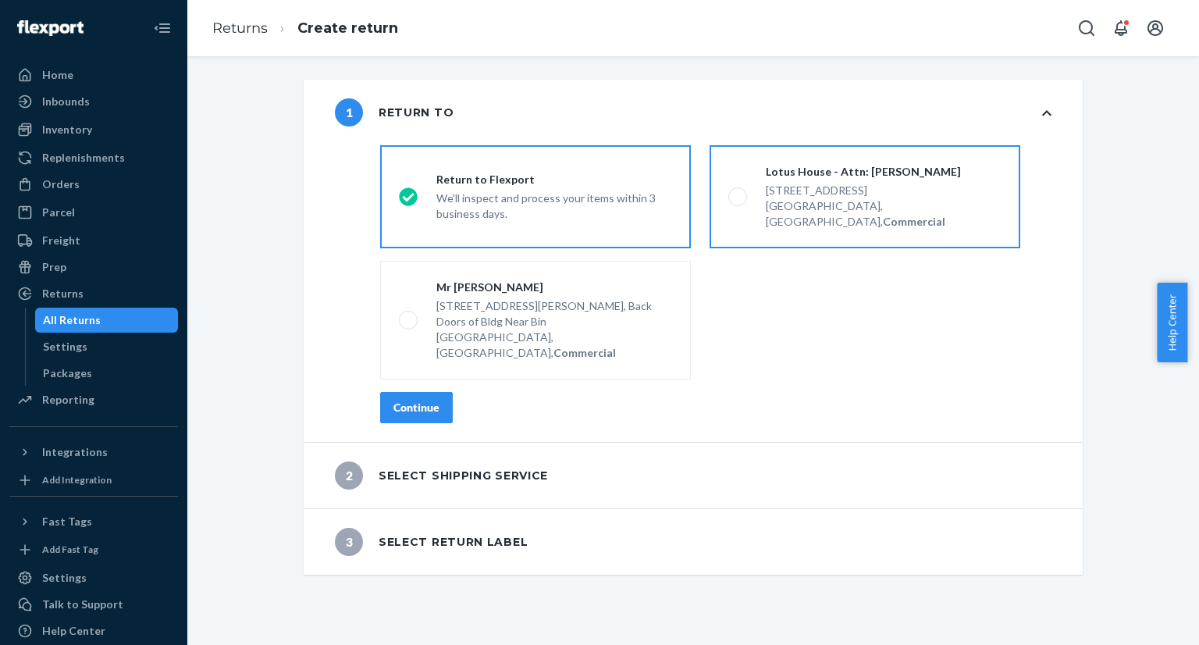
click at [733, 187] on span at bounding box center [737, 196] width 19 height 19
click at [733, 192] on input "Lotus House - Attn: Victoria Varela 217 NW 15th St, Miami, FL 33136, US, Commer…" at bounding box center [733, 197] width 10 height 10
radio input "true"
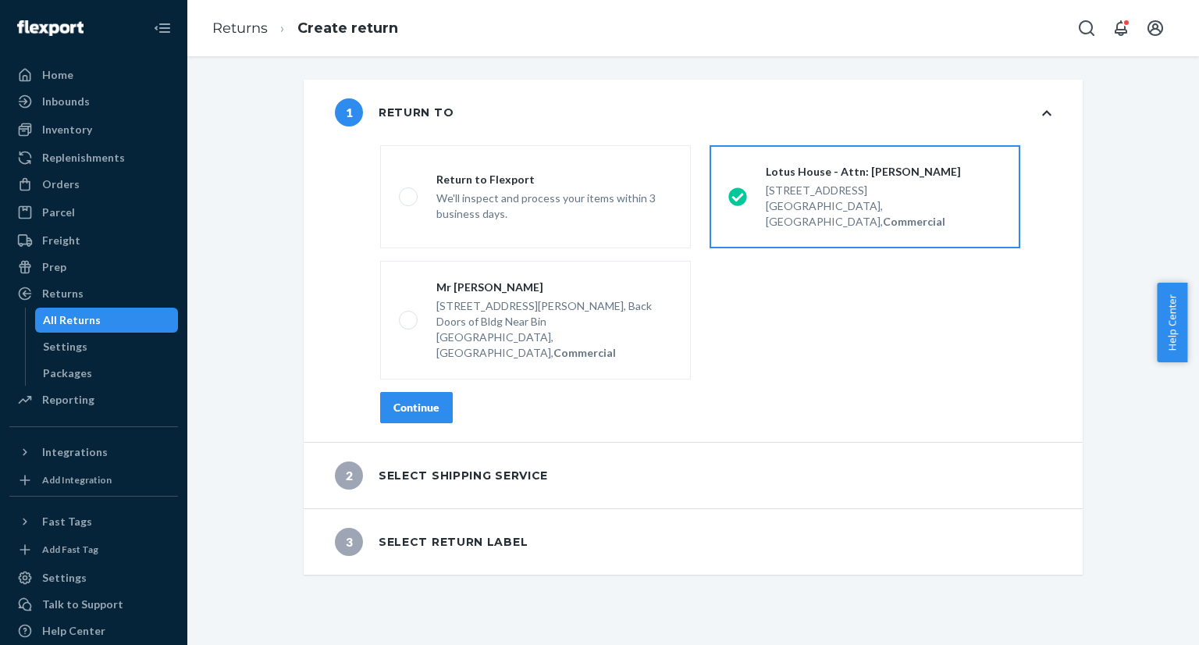
click at [415, 392] on button "Continue" at bounding box center [416, 407] width 73 height 31
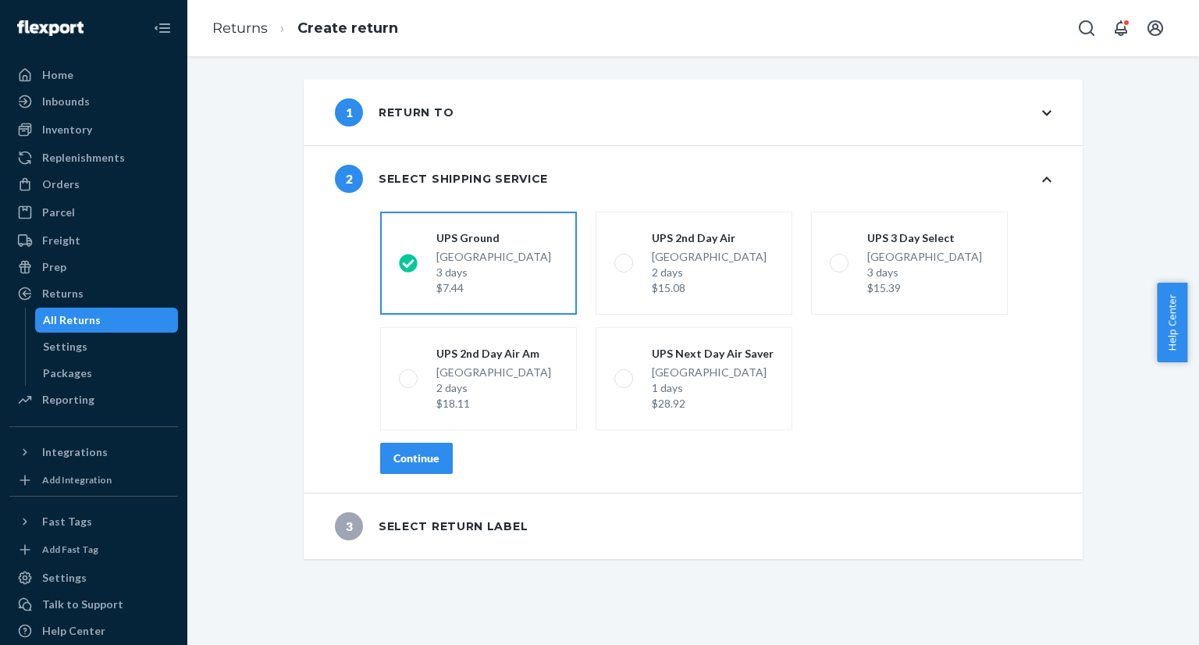
click at [413, 457] on div "Continue" at bounding box center [417, 459] width 46 height 16
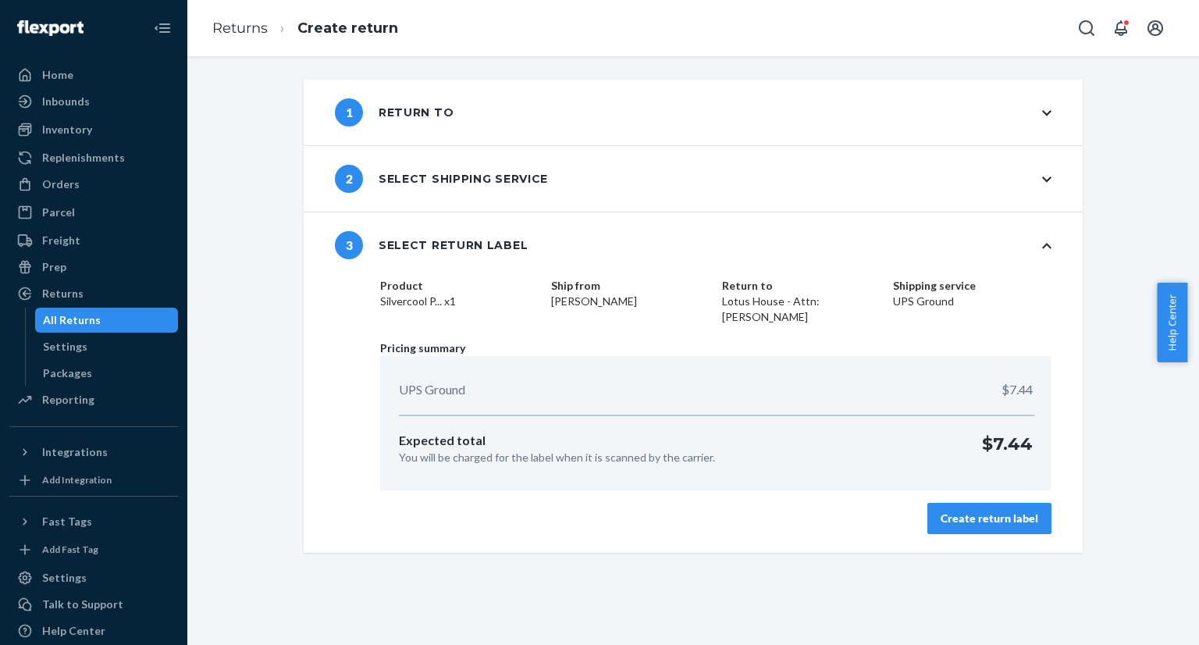
click at [1024, 528] on button "Create return label" at bounding box center [990, 518] width 124 height 31
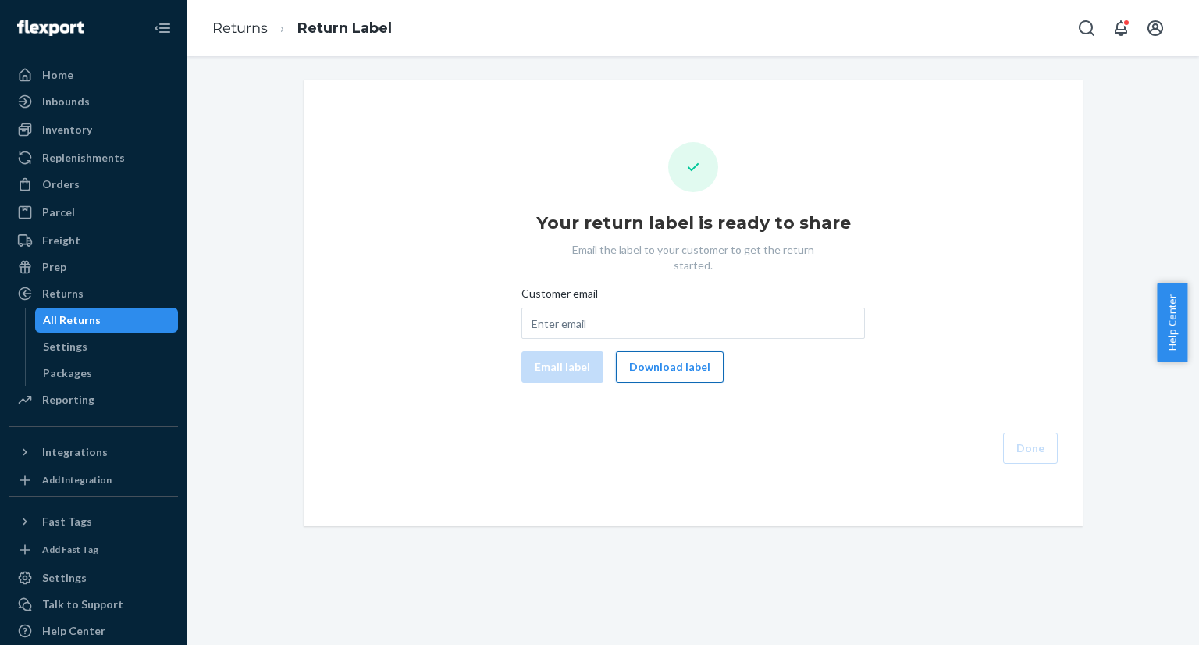
drag, startPoint x: 658, startPoint y: 354, endPoint x: 780, endPoint y: 294, distance: 135.8
click at [658, 353] on button "Download label" at bounding box center [670, 366] width 108 height 31
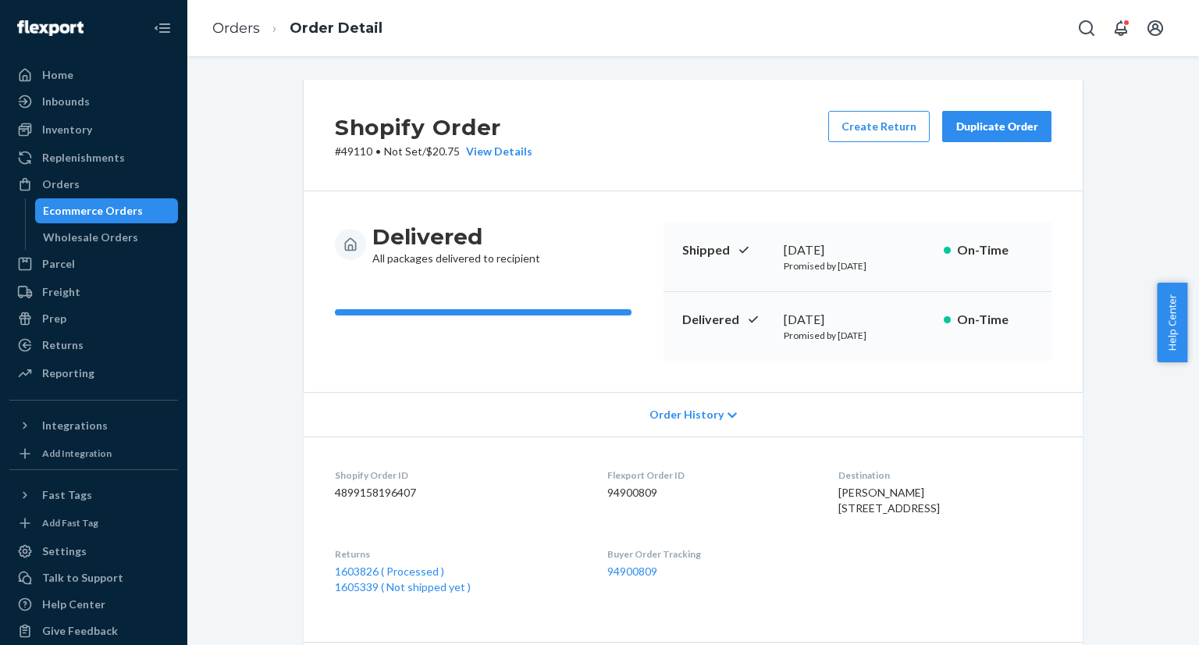
click at [147, 213] on div "Ecommerce Orders" at bounding box center [107, 211] width 141 height 22
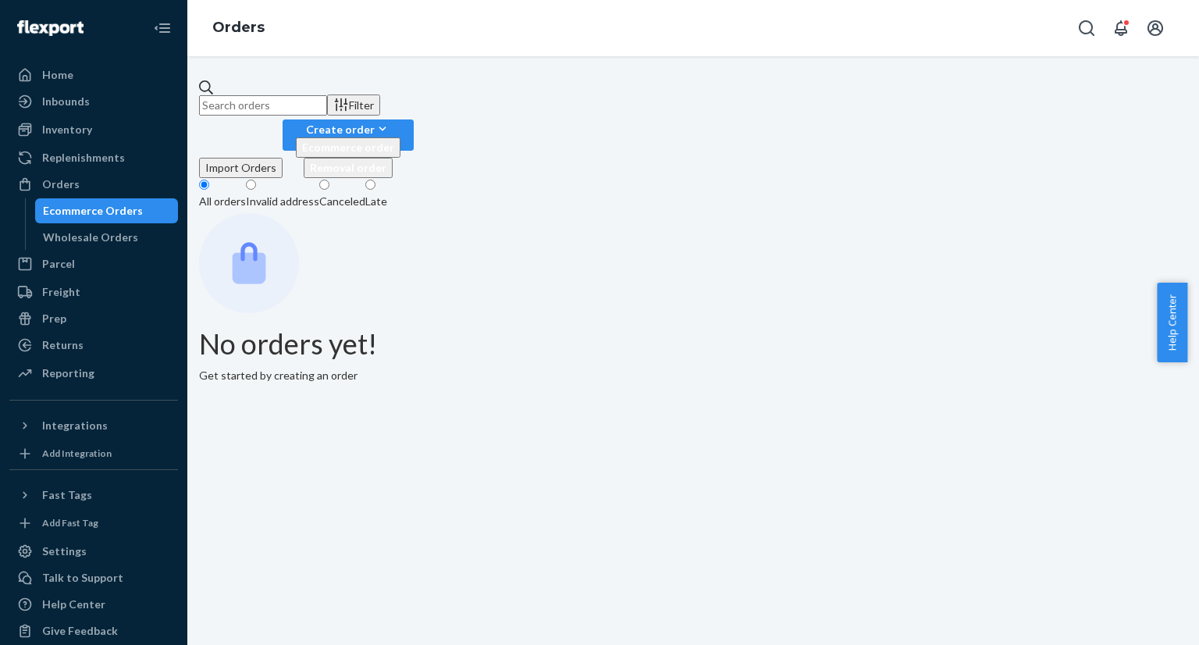
click at [327, 95] on input "text" at bounding box center [263, 105] width 128 height 20
paste input "PD1969972"
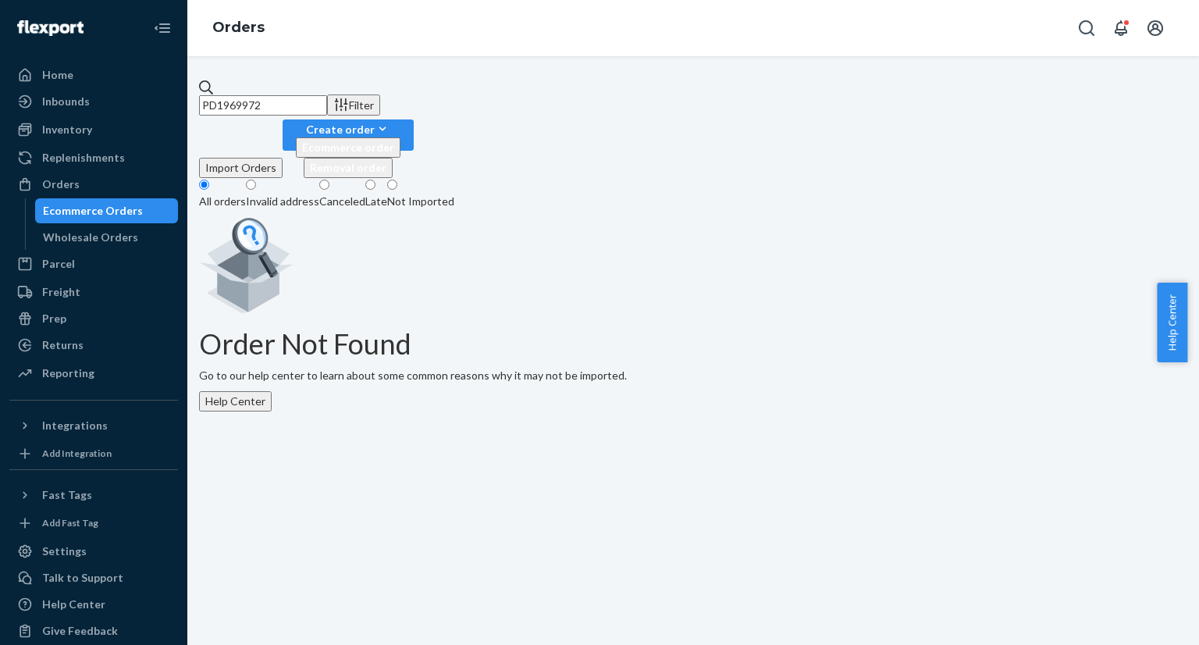
type input "PD1969972"
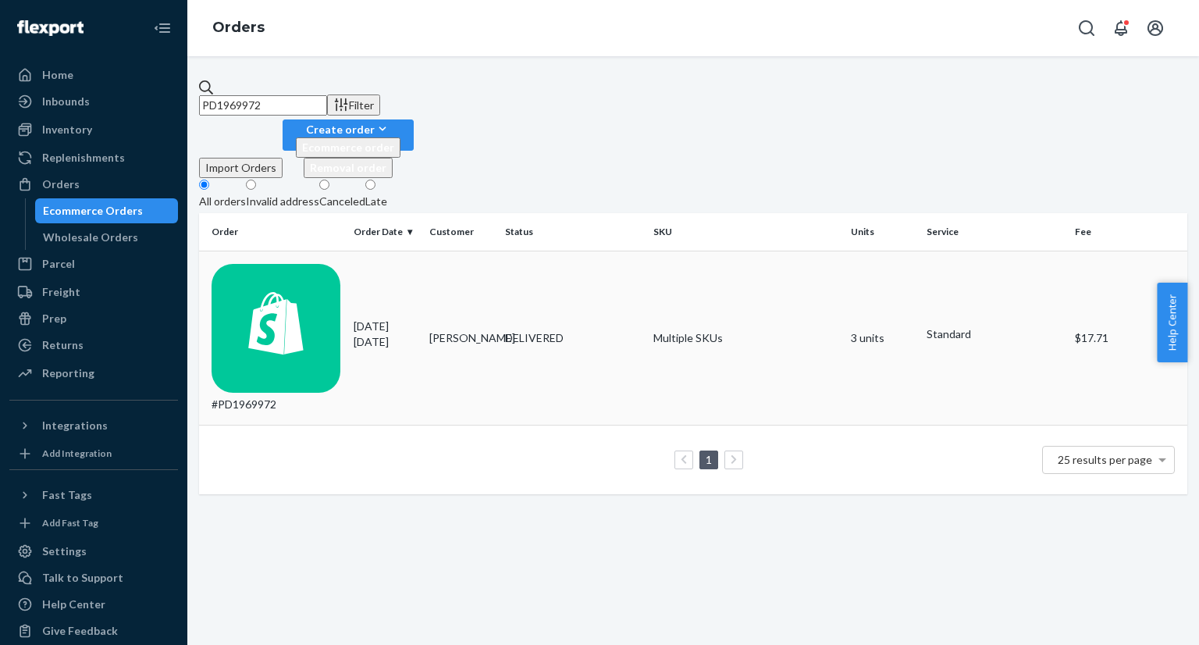
click at [363, 334] on p "15 days ago" at bounding box center [385, 342] width 63 height 16
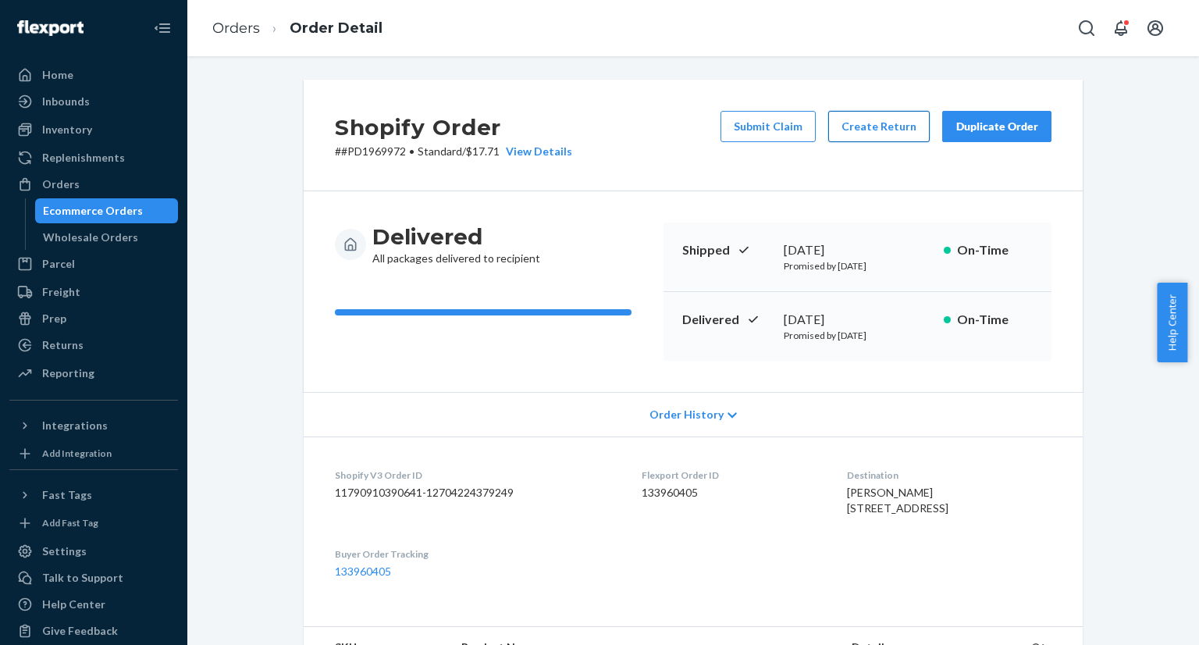
click at [867, 134] on button "Create Return" at bounding box center [879, 126] width 102 height 31
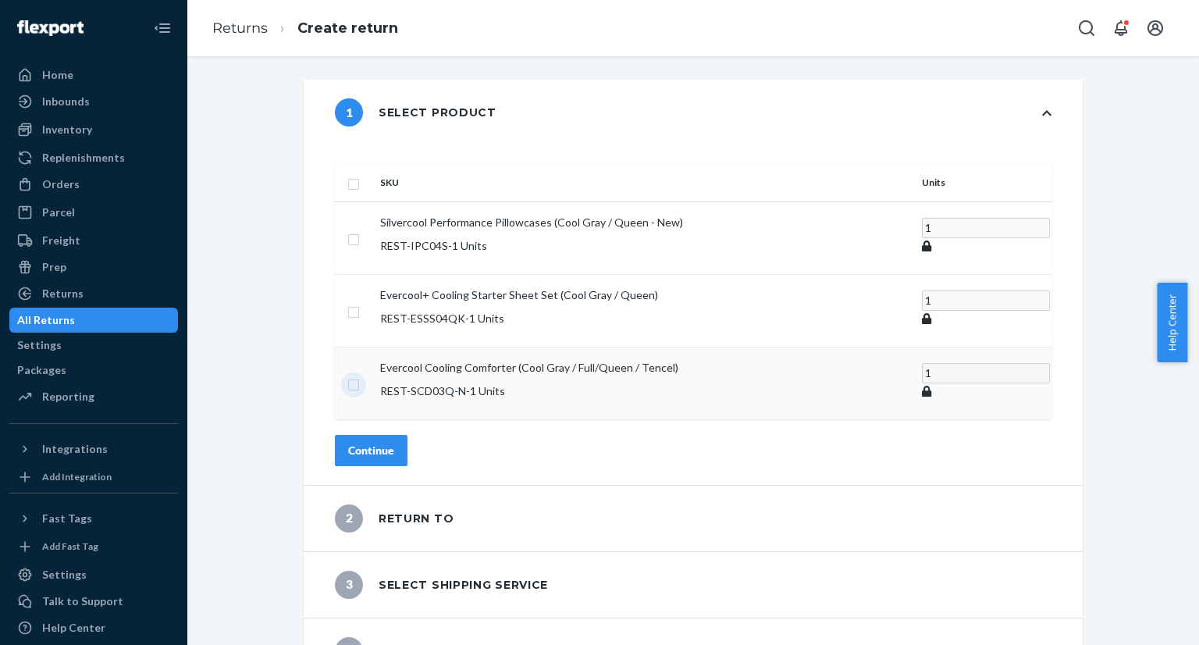
click at [360, 375] on input "checkbox" at bounding box center [353, 383] width 12 height 16
checkbox input "true"
click at [394, 443] on div "Continue" at bounding box center [371, 451] width 46 height 16
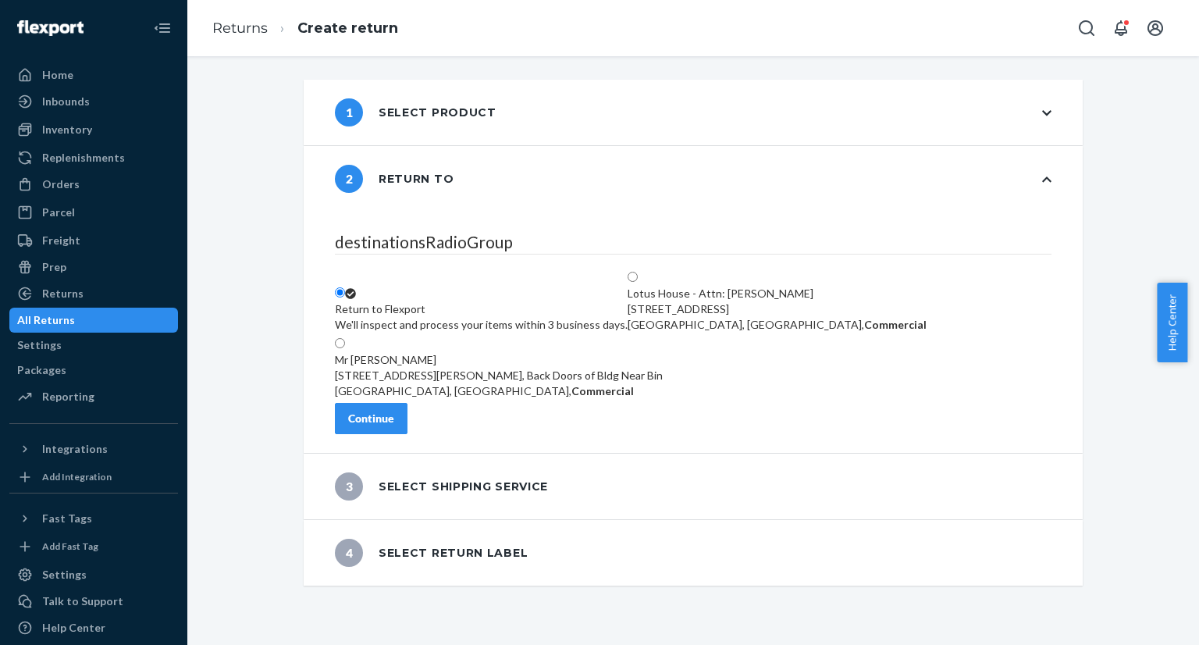
click at [638, 271] on span at bounding box center [638, 277] width 0 height 13
click at [638, 272] on input "Lotus House - Attn: Victoria Varela 217 NW 15th St, Miami, FL 33136, US, Commer…" at bounding box center [633, 277] width 10 height 10
radio input "true"
click at [394, 426] on div "Continue" at bounding box center [371, 419] width 46 height 16
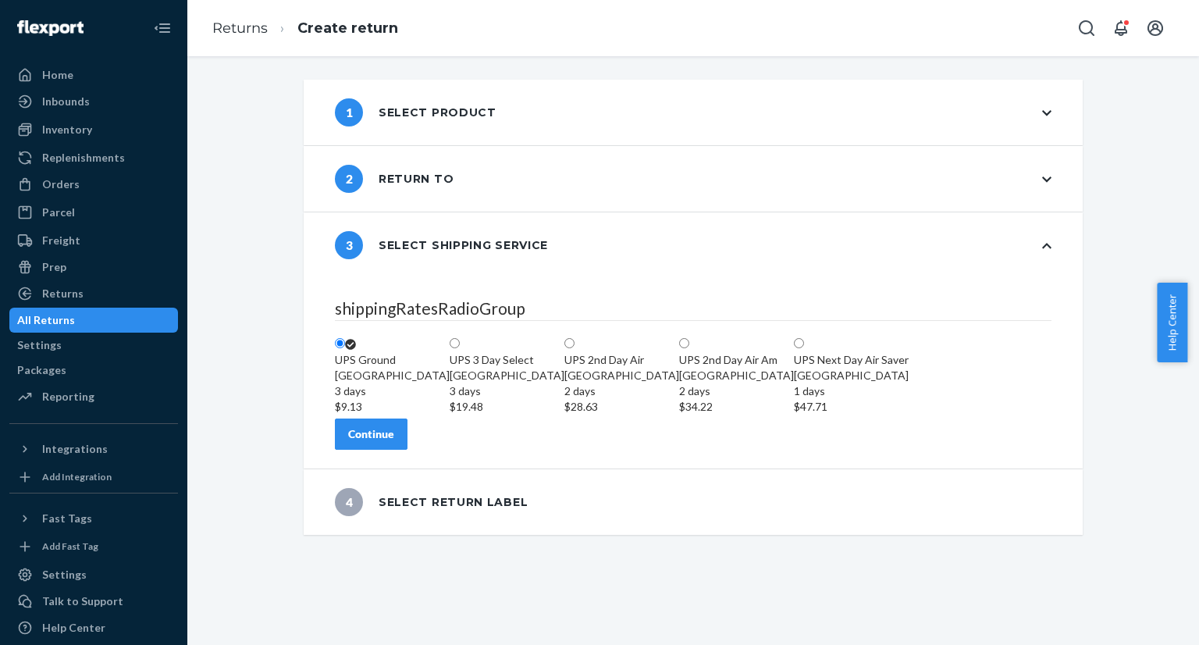
click at [394, 442] on div "Continue" at bounding box center [371, 434] width 46 height 16
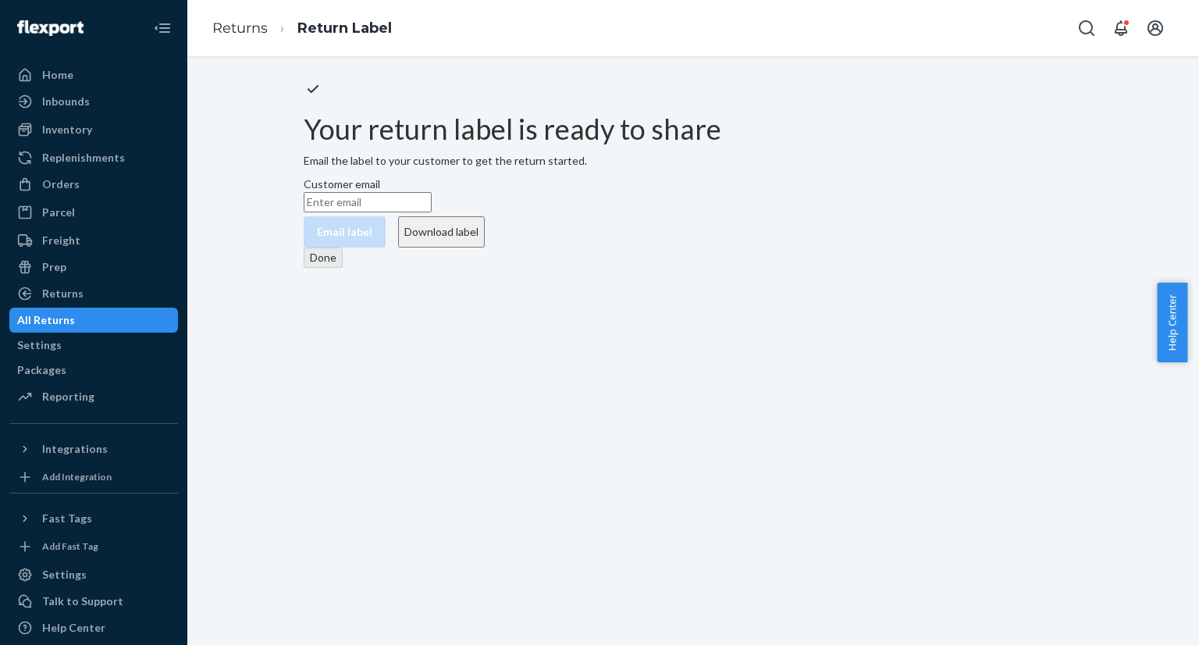
click at [485, 248] on button "Download label" at bounding box center [441, 231] width 87 height 31
